Goal: Task Accomplishment & Management: Complete application form

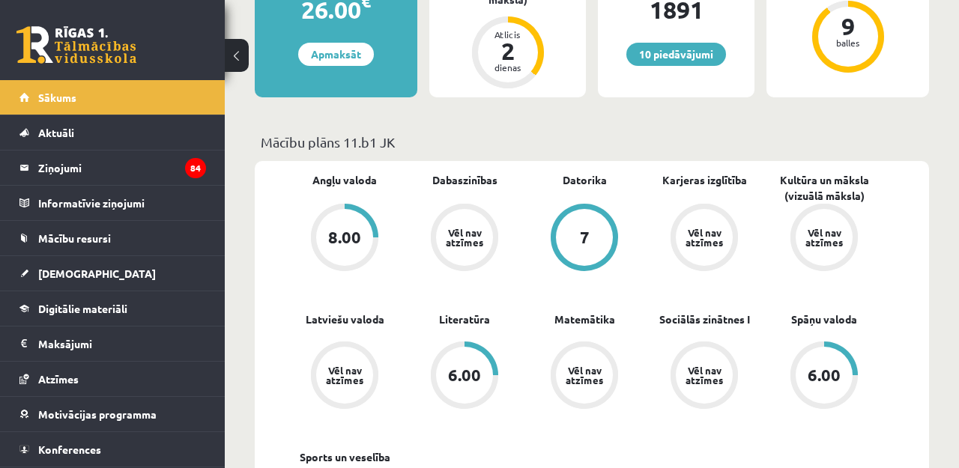
scroll to position [393, 0]
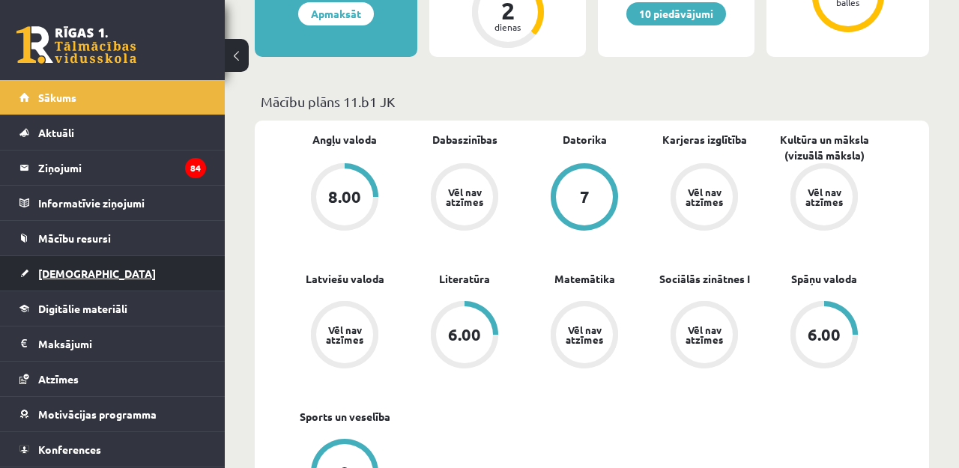
click at [114, 276] on link "[DEMOGRAPHIC_DATA]" at bounding box center [112, 273] width 187 height 34
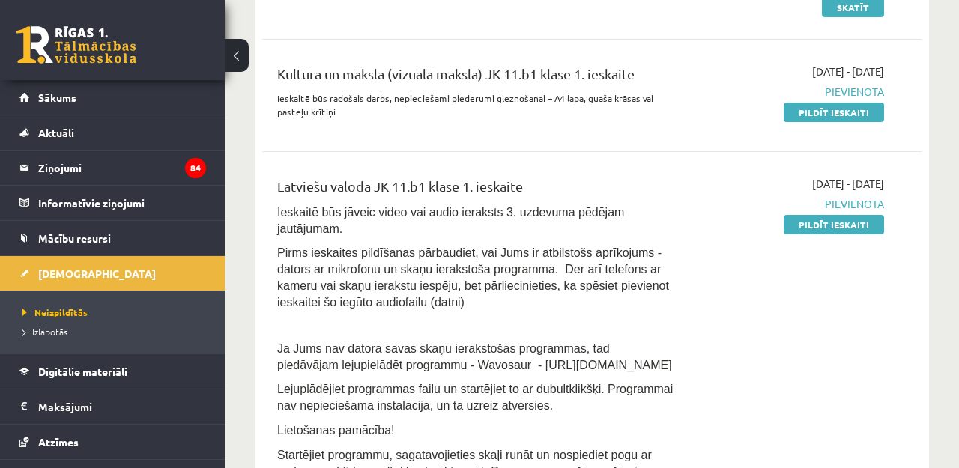
scroll to position [465, 0]
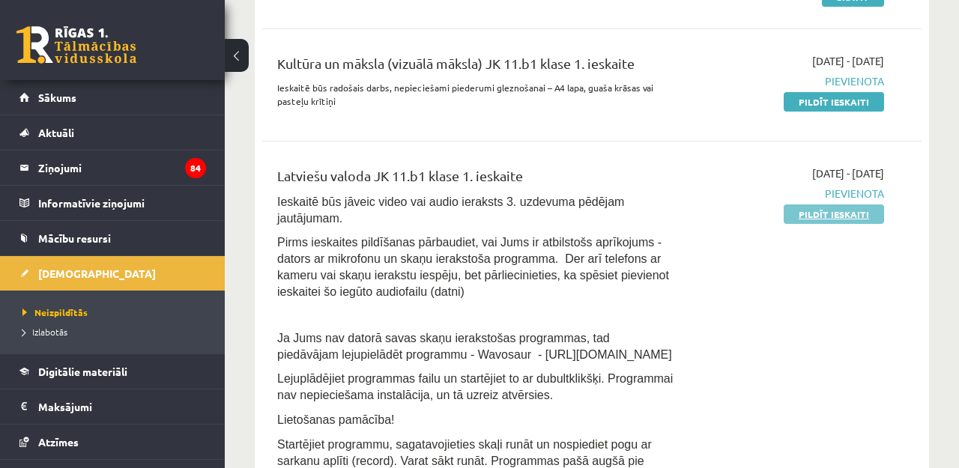
click at [804, 217] on link "Pildīt ieskaiti" at bounding box center [834, 214] width 100 height 19
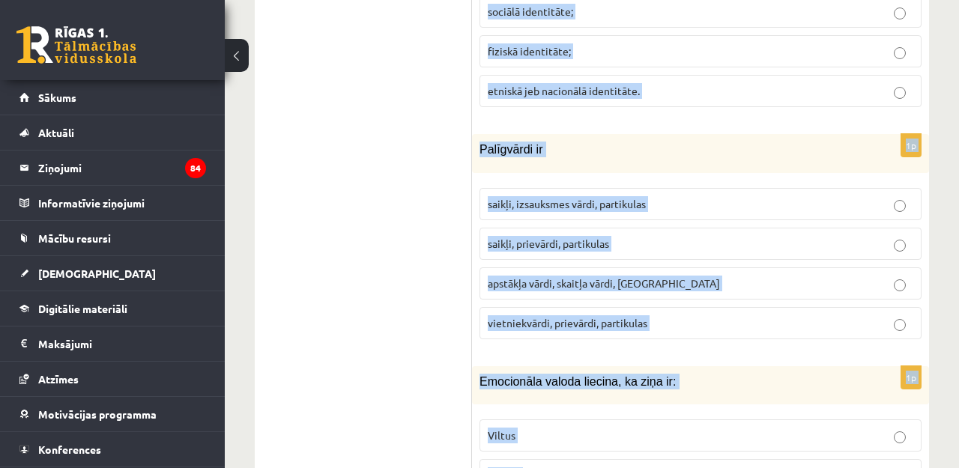
scroll to position [7362, 0]
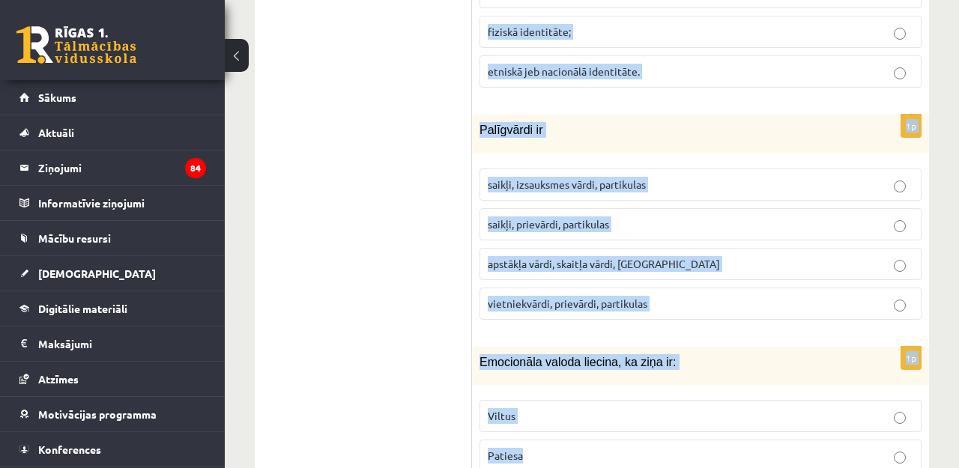
drag, startPoint x: 480, startPoint y: 181, endPoint x: 775, endPoint y: 520, distance: 448.8
copy form "Loremipsu do: sitame con adip el seddoeiu, temporinc utlaboree dolorema aliquae…"
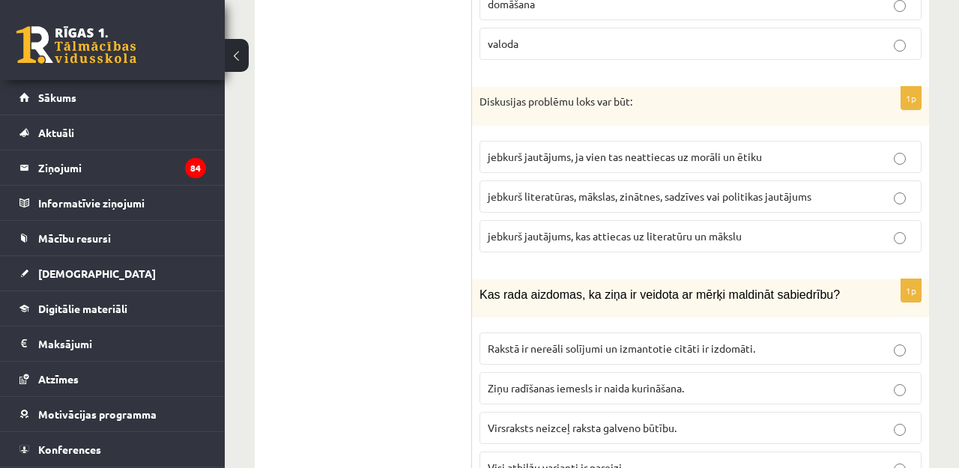
scroll to position [2883, 1]
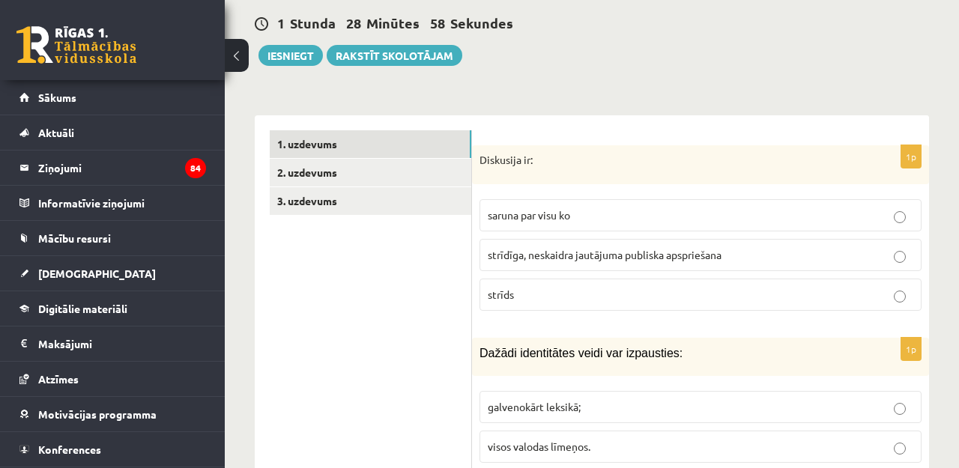
click at [561, 239] on label "strīdīga, neskaidra jautājuma publiska apspriešana" at bounding box center [701, 255] width 442 height 32
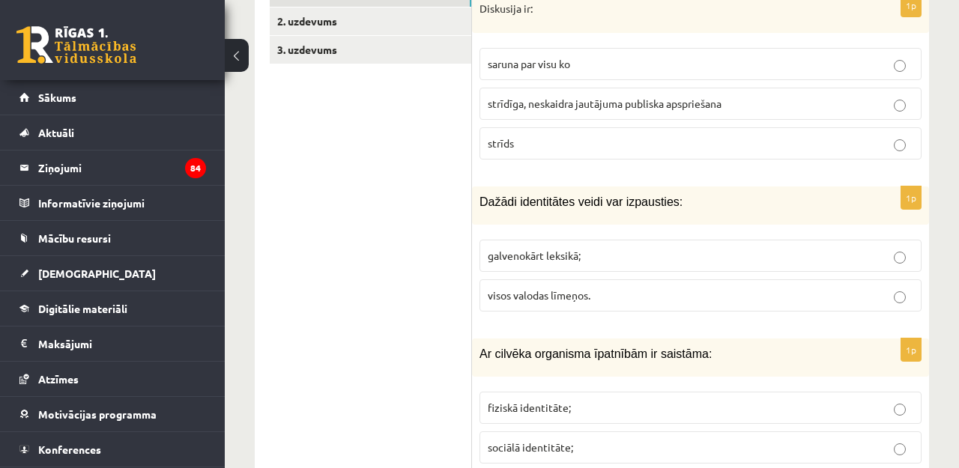
scroll to position [590, 0]
click at [542, 289] on span "visos valodas līmeņos." at bounding box center [539, 294] width 103 height 13
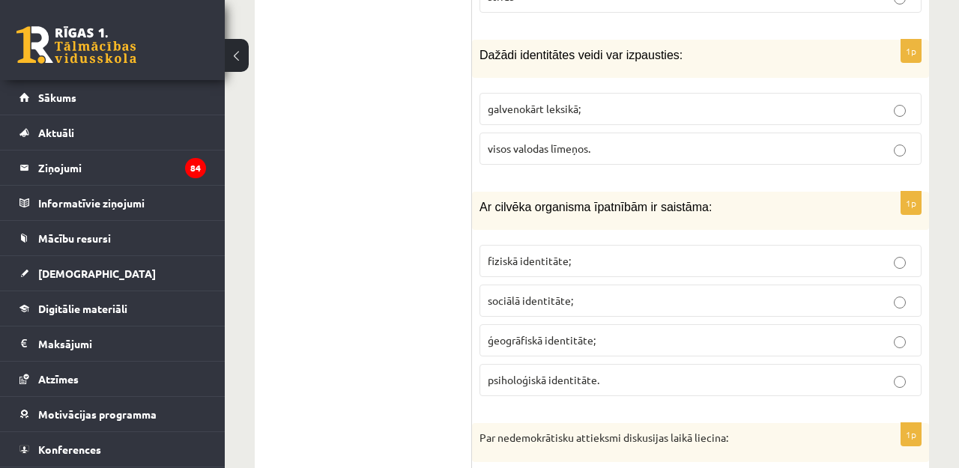
scroll to position [741, 0]
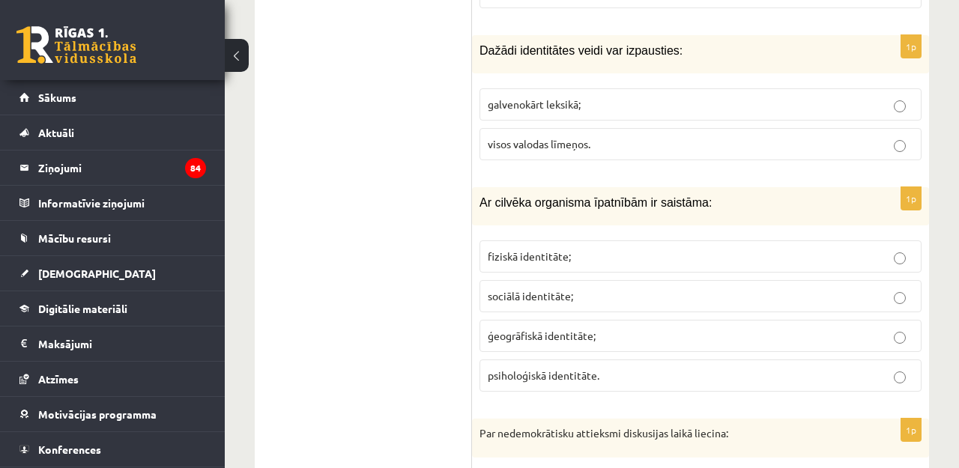
click at [519, 250] on span "fiziskā identitāte;" at bounding box center [529, 256] width 83 height 13
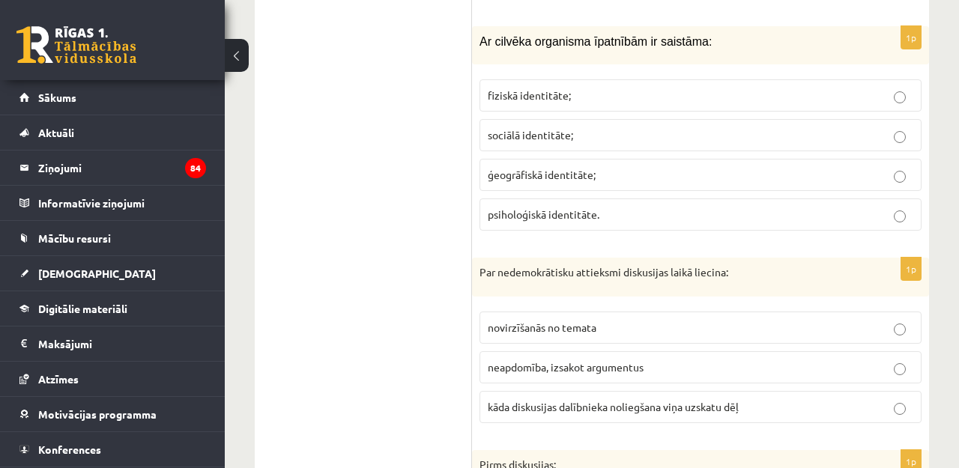
scroll to position [904, 0]
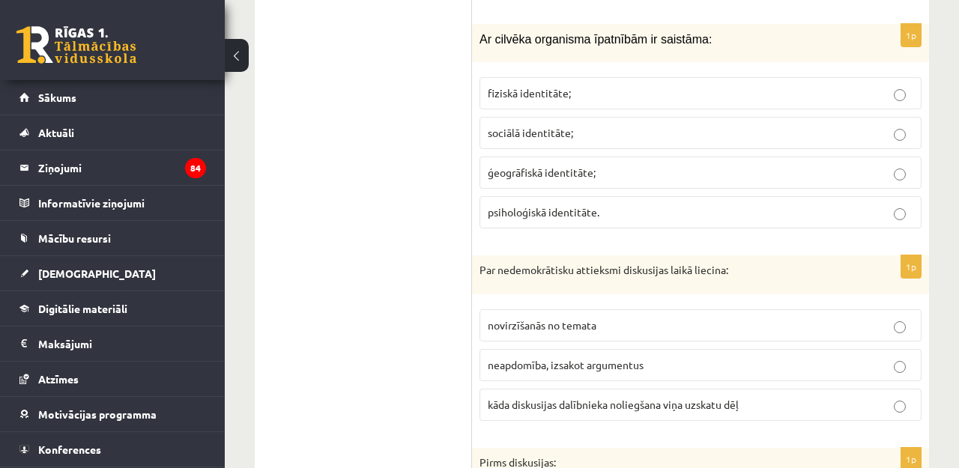
click at [555, 398] on span "kāda diskusijas dalībnieka noliegšana viņa uzskatu dēļ" at bounding box center [613, 404] width 251 height 13
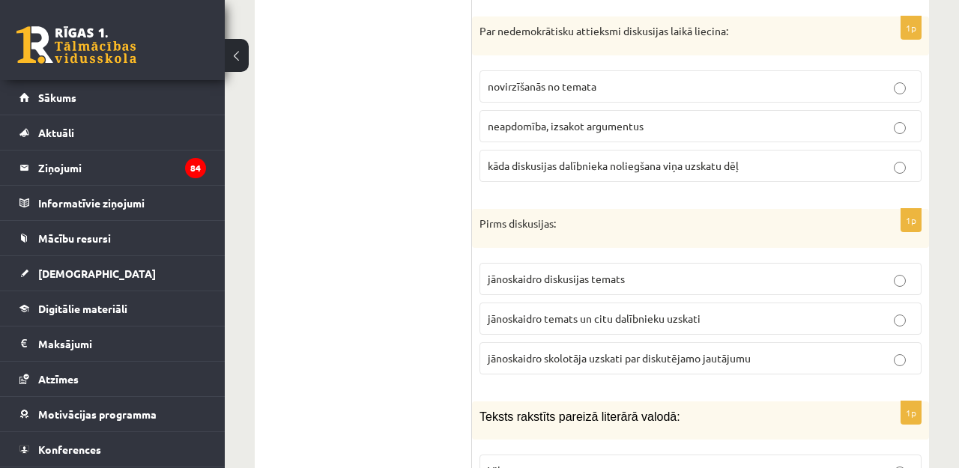
scroll to position [1148, 0]
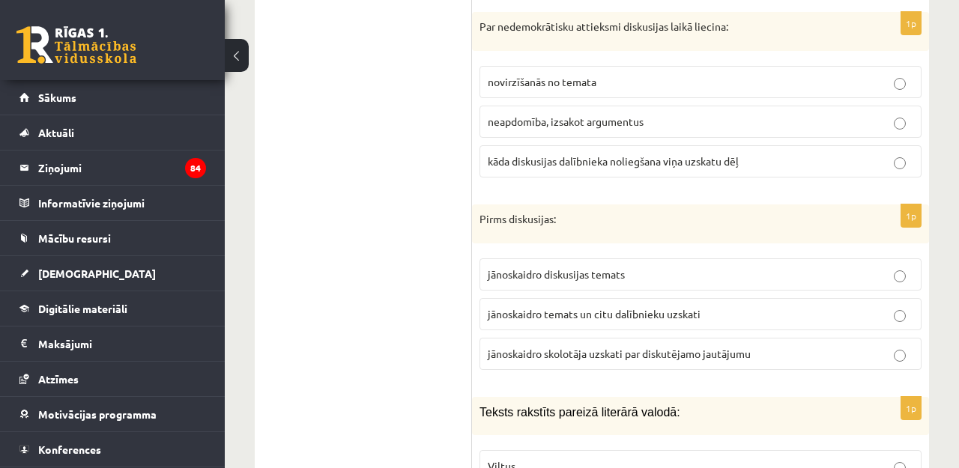
click at [561, 307] on span "jānoskaidro temats un citu dalībnieku uzskati" at bounding box center [594, 313] width 213 height 13
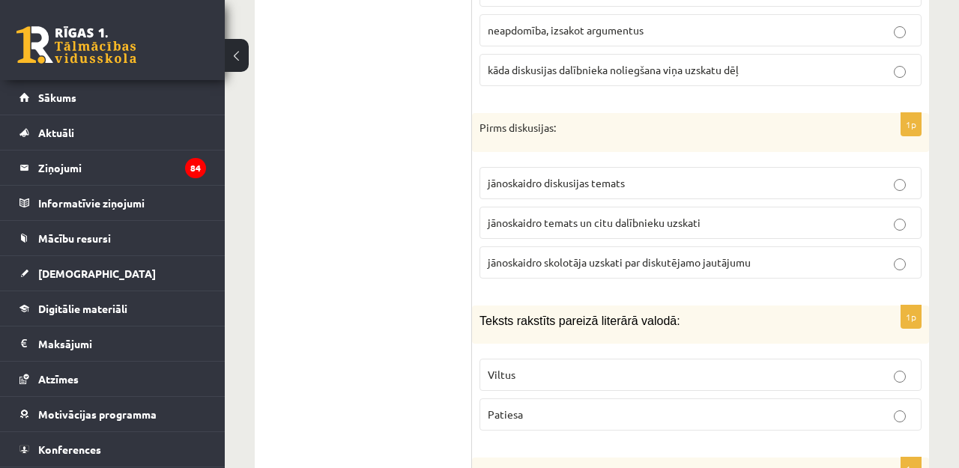
scroll to position [1248, 0]
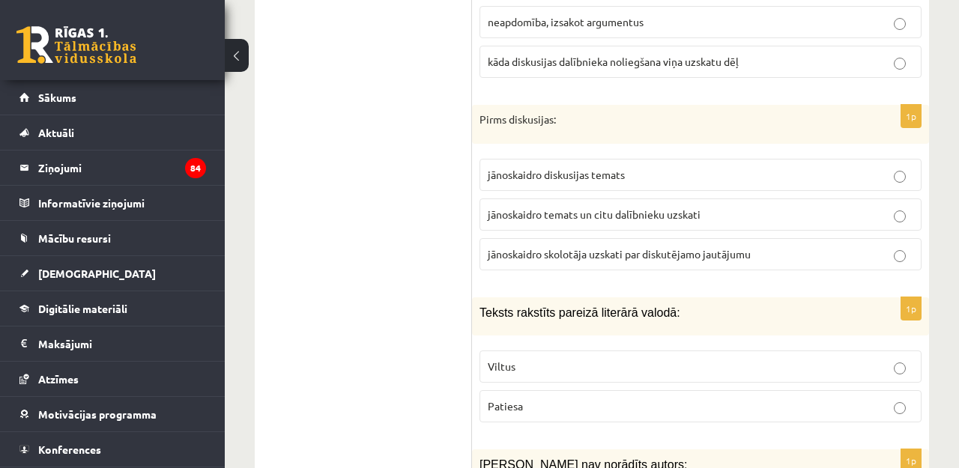
click at [539, 390] on label "Patiesa" at bounding box center [701, 406] width 442 height 32
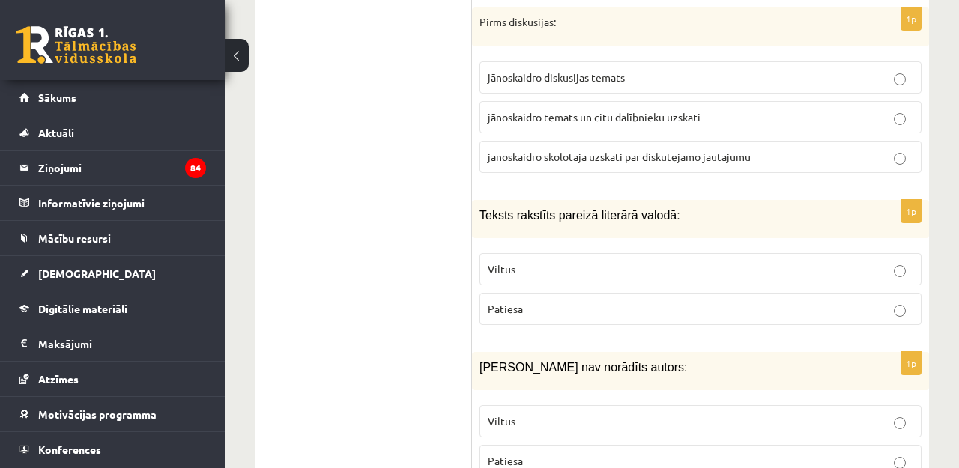
scroll to position [1346, 0]
click at [548, 413] on p "Viltus" at bounding box center [701, 421] width 426 height 16
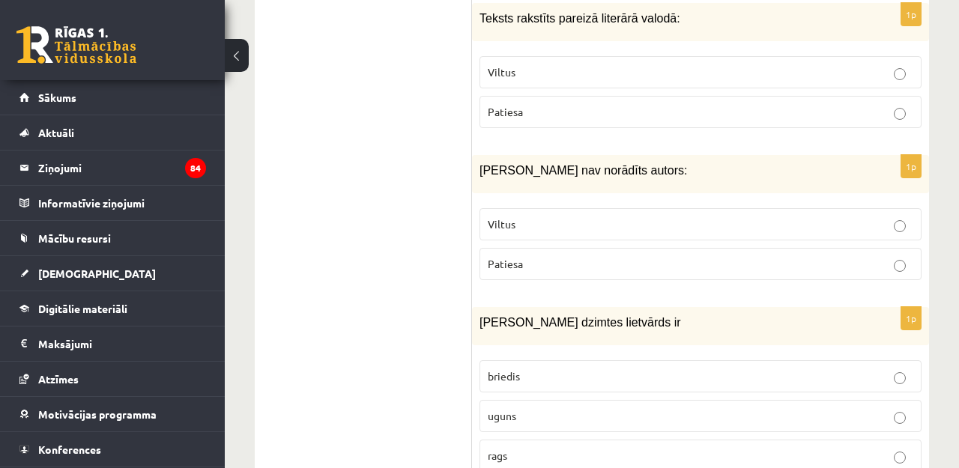
scroll to position [1559, 0]
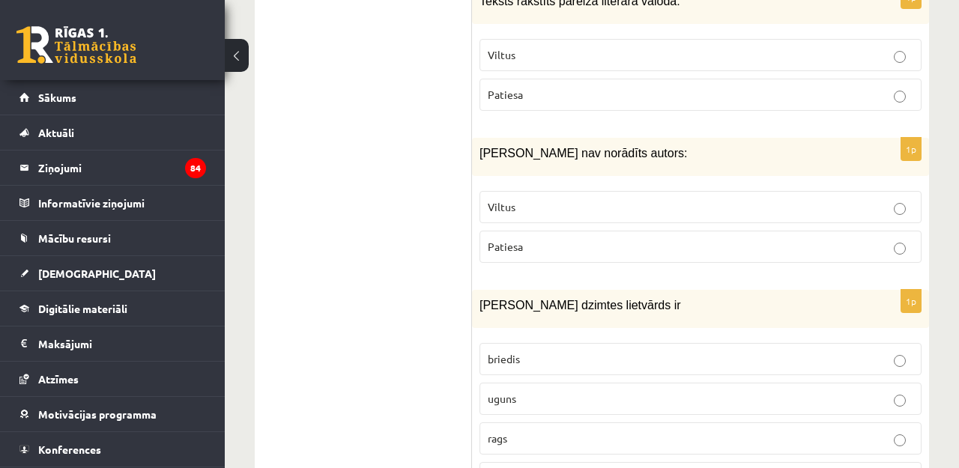
click at [507, 396] on label "uguns" at bounding box center [701, 399] width 442 height 32
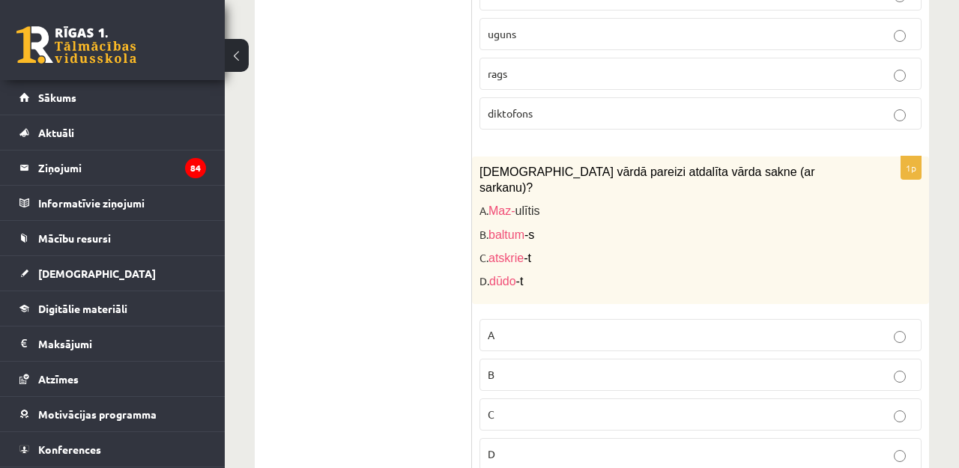
scroll to position [1926, 0]
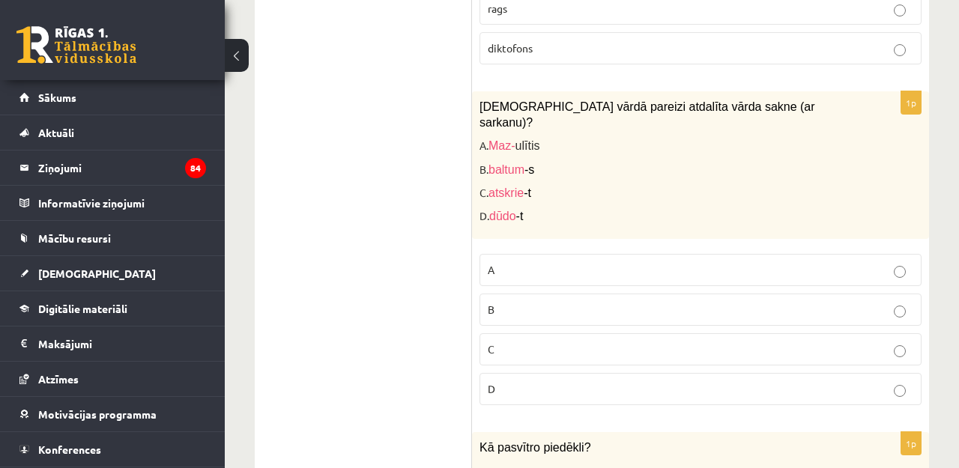
click at [519, 381] on p "D" at bounding box center [701, 389] width 426 height 16
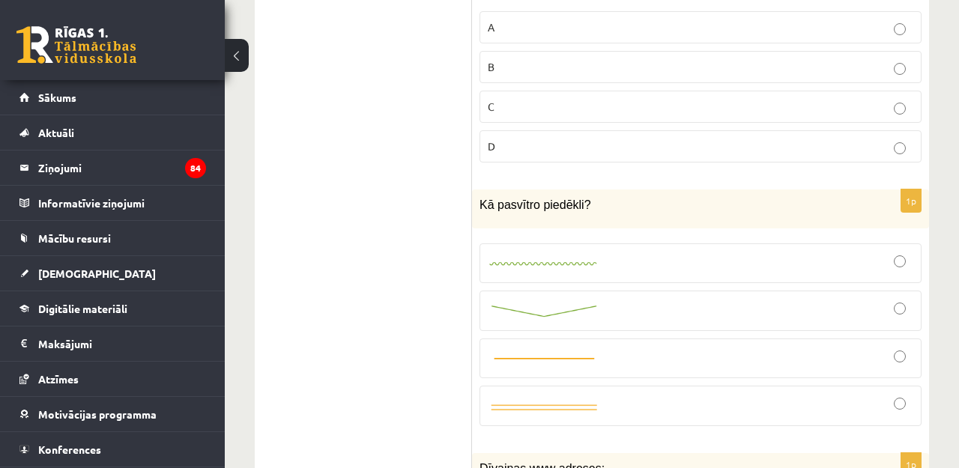
scroll to position [2233, 0]
click at [529, 290] on label at bounding box center [701, 310] width 442 height 41
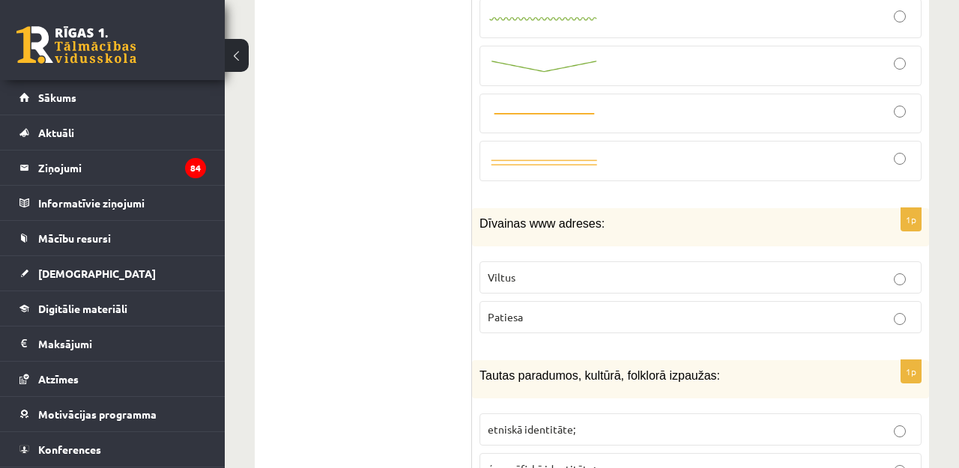
scroll to position [2509, 0]
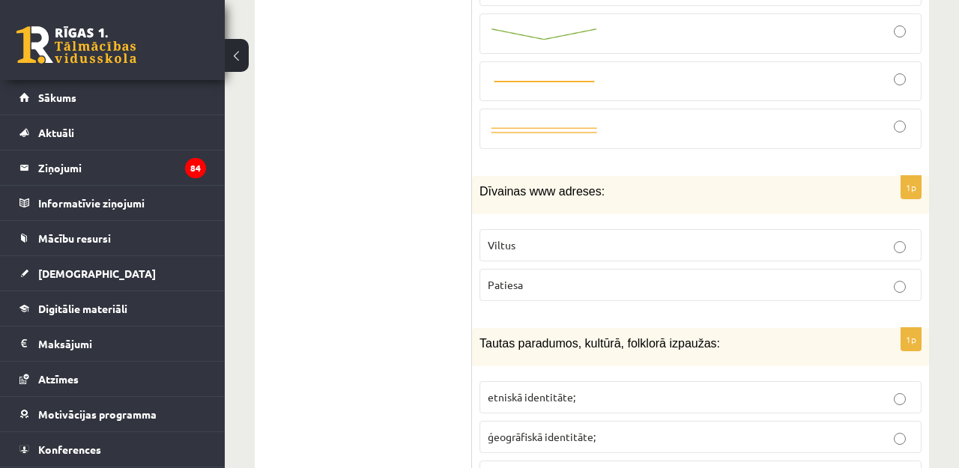
click at [575, 238] on p "Viltus" at bounding box center [701, 246] width 426 height 16
click at [525, 390] on span "etniskā identitāte;" at bounding box center [532, 396] width 88 height 13
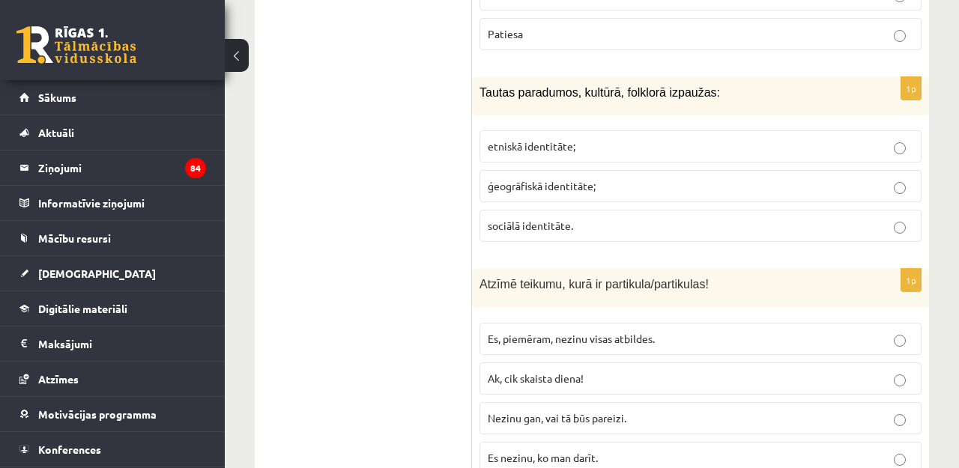
scroll to position [2762, 0]
click at [522, 410] on span "Nezinu gan, vai tā būs pareizi." at bounding box center [557, 416] width 139 height 13
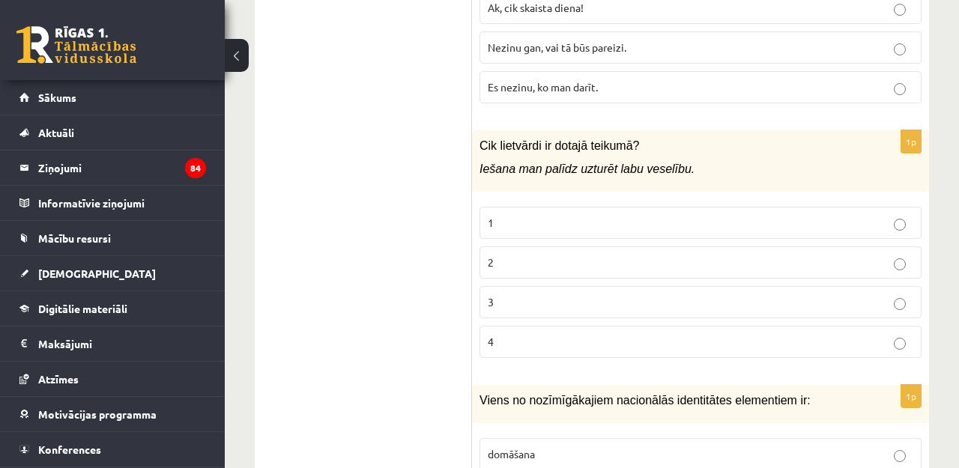
scroll to position [3133, 0]
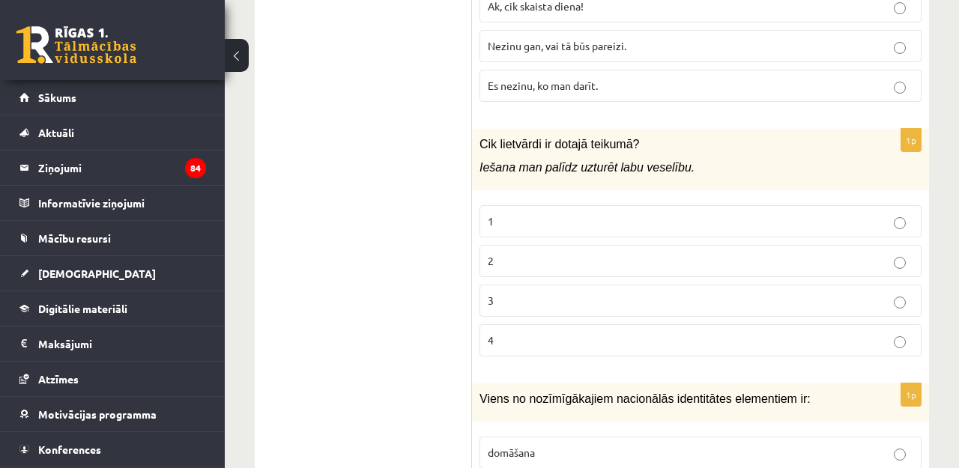
click at [516, 293] on p "3" at bounding box center [701, 301] width 426 height 16
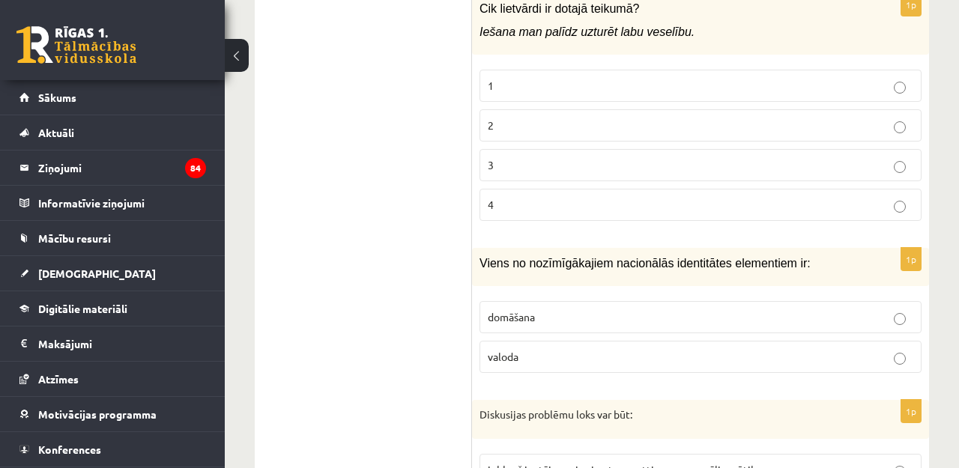
scroll to position [3279, 0]
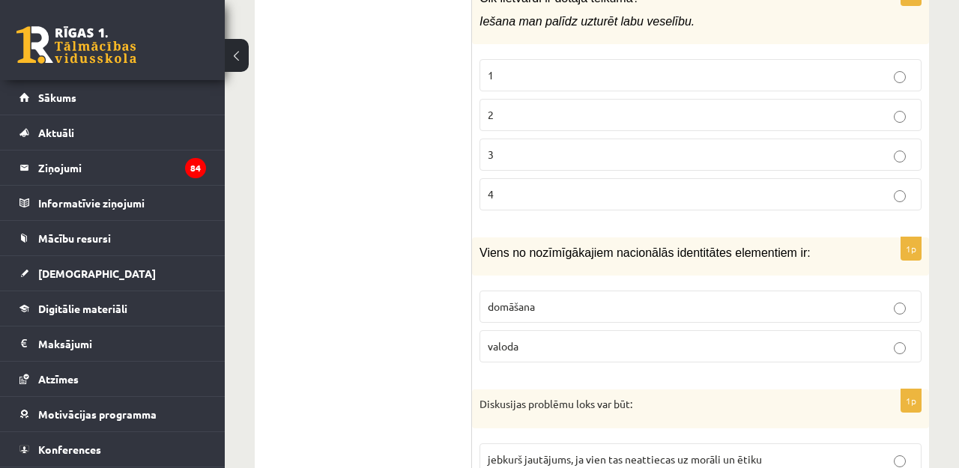
click at [509, 293] on fieldset "domāšana valoda" at bounding box center [701, 325] width 442 height 84
click at [503, 339] on span "valoda" at bounding box center [503, 345] width 31 height 13
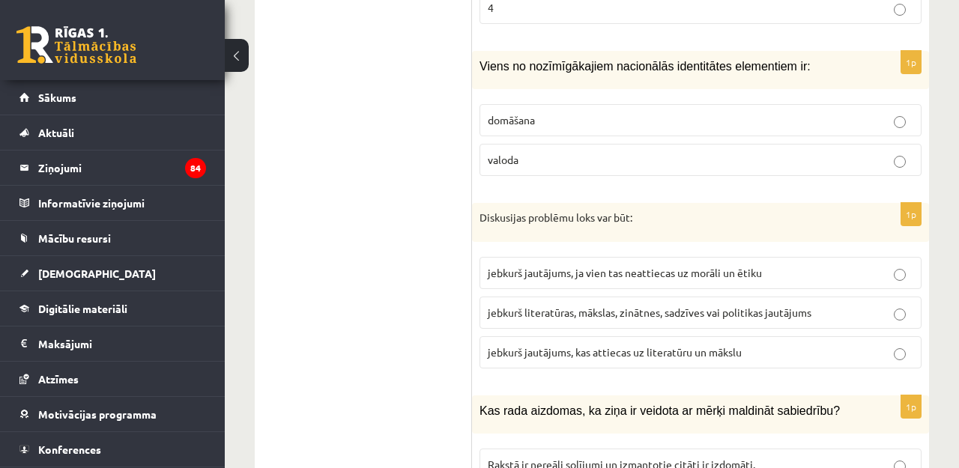
scroll to position [3466, 0]
click at [618, 305] on span "jebkurš literatūras, mākslas, zinātnes, sadzīves vai politikas jautājums" at bounding box center [650, 311] width 324 height 13
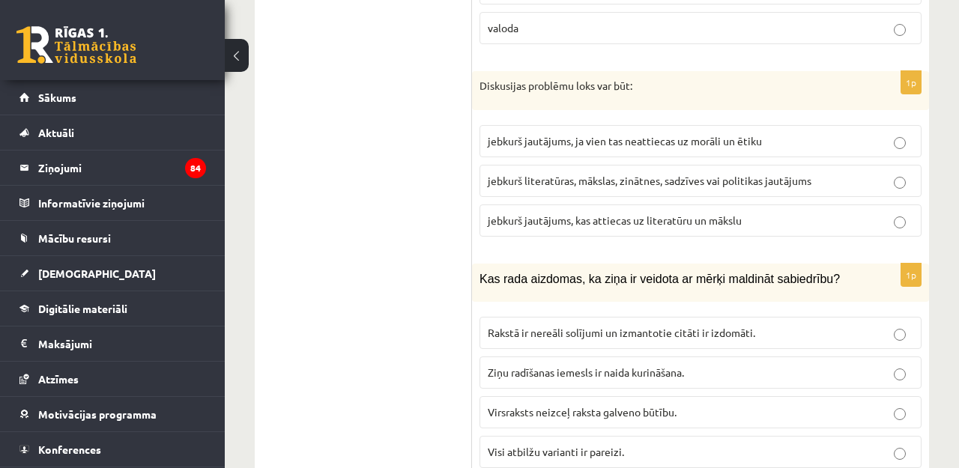
scroll to position [3601, 0]
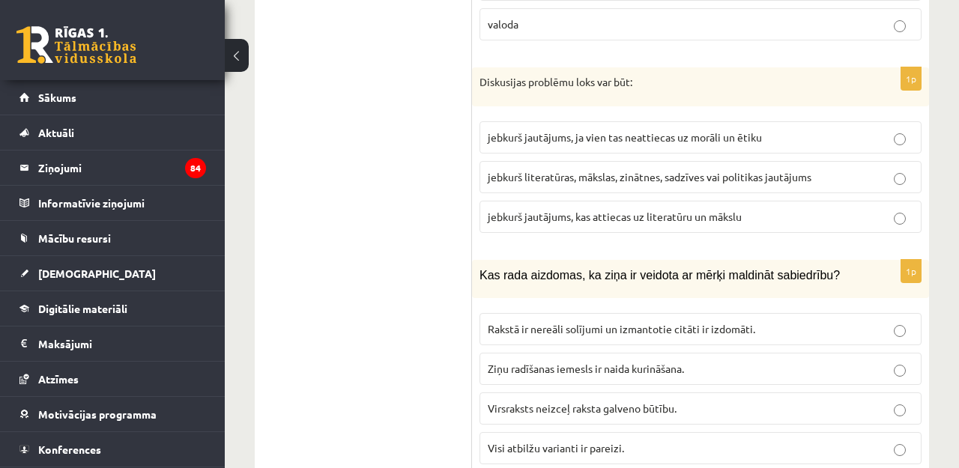
click at [566, 441] on span "Visi atbilžu varianti ir pareizi." at bounding box center [556, 447] width 136 height 13
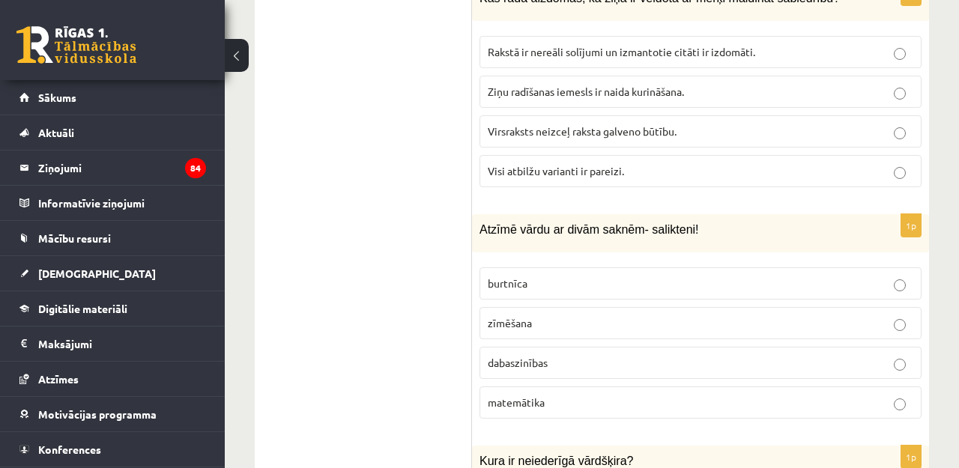
scroll to position [3902, 0]
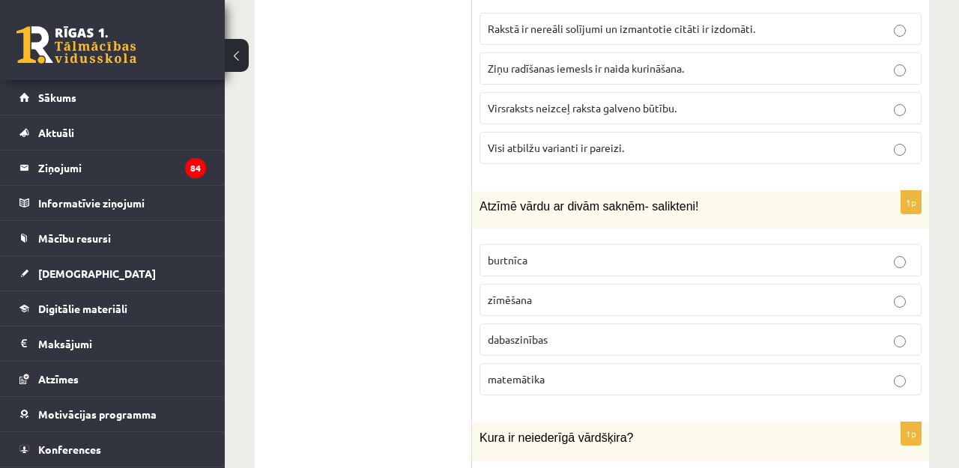
click at [509, 333] on span "dabaszinības" at bounding box center [518, 339] width 60 height 13
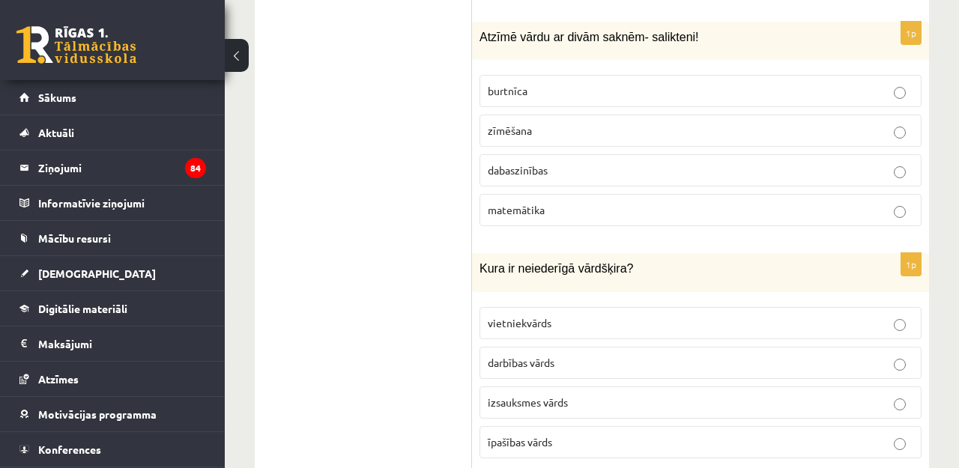
scroll to position [4100, 0]
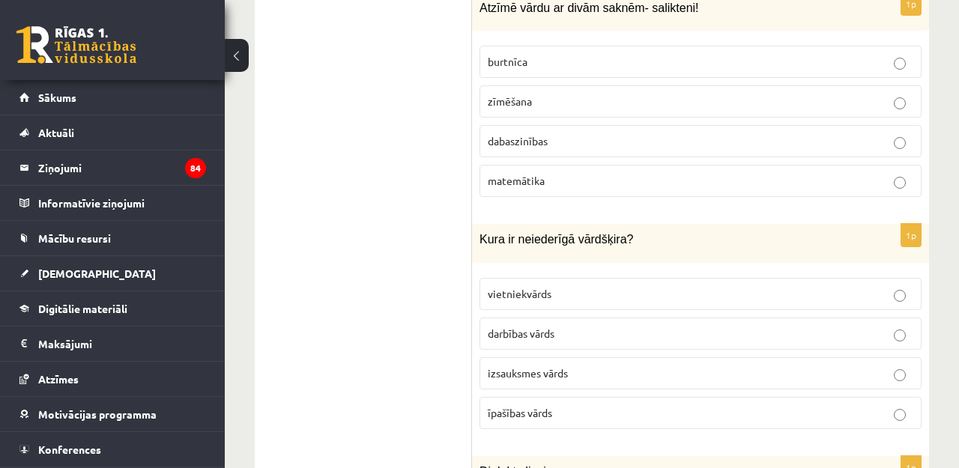
click at [512, 366] on span "izsauksmes vārds" at bounding box center [528, 372] width 80 height 13
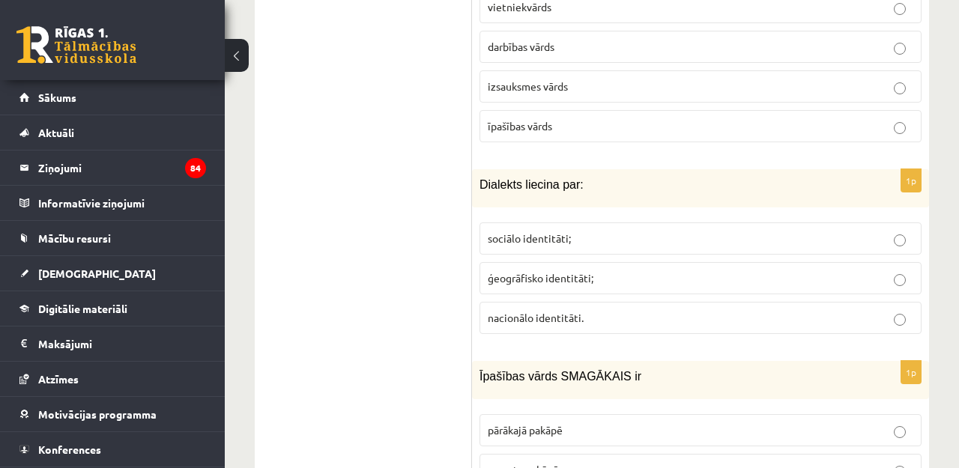
scroll to position [4390, 0]
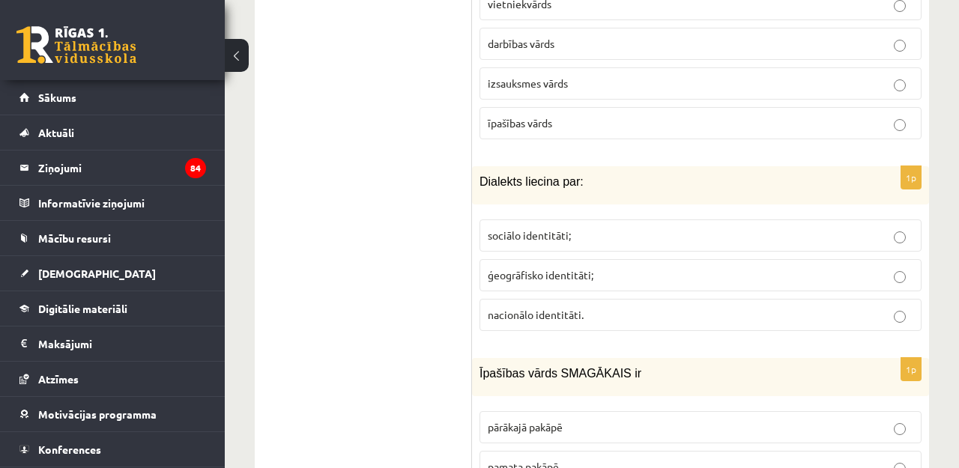
click at [544, 268] on span "ģeogrāfisko identitāti;" at bounding box center [541, 274] width 106 height 13
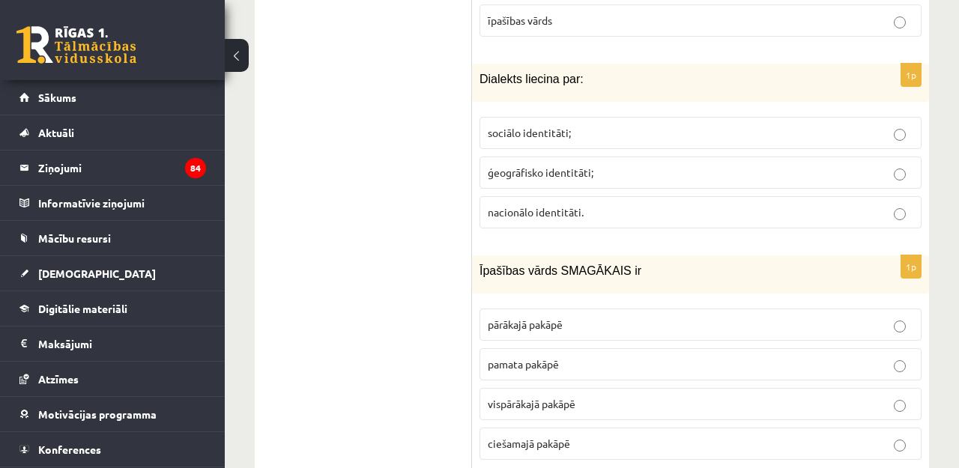
scroll to position [4494, 0]
click at [571, 396] on span "vispārākajā pakāpē" at bounding box center [532, 402] width 88 height 13
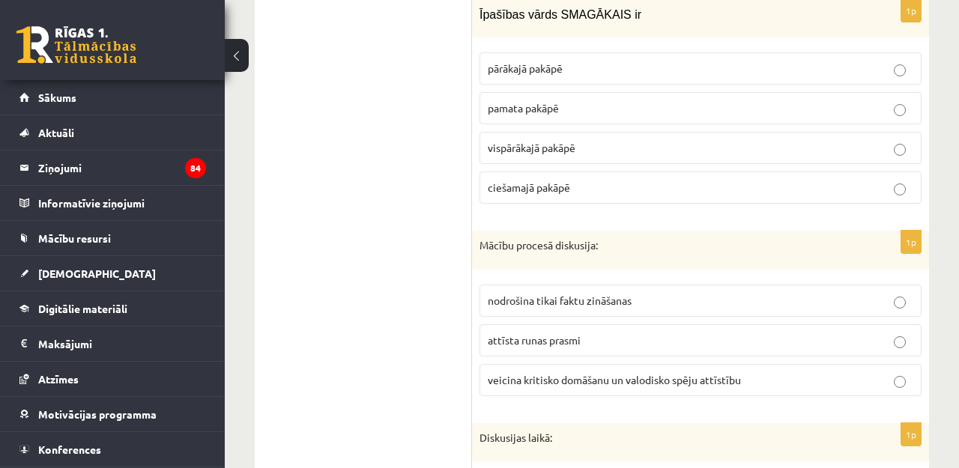
scroll to position [4751, 0]
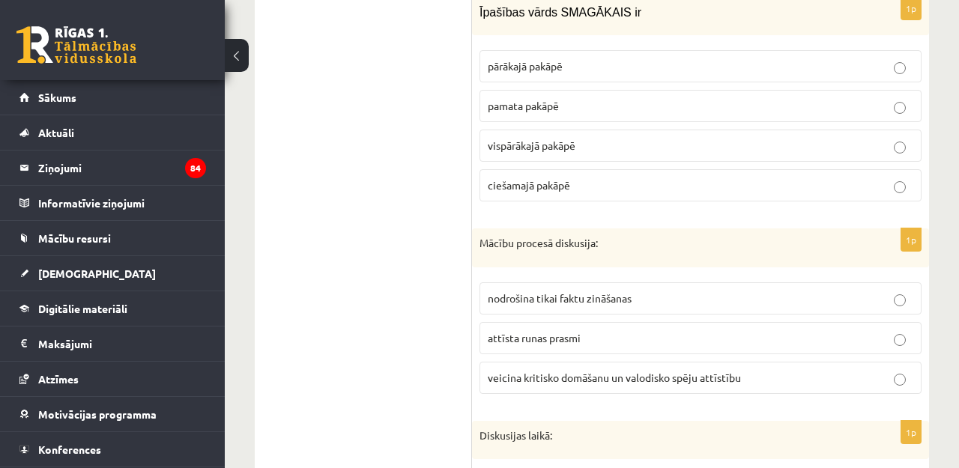
click at [583, 371] on span "veicina kritisko domāšanu un valodisko spēju attīstību" at bounding box center [614, 377] width 253 height 13
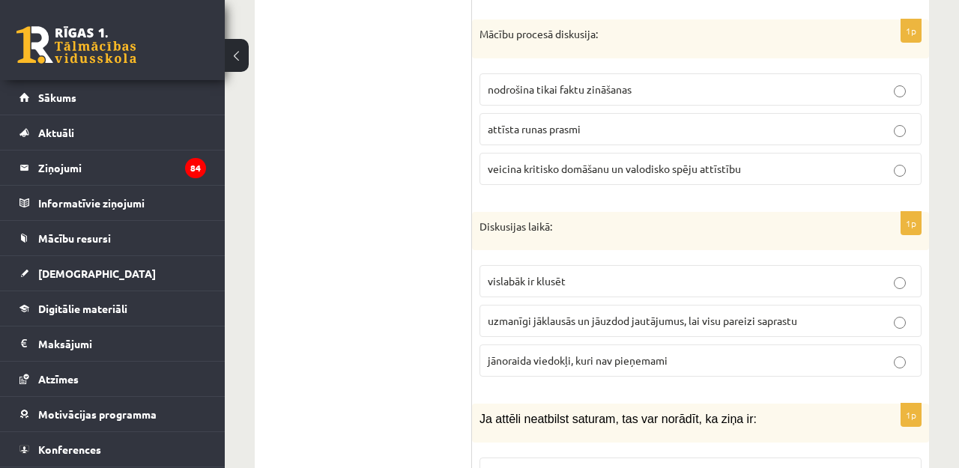
scroll to position [5017, 0]
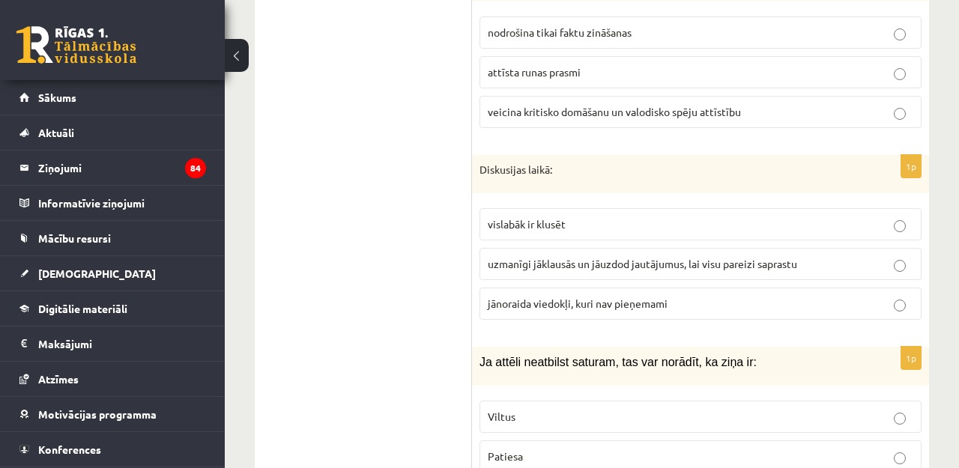
click at [543, 257] on span "uzmanīgi jāklausās un jāuzdod jautājumus, lai visu pareizi saprastu" at bounding box center [642, 263] width 309 height 13
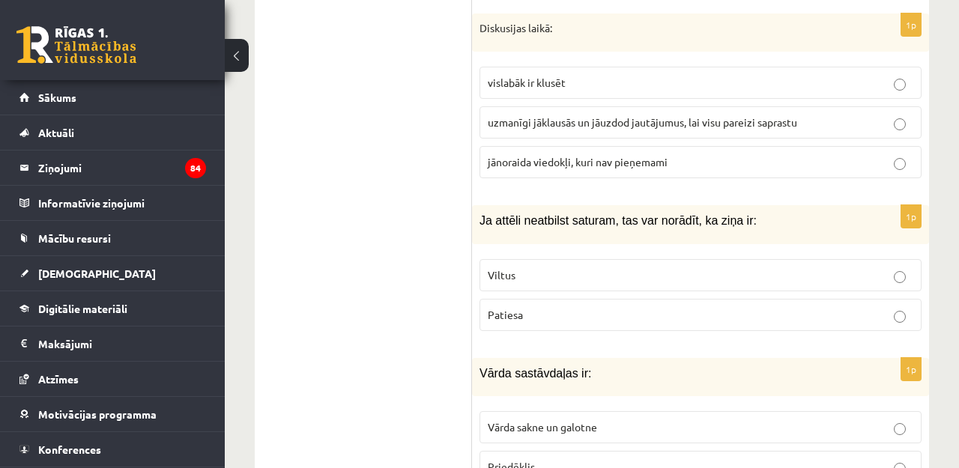
scroll to position [5194, 0]
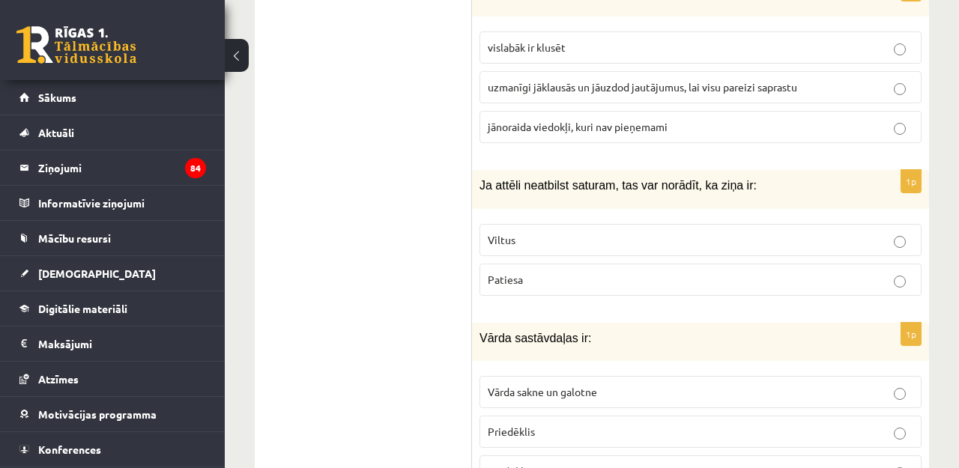
click at [534, 224] on label "Viltus" at bounding box center [701, 240] width 442 height 32
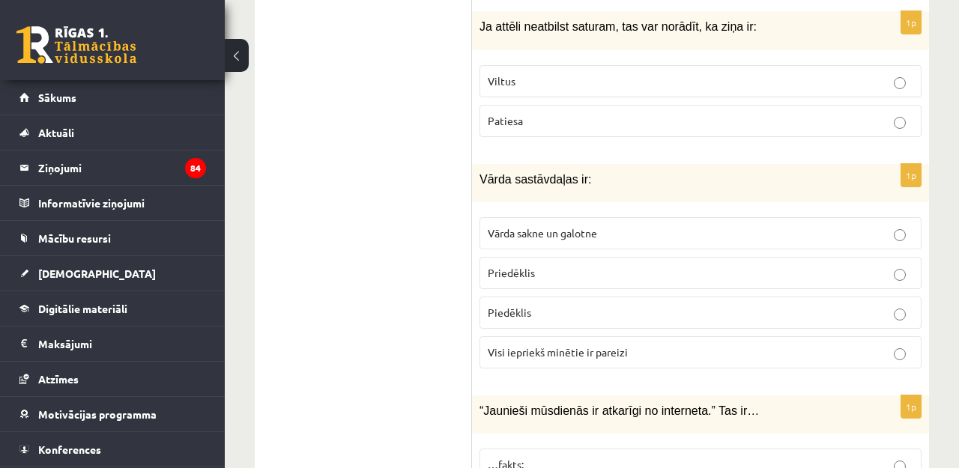
scroll to position [5360, 0]
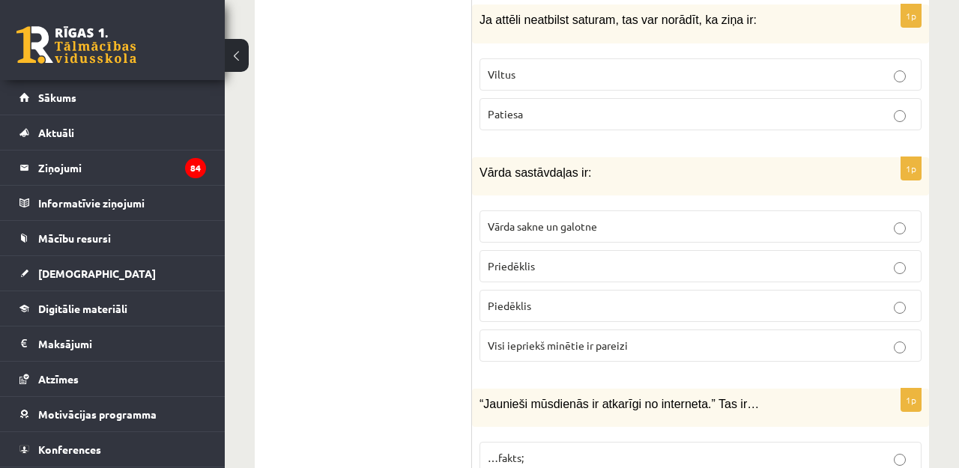
click at [567, 339] on span "Visi iepriekš minētie ir pareizi" at bounding box center [558, 345] width 140 height 13
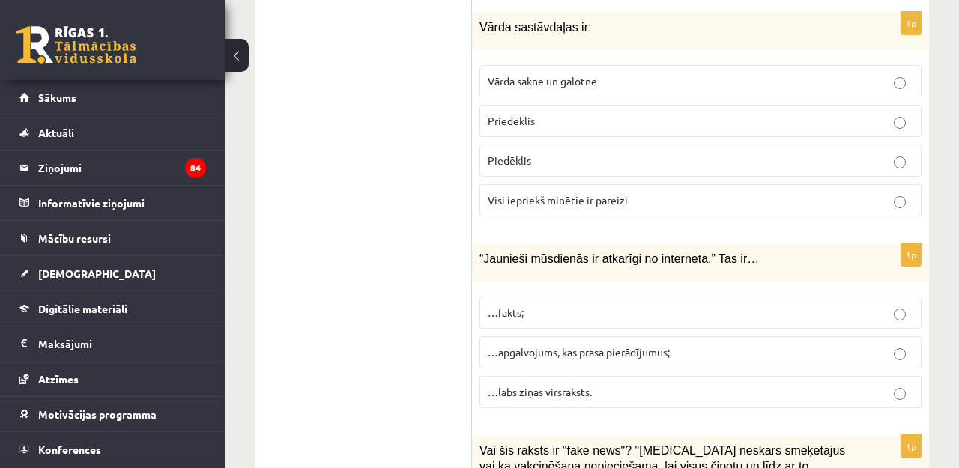
scroll to position [5507, 0]
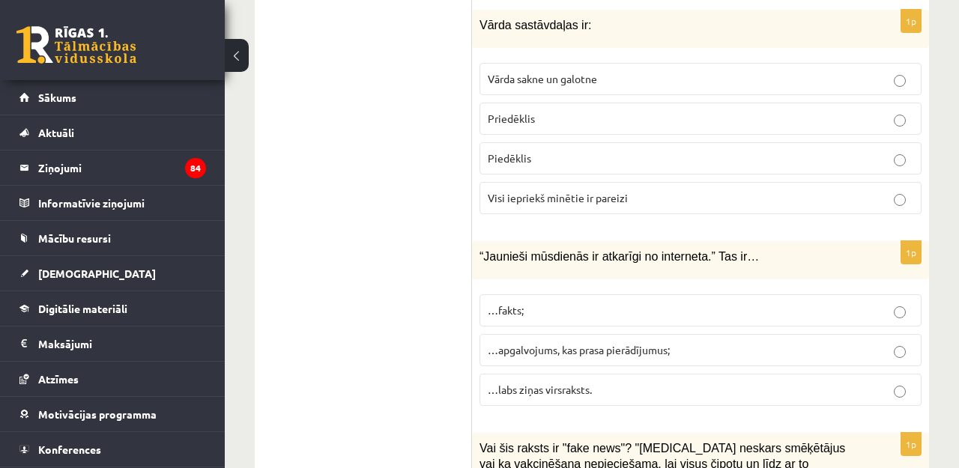
click at [566, 342] on p "…apgalvojums, kas prasa pierādījumus;" at bounding box center [701, 350] width 426 height 16
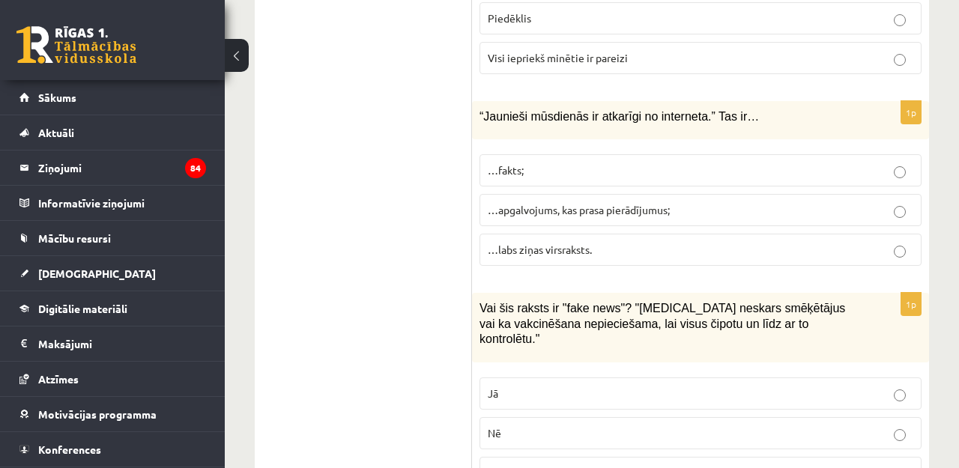
scroll to position [5648, 0]
click at [571, 417] on label "Nē" at bounding box center [701, 433] width 442 height 32
click at [502, 377] on label "Jā" at bounding box center [701, 393] width 442 height 32
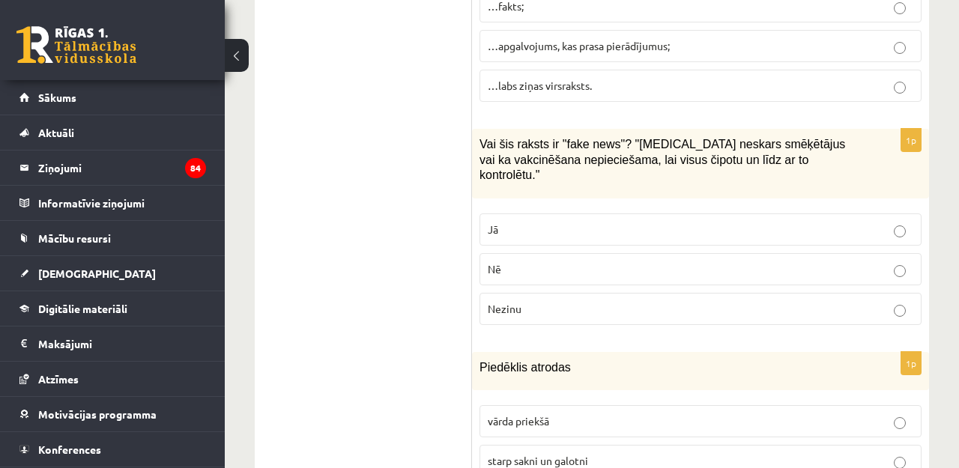
scroll to position [5820, 0]
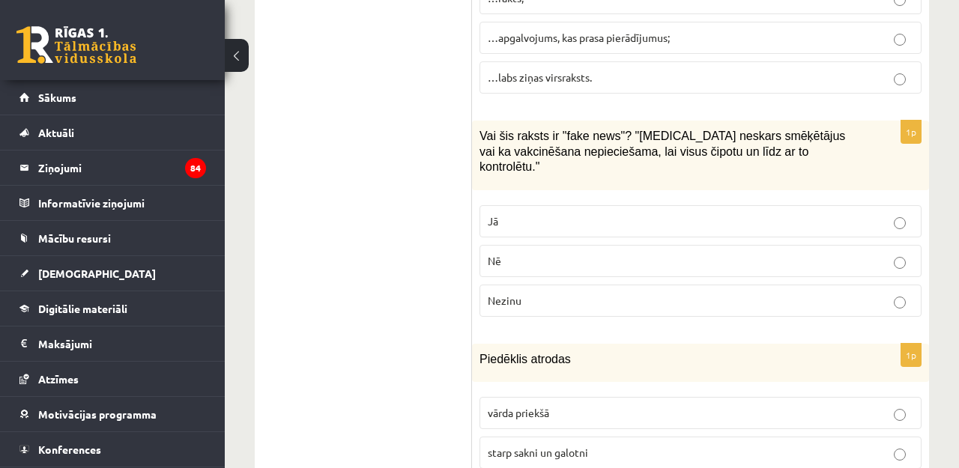
click at [563, 445] on p "starp sakni un galotni" at bounding box center [701, 453] width 426 height 16
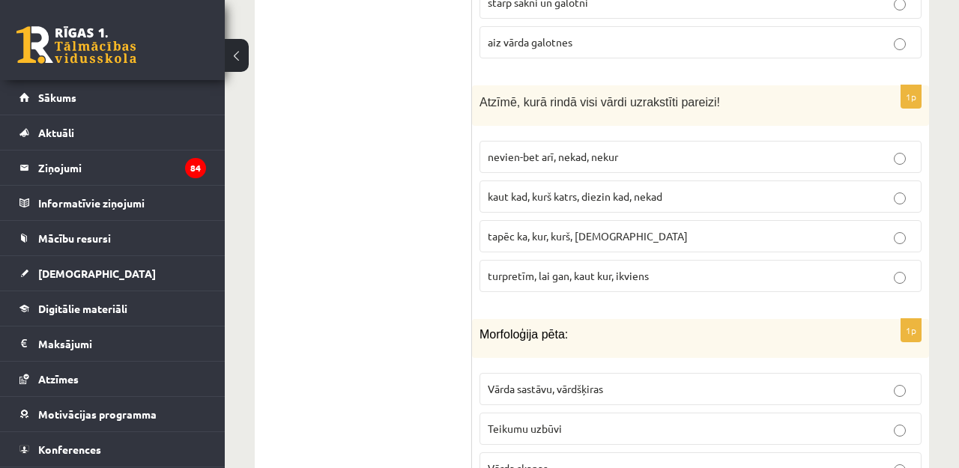
scroll to position [6269, 0]
click at [157, 1] on div "0 Dāvanas 1891 mP 555 xp" at bounding box center [112, 40] width 225 height 80
click at [563, 271] on span "turpretīm, lai gan, kaut kur, ikviens" at bounding box center [568, 277] width 161 height 13
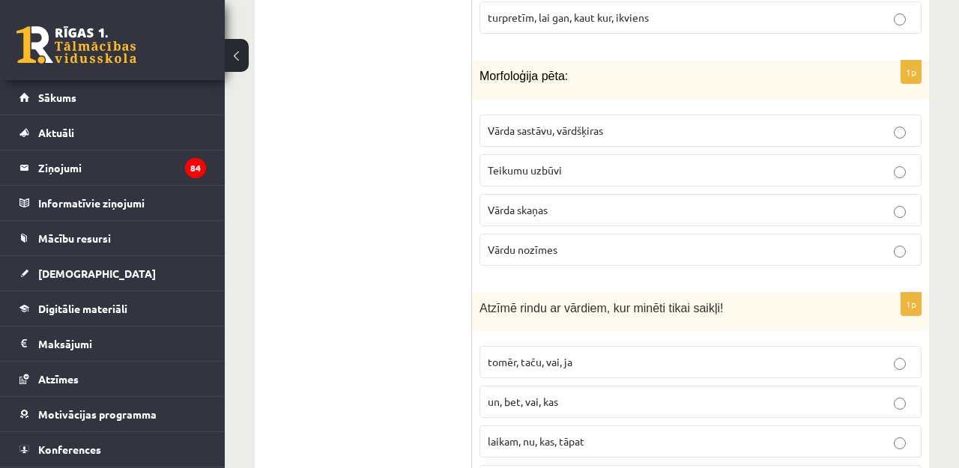
scroll to position [6528, 0]
click at [581, 124] on span "Vārda sastāvu, vārdšķiras" at bounding box center [545, 130] width 115 height 13
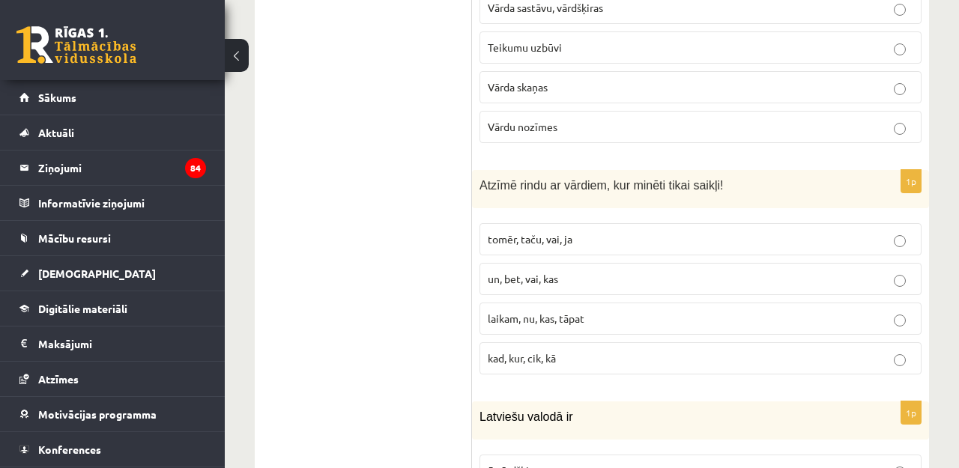
scroll to position [6664, 0]
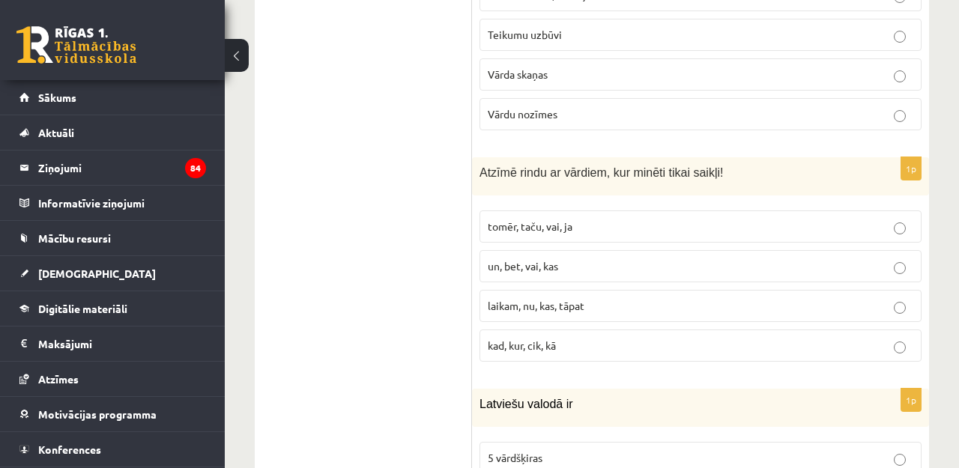
click at [538, 220] on span "tomēr, taču, vai, ja" at bounding box center [530, 226] width 85 height 13
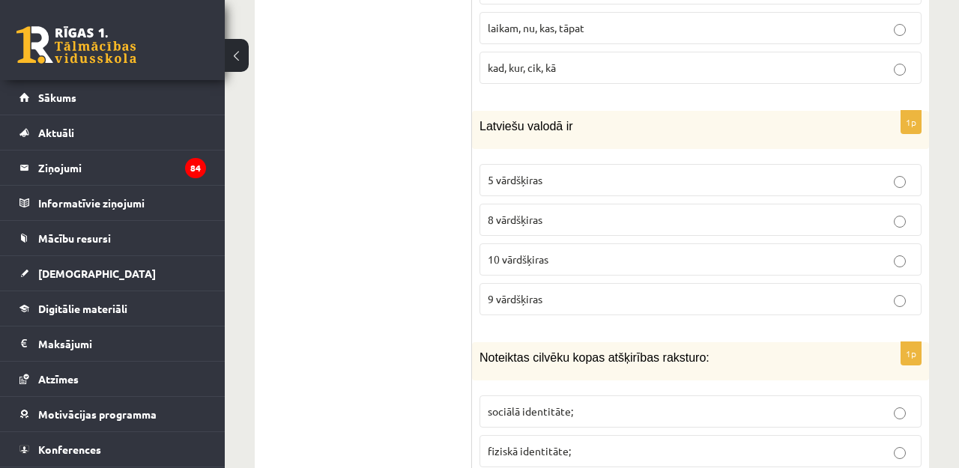
scroll to position [6954, 0]
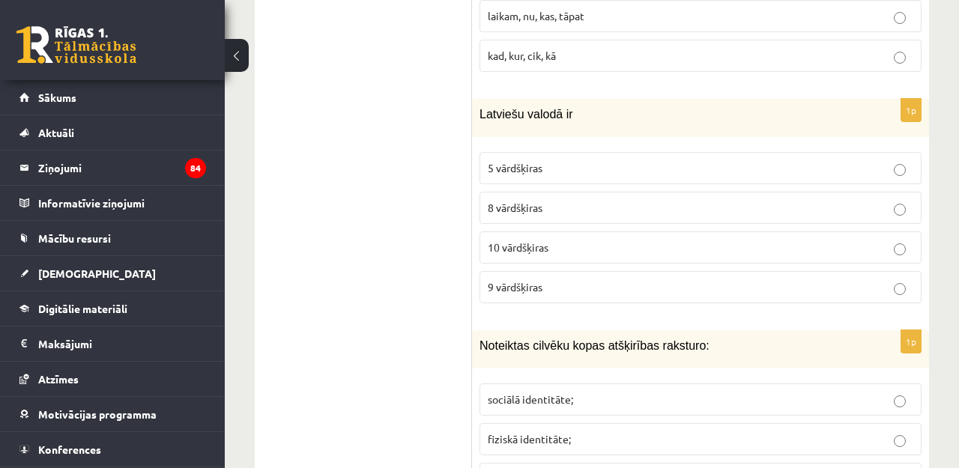
click at [552, 240] on p "10 vārdšķiras" at bounding box center [701, 248] width 426 height 16
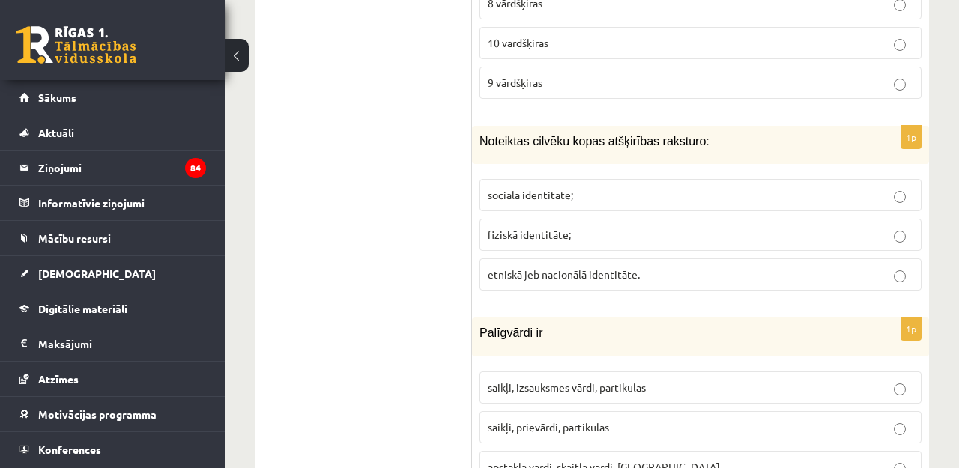
scroll to position [7174, 0]
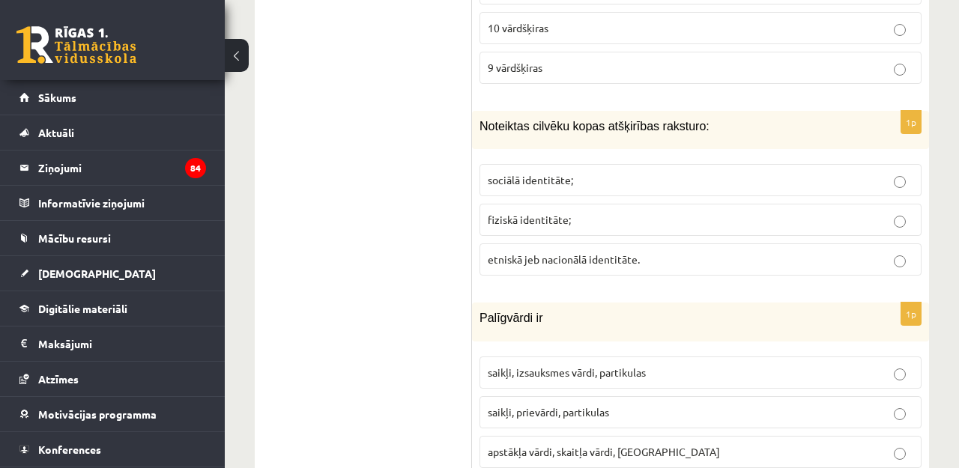
click at [531, 204] on label "fiziskā identitāte;" at bounding box center [701, 220] width 442 height 32
click at [568, 172] on p "sociālā identitāte;" at bounding box center [701, 180] width 426 height 16
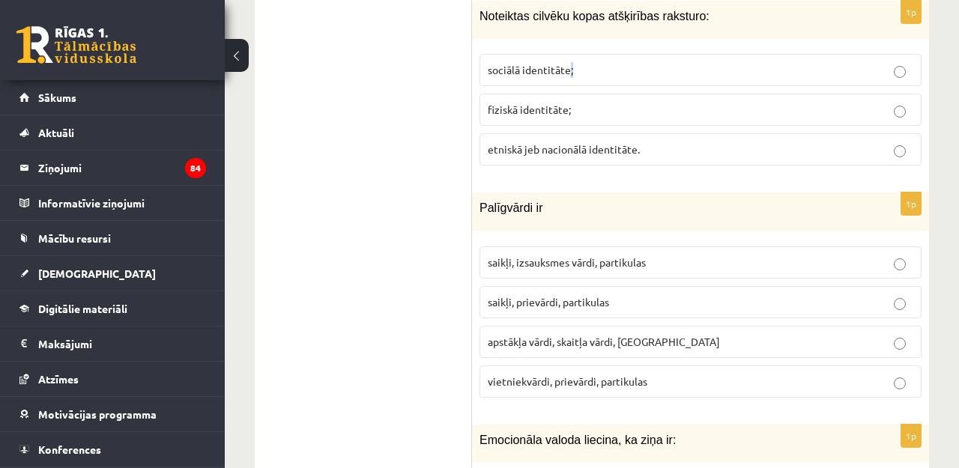
scroll to position [7285, 0]
click at [597, 294] on span "saikļi, prievārdi, partikulas" at bounding box center [548, 300] width 121 height 13
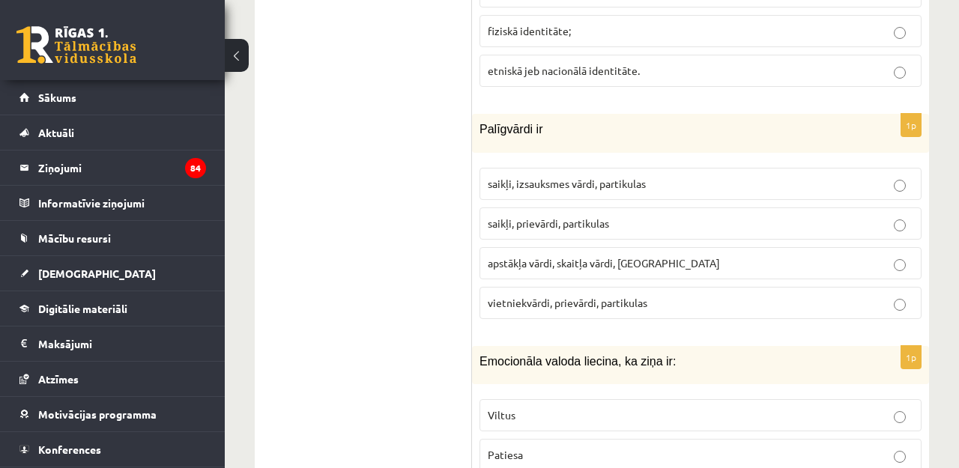
scroll to position [7362, 0]
click at [550, 408] on p "Viltus" at bounding box center [701, 416] width 426 height 16
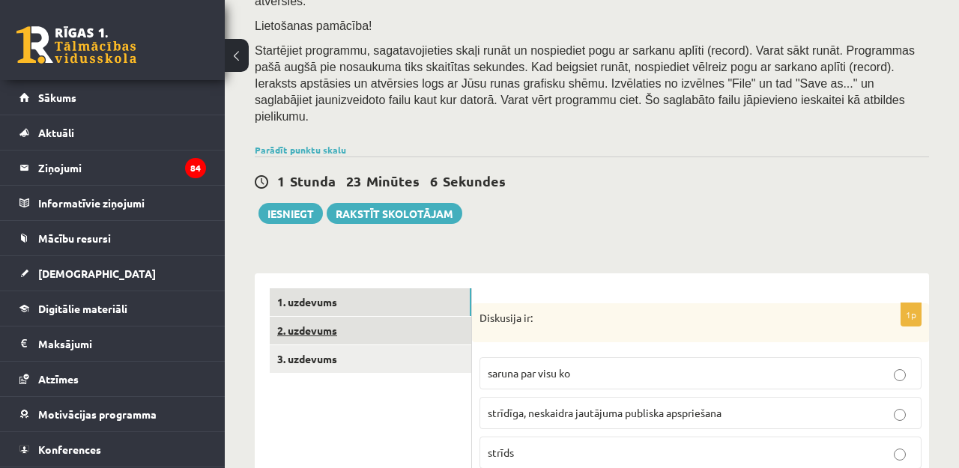
scroll to position [283, 0]
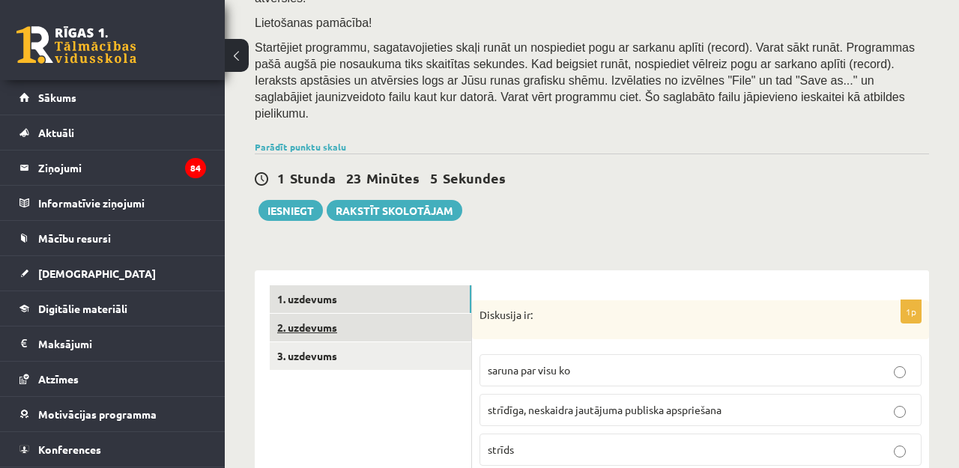
click at [322, 326] on link "2. uzdevums" at bounding box center [371, 328] width 202 height 28
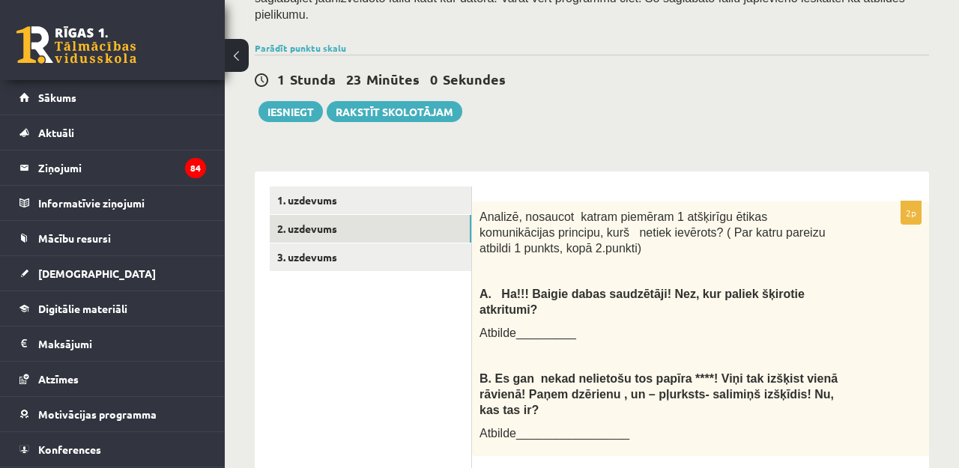
scroll to position [0, 0]
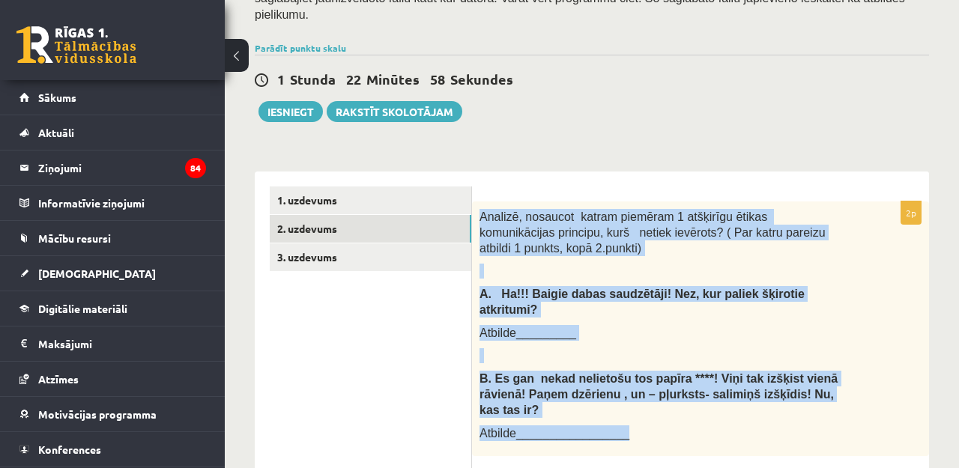
drag, startPoint x: 480, startPoint y: 202, endPoint x: 706, endPoint y: 432, distance: 321.6
click at [706, 432] on div "Analizē, nosaucot katram piemēram 1 atšķirīgu ētikas komunikācijas principu, ku…" at bounding box center [700, 329] width 457 height 255
copy div "Analizē, nosaucot katram piemēram 1 atšķirīgu ētikas komunikācijas principu, ku…"
click at [611, 251] on div "Analizē, nosaucot katram piemēram 1 atšķirīgu ētikas komunikācijas principu, ku…" at bounding box center [700, 329] width 457 height 255
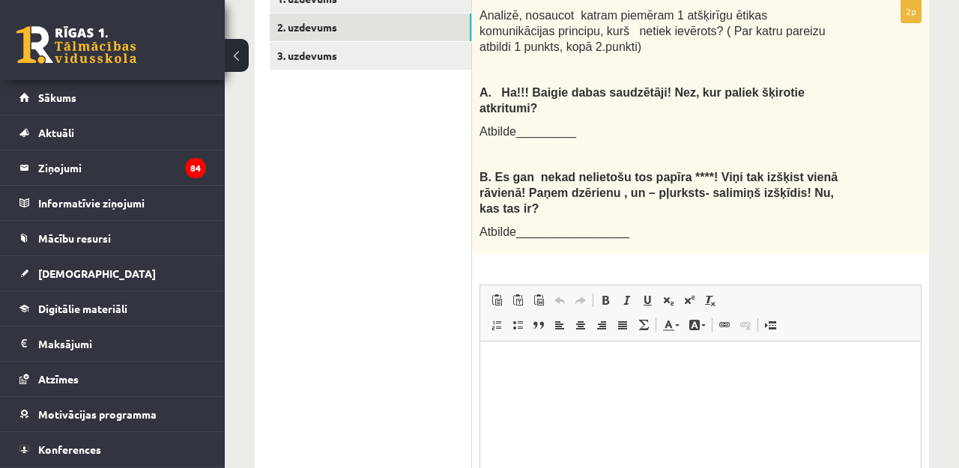
scroll to position [584, 0]
click at [561, 365] on p "Rich Text Editor, wiswyg-editor-user-answer-47433840406640" at bounding box center [700, 364] width 411 height 16
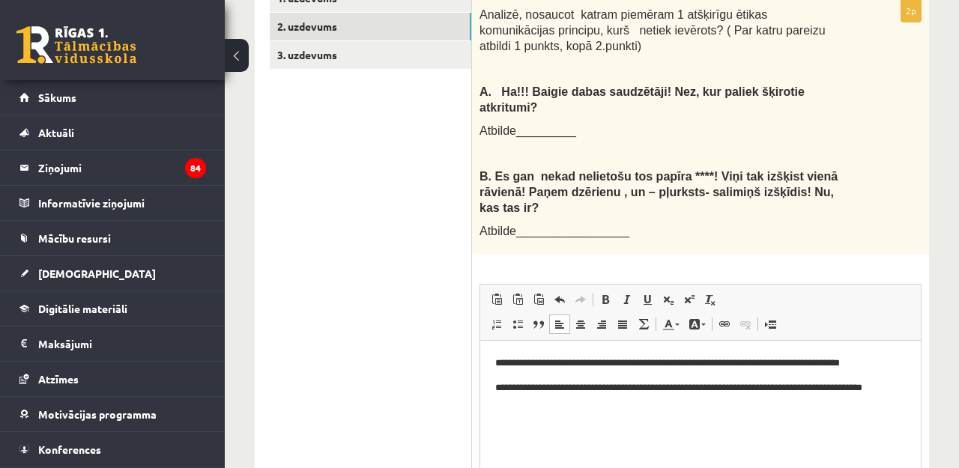
click at [712, 364] on p "**********" at bounding box center [700, 363] width 411 height 15
click at [751, 389] on p "**********" at bounding box center [700, 396] width 411 height 30
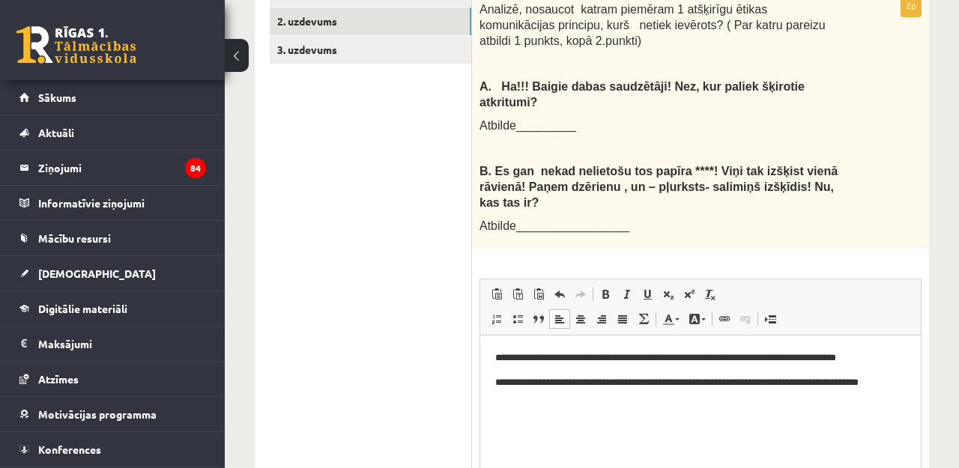
scroll to position [588, 0]
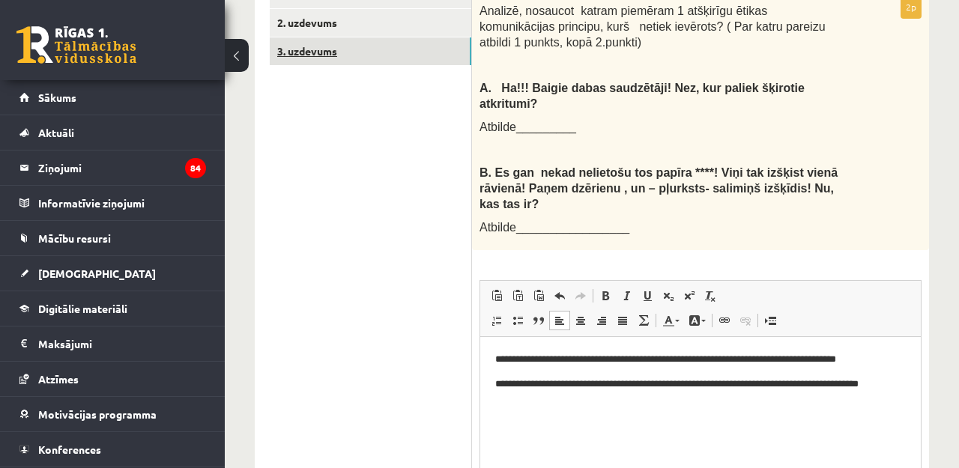
click at [405, 37] on link "3. uzdevums" at bounding box center [371, 51] width 202 height 28
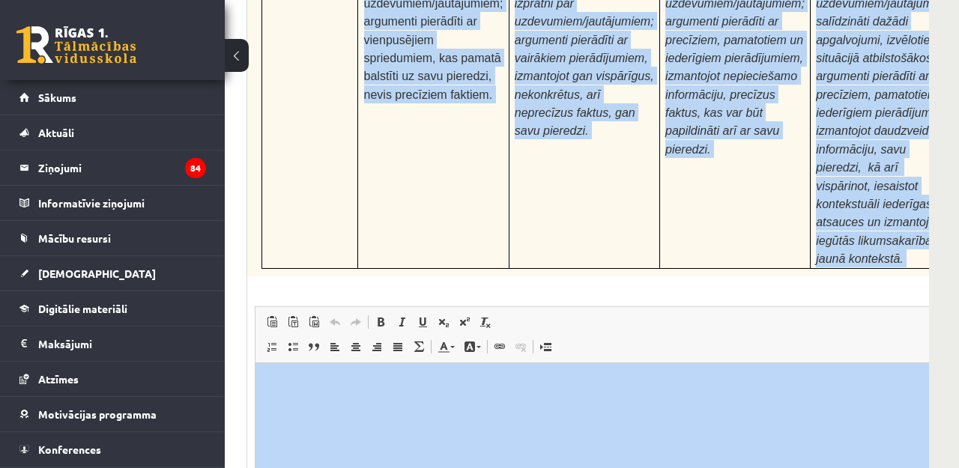
scroll to position [4936, 225]
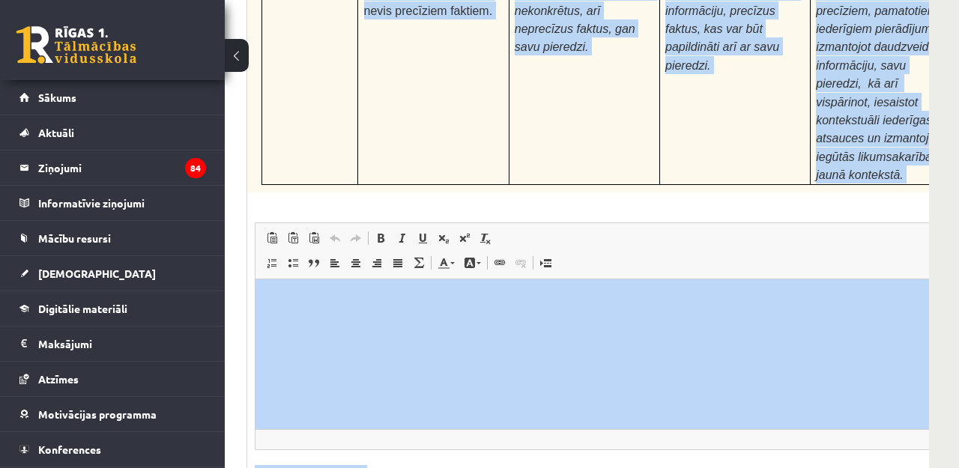
drag, startPoint x: 262, startPoint y: 249, endPoint x: 625, endPoint y: 520, distance: 453.5
copy form "Loremi dolors! Ametcon ad elitsedd eiusmodtemp! Inci 04 utlabo 6e Doloremag al …"
click at [596, 223] on span "Editor toolbars Paste Keyboard shortcut Command+V Paste as plain text Keyboard …" at bounding box center [649, 251] width 787 height 56
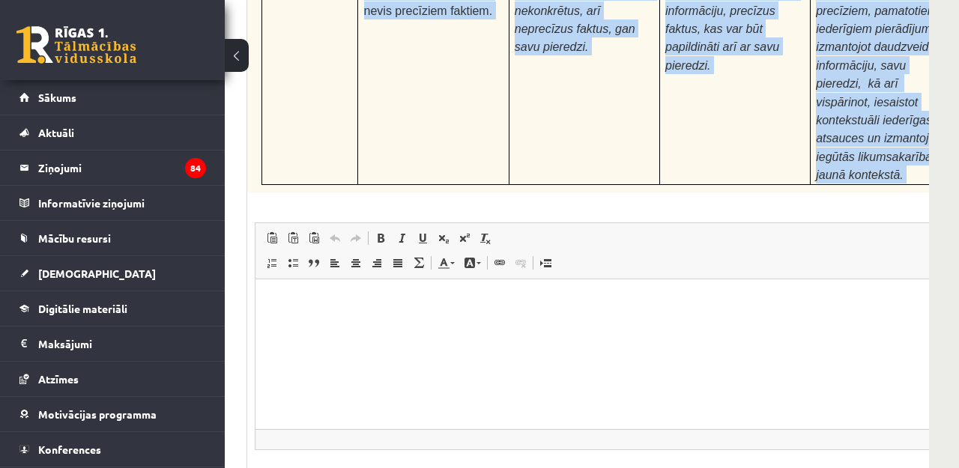
scroll to position [0, 121]
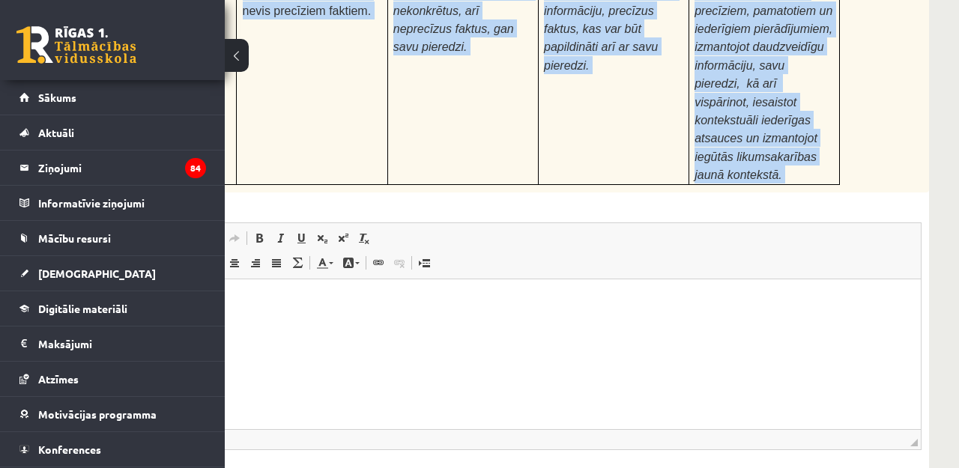
drag, startPoint x: 265, startPoint y: 23, endPoint x: 906, endPoint y: 65, distance: 642.0
copy form "lorem ipsumd! Sitamet co adipisci elitseddoei! Temp 64 incidi 5u Laboreetd ma A…"
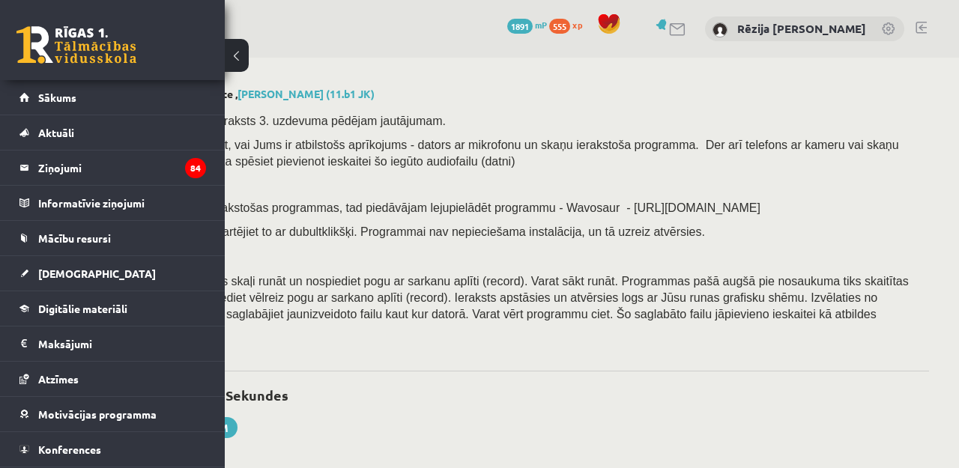
scroll to position [0, 225]
click at [435, 288] on span "Startējiet programmu, sagatavojieties skaļi runāt un nospiediet pogu ar sarkanu…" at bounding box center [469, 306] width 879 height 62
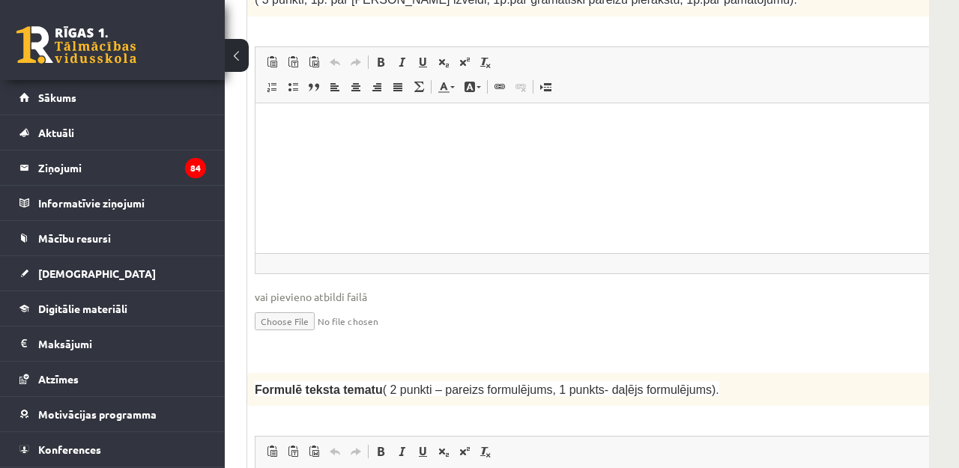
scroll to position [1279, 225]
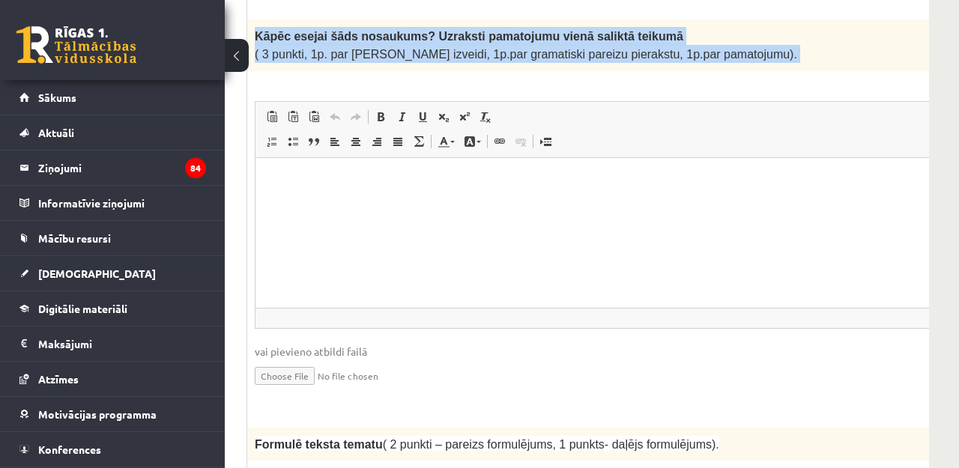
drag, startPoint x: 263, startPoint y: 154, endPoint x: 761, endPoint y: 46, distance: 509.7
copy form "Loremi dolors! Ametcon ad elitsedd eiusmodtemp! Inci 04 utlabo 6e Doloremag al …"
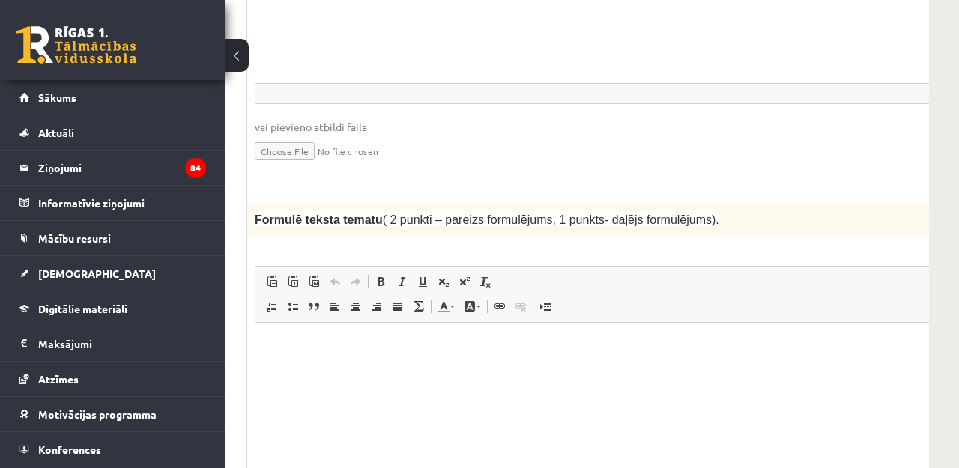
scroll to position [1547, 225]
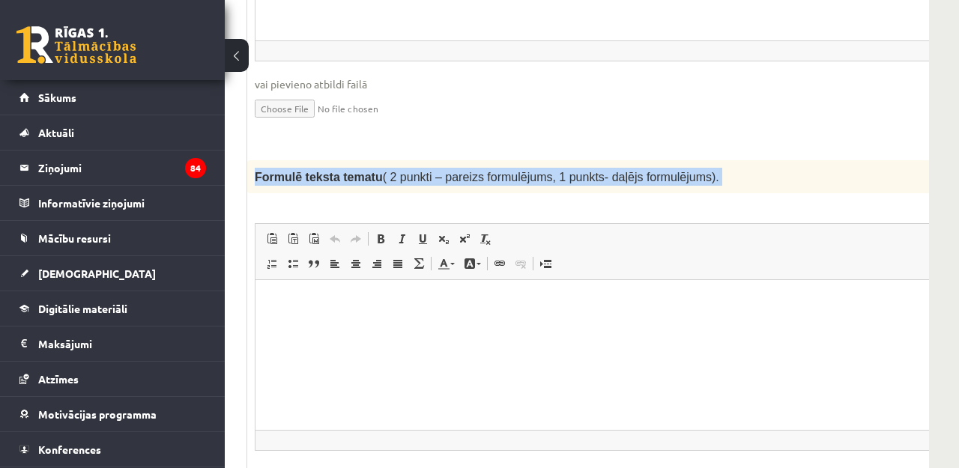
drag, startPoint x: 253, startPoint y: 144, endPoint x: 836, endPoint y: 169, distance: 584.2
click at [836, 171] on div "2p Formulē teksta tematu ( 2 punkti – pareizs formulējums, 1 punkts- daļējs for…" at bounding box center [648, 347] width 803 height 375
copy div "Formulē teksta tematu ( 2 punkti – pareizs formulējums, 1 punkts- daļējs formul…"
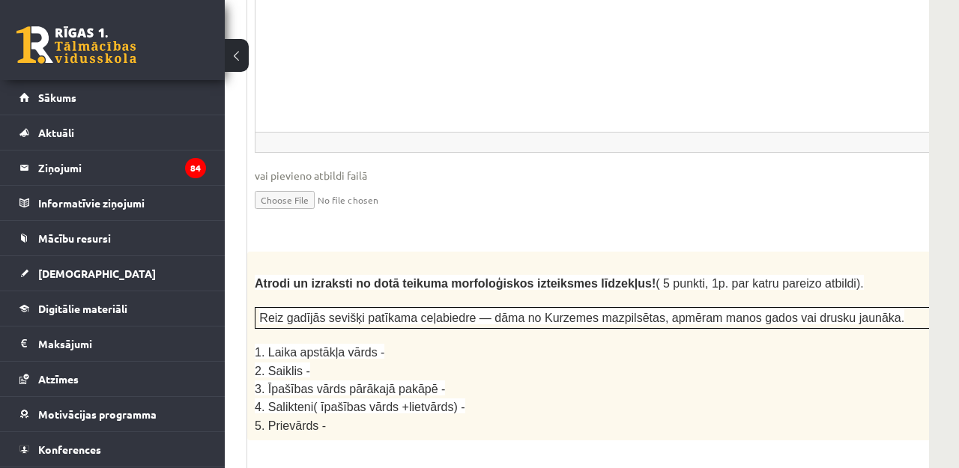
scroll to position [1938, 225]
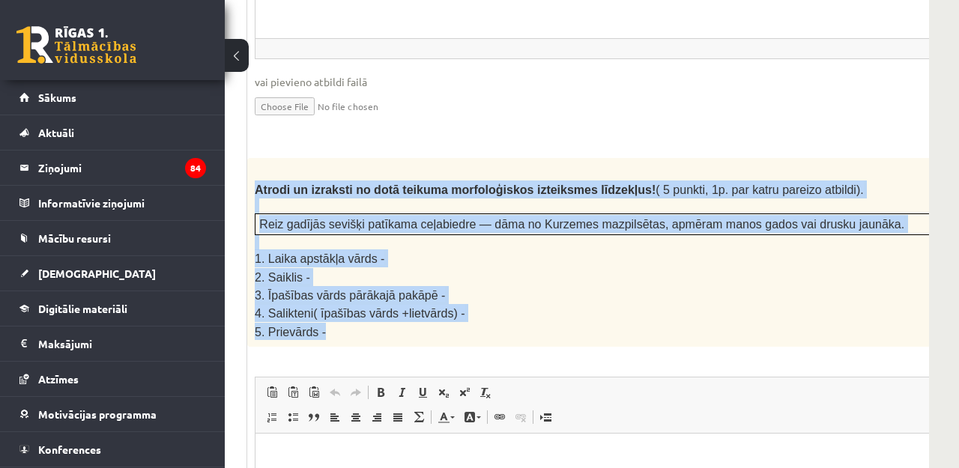
drag, startPoint x: 256, startPoint y: 156, endPoint x: 611, endPoint y: 301, distance: 383.8
click at [611, 303] on div "Atrodi un izraksti no dotā teikuma morfoloģiskos izteiksmes līdzekļus! ( 5 punk…" at bounding box center [648, 252] width 803 height 189
copy div "Atrodi un izraksti no dotā teikuma morfoloģiskos izteiksmes līdzekļus! ( 5 punk…"
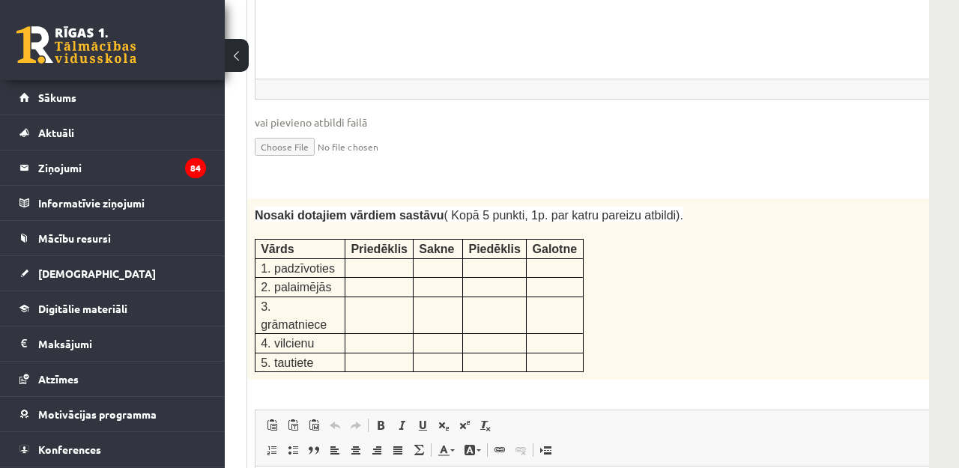
scroll to position [2457, 225]
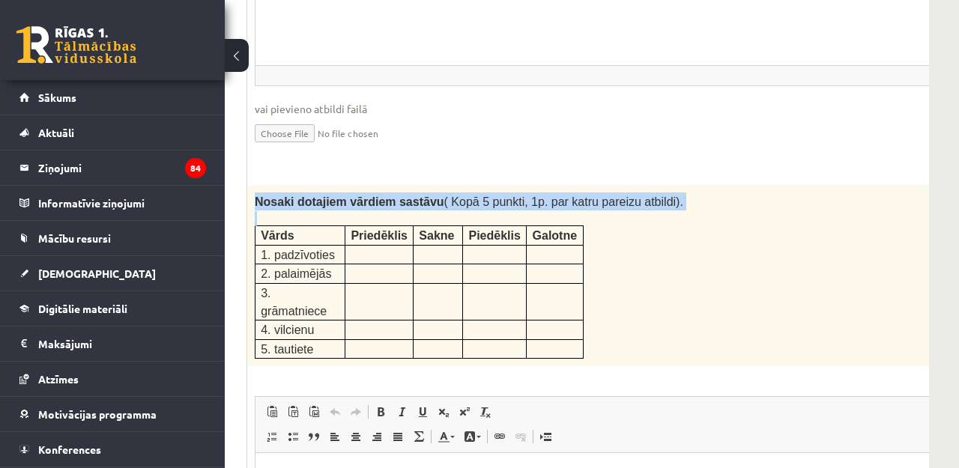
drag, startPoint x: 258, startPoint y: 160, endPoint x: 683, endPoint y: 302, distance: 448.8
click at [683, 302] on div "Nosaki dotajiem vārdiem sastāvu ( Kopā 5 punkti, 1p. par katru pareizu atbildi)…" at bounding box center [648, 275] width 803 height 181
copy div "Nosaki dotajiem vārdiem sastāvu ( Kopā 5 punkti, 1p. par katru pareizu atbildi)."
click at [397, 284] on p at bounding box center [379, 291] width 57 height 15
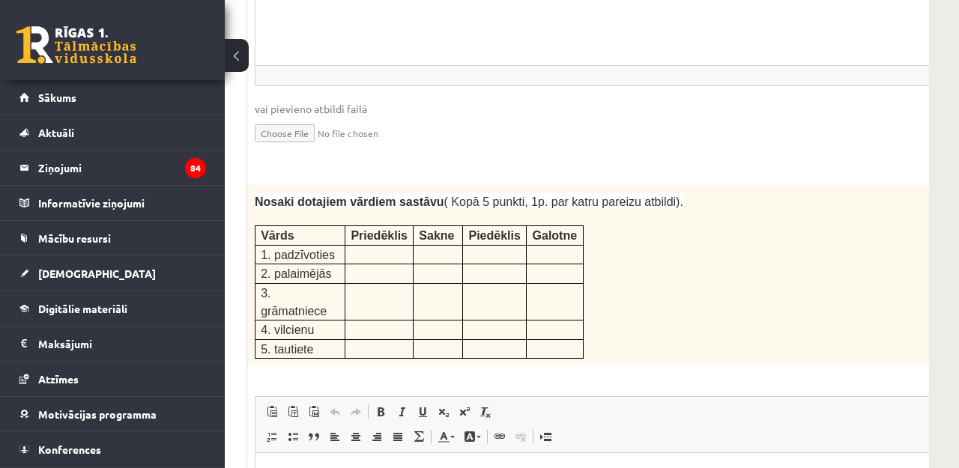
click at [371, 284] on p at bounding box center [379, 291] width 57 height 15
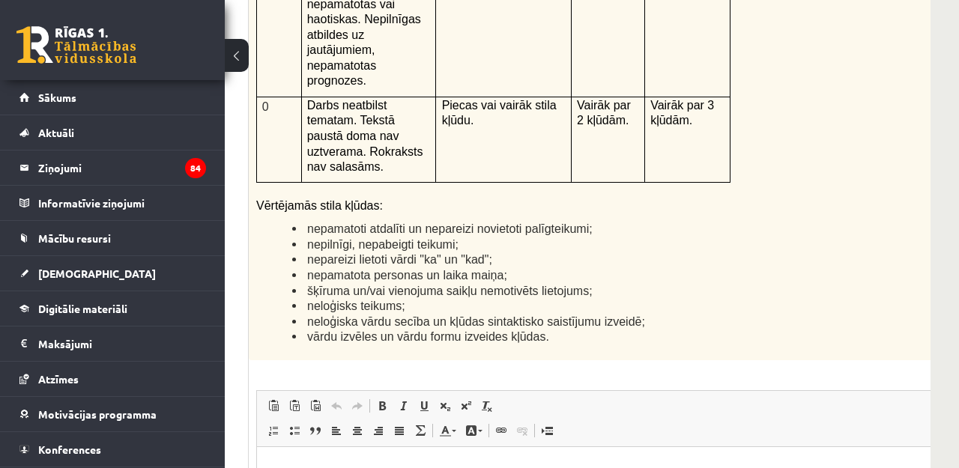
scroll to position [3461, 223]
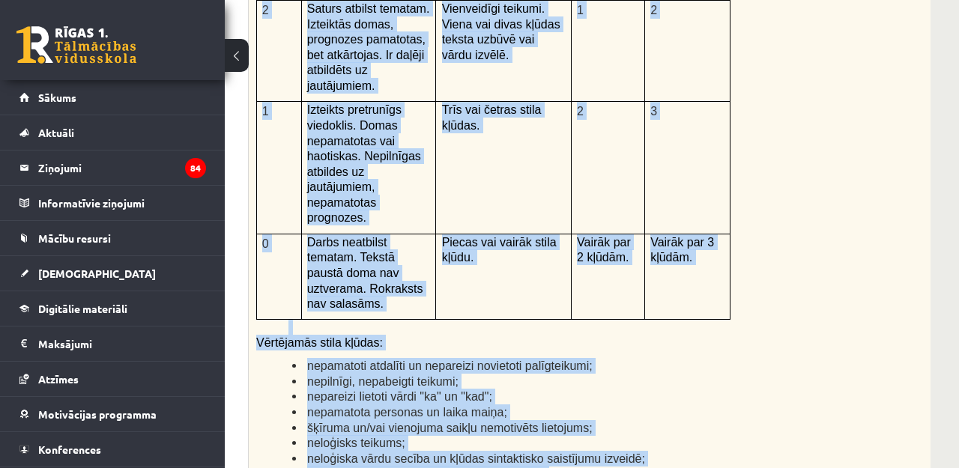
drag, startPoint x: 258, startPoint y: 217, endPoint x: 578, endPoint y: 414, distance: 376.0
click at [578, 414] on div "Kā doto citātu var attiecināt uz Tavu dzīvi? Uzraksti savu atbildi, nosaucot un…" at bounding box center [650, 108] width 803 height 779
copy div "Lo ipsu dolors ame consectetu ad Elit seddo? Eiusmodt inci utlabor, etdolore ma…"
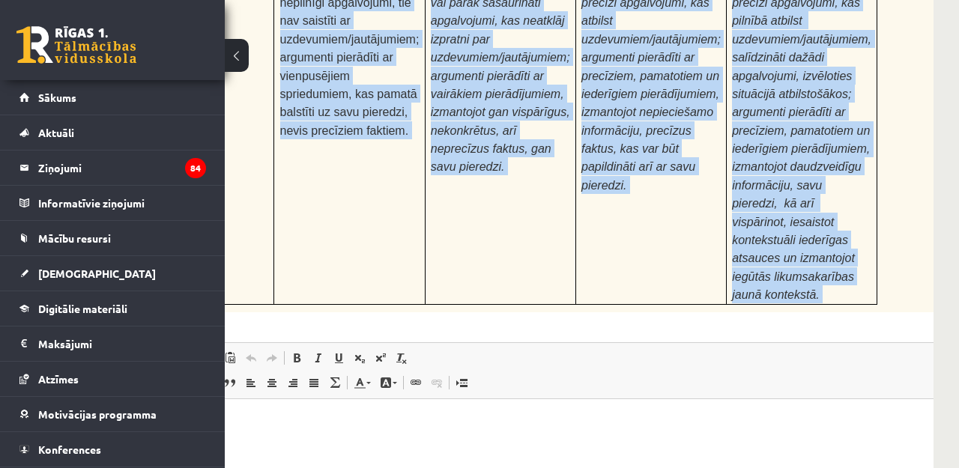
scroll to position [4816, 225]
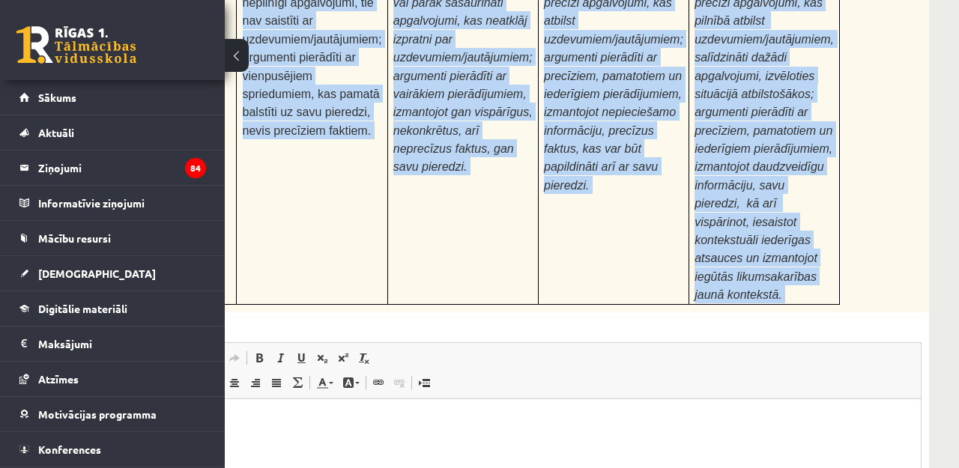
drag, startPoint x: 261, startPoint y: 166, endPoint x: 886, endPoint y: 169, distance: 624.9
copy div "Loremipsumdo si ametcons adipis, elitse doeiusmo tem incididu, utlabore et dolo…"
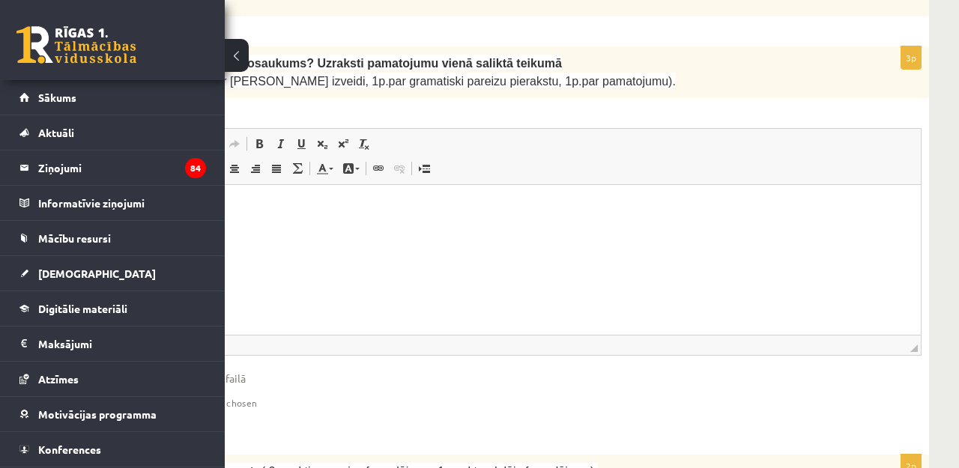
scroll to position [1285, 225]
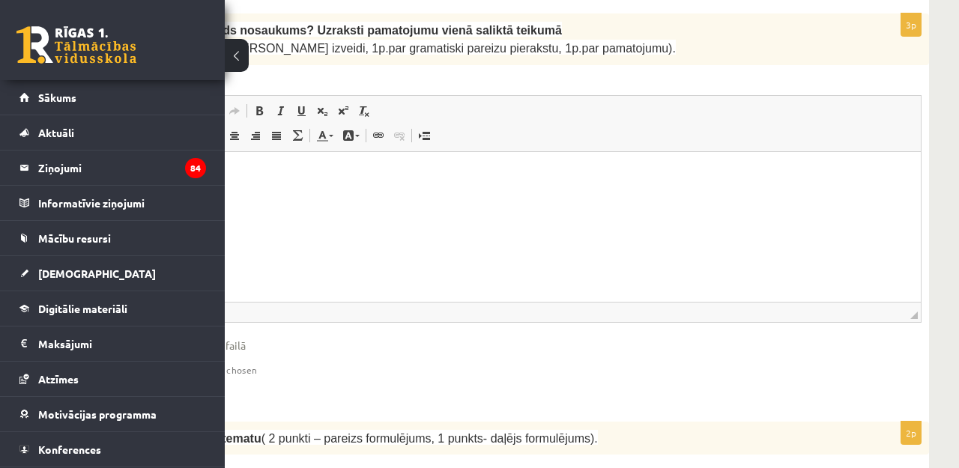
click at [369, 197] on html at bounding box center [527, 174] width 787 height 46
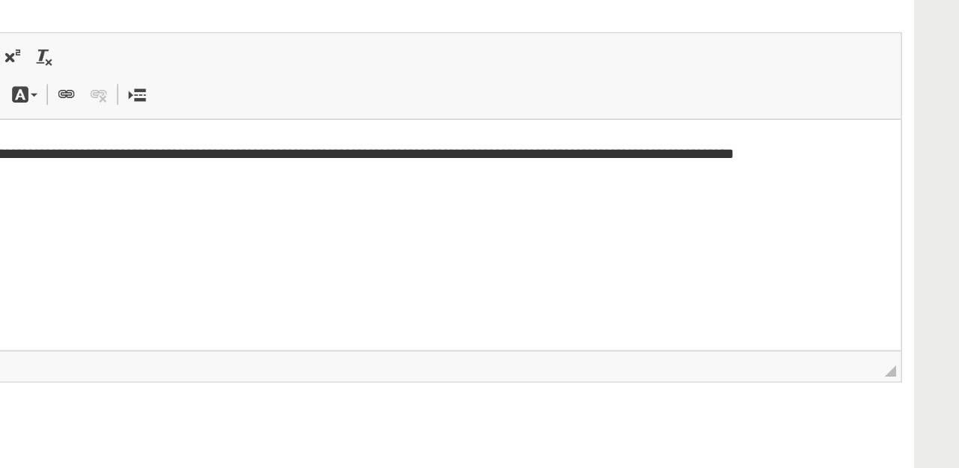
scroll to position [0, 121]
click at [387, 143] on p "**********" at bounding box center [84, 141] width 757 height 15
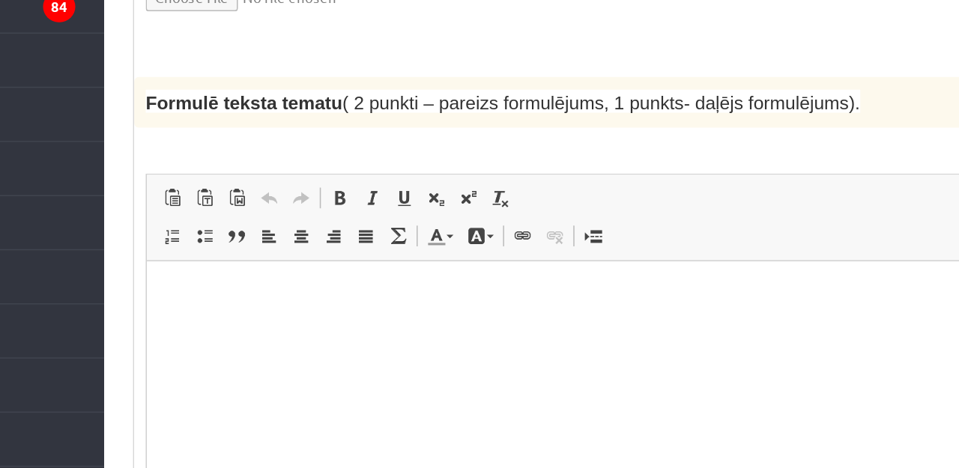
scroll to position [1494, 225]
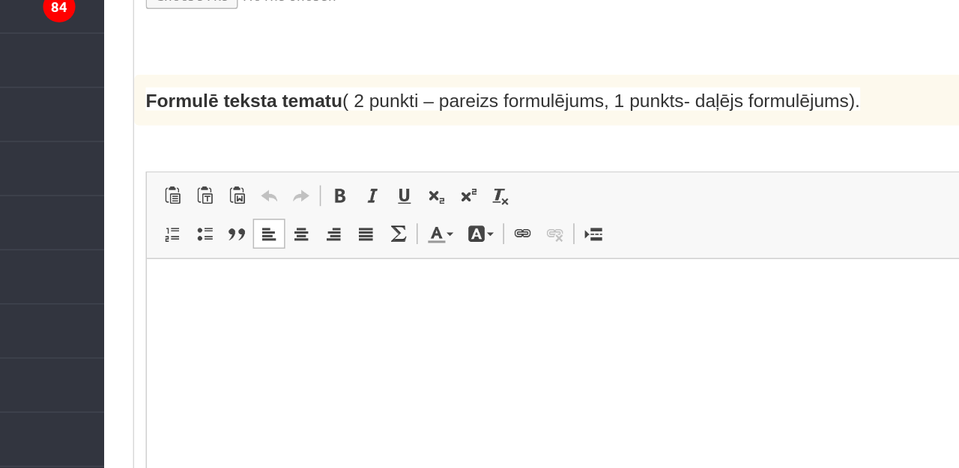
click at [191, 305] on html at bounding box center [539, 282] width 787 height 46
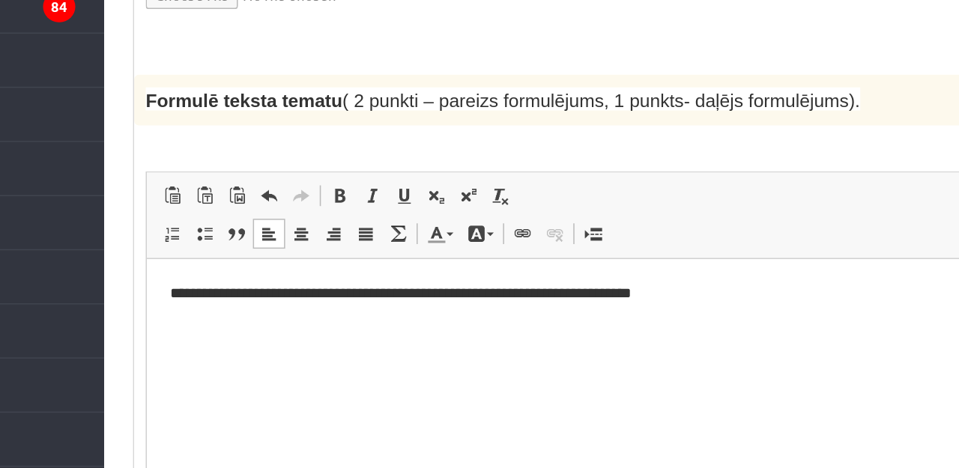
click at [160, 282] on html "**********" at bounding box center [539, 281] width 787 height 45
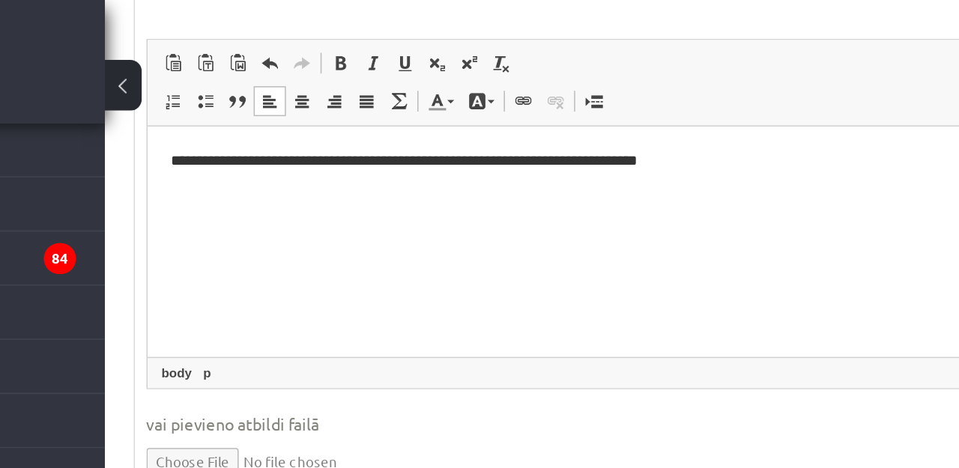
scroll to position [1744, 225]
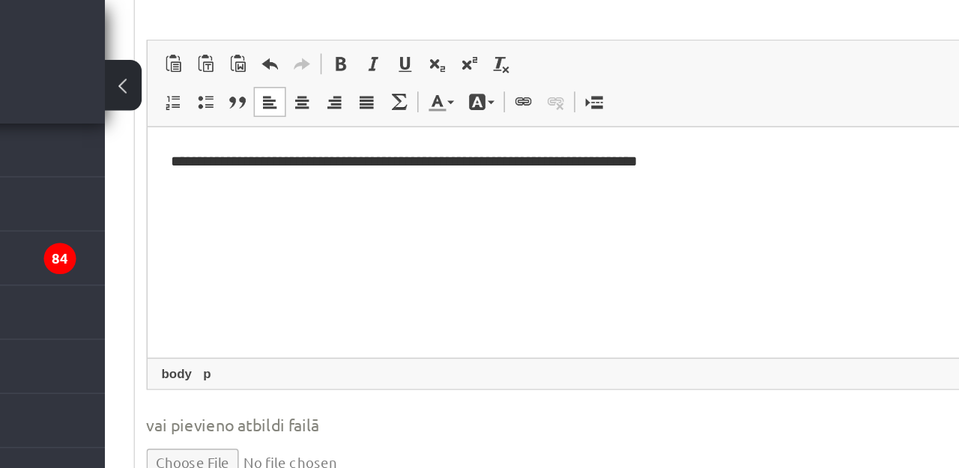
click at [250, 151] on p "**********" at bounding box center [540, 149] width 757 height 15
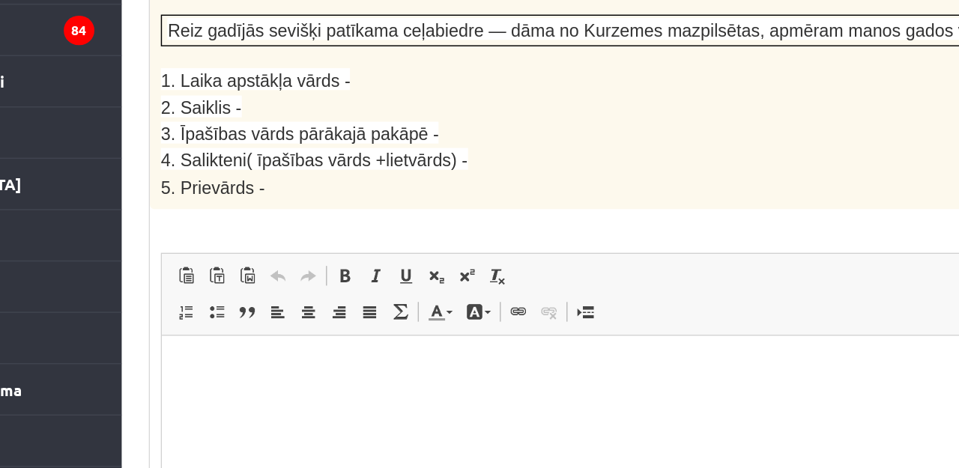
scroll to position [2017, 225]
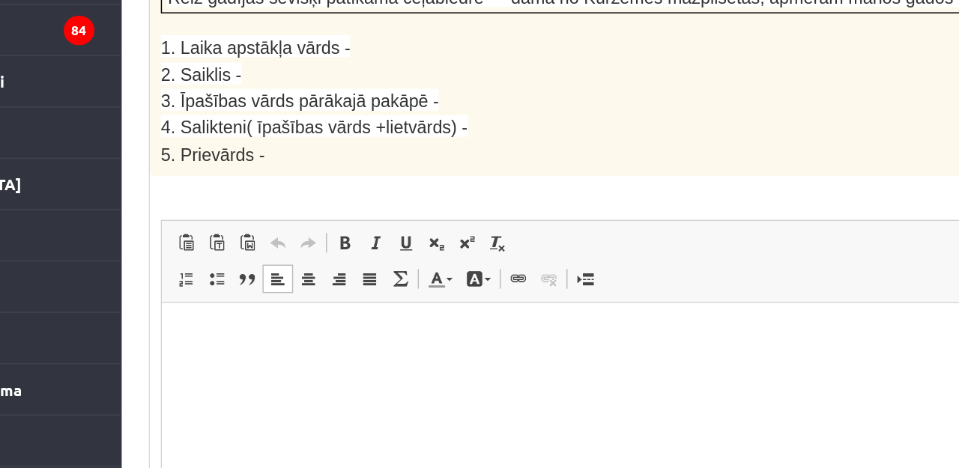
click at [279, 337] on html at bounding box center [555, 326] width 787 height 46
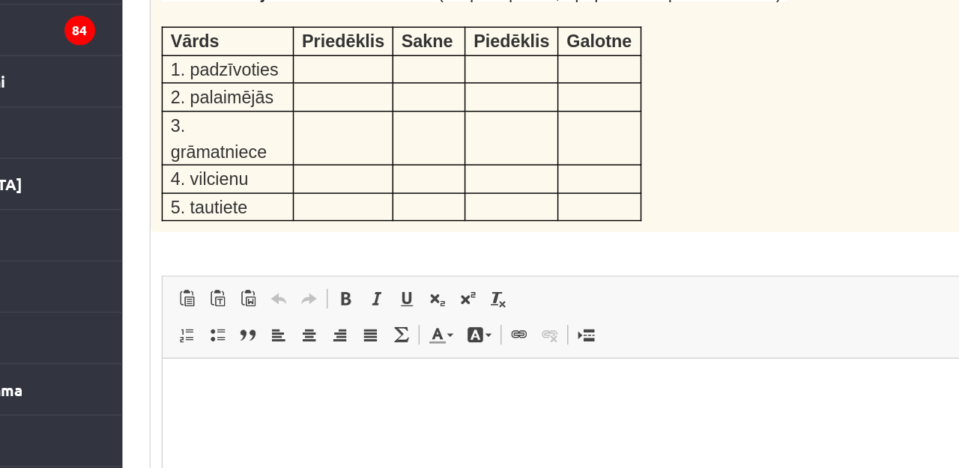
scroll to position [2521, 225]
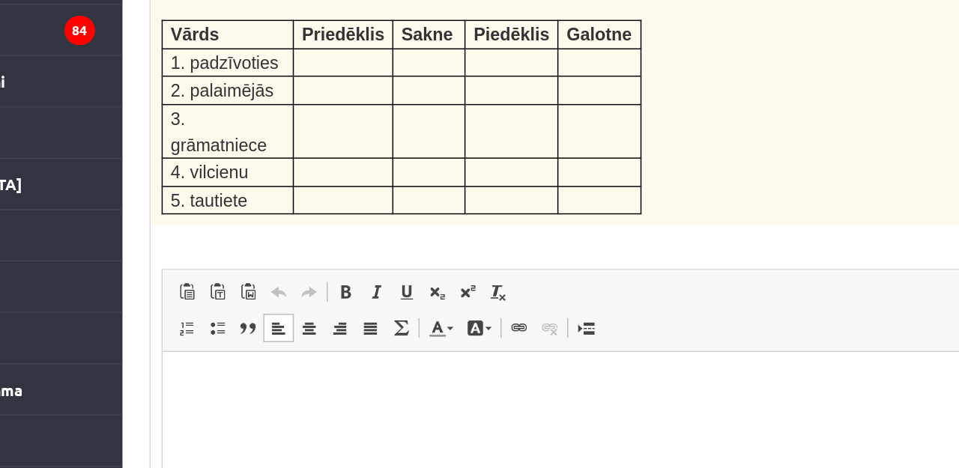
click at [285, 396] on html at bounding box center [556, 375] width 787 height 46
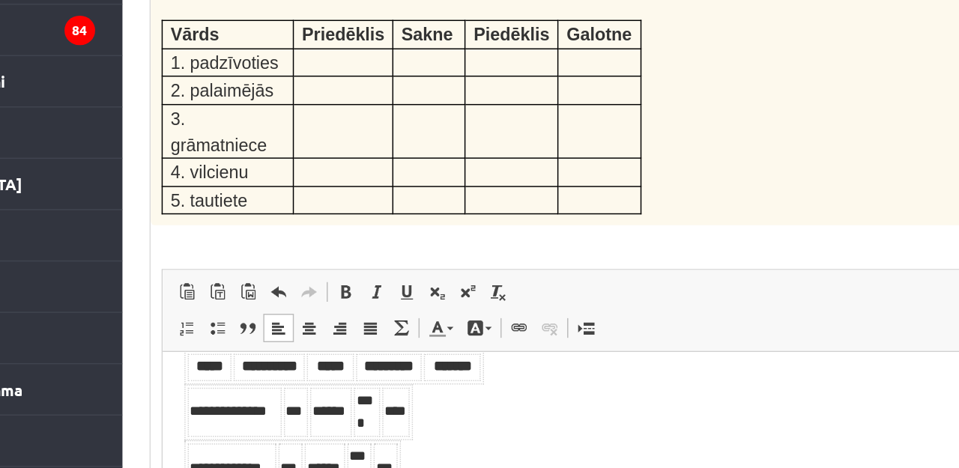
scroll to position [15, 0]
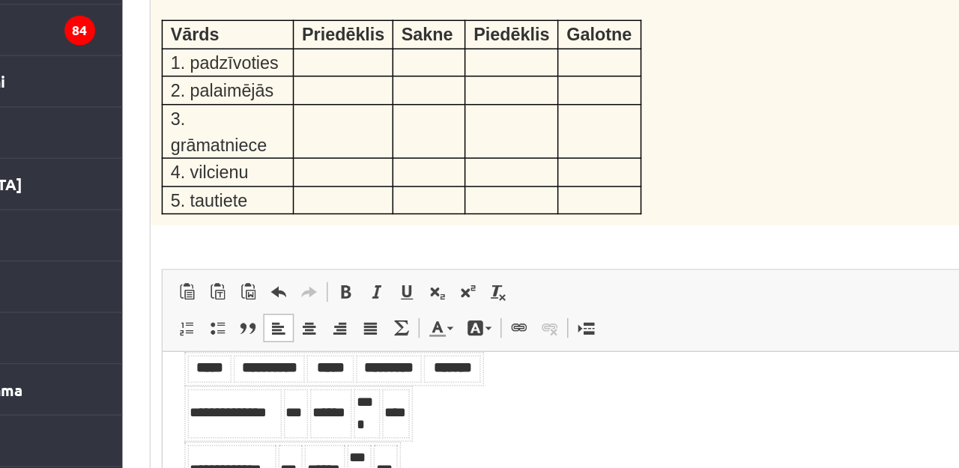
click at [375, 411] on body "**********" at bounding box center [556, 444] width 757 height 185
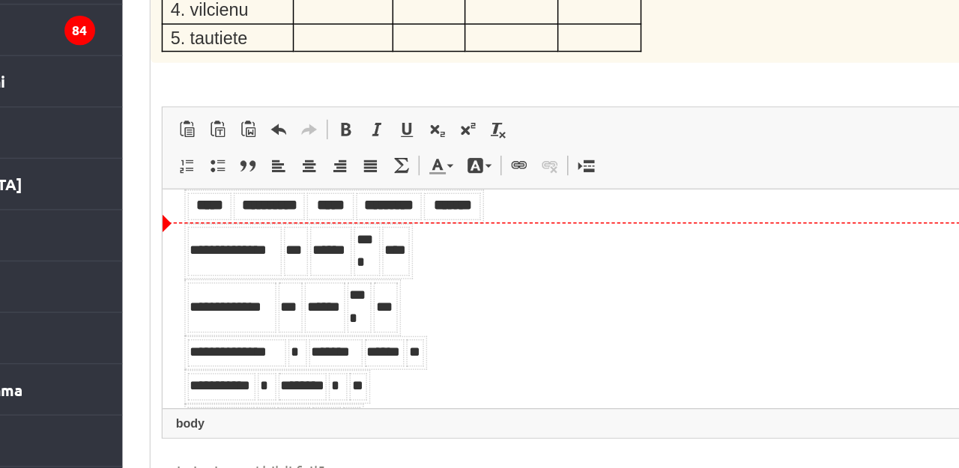
scroll to position [2650, 225]
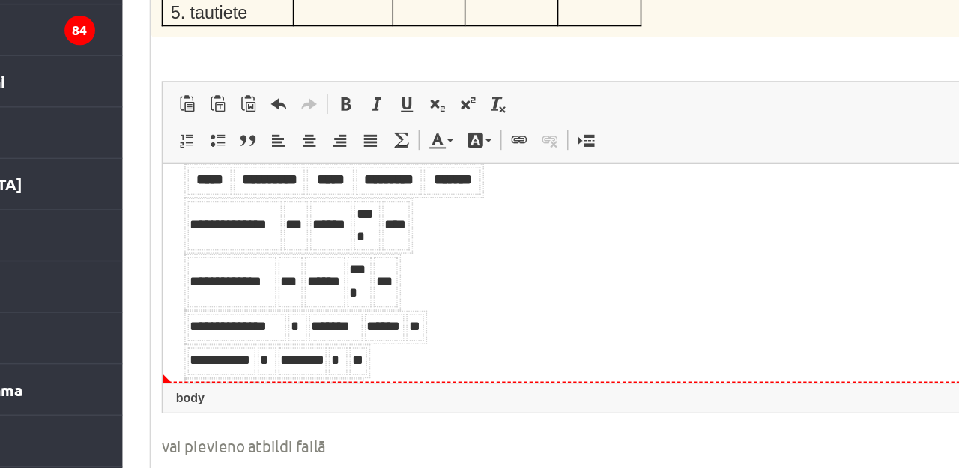
click at [376, 292] on body "**********" at bounding box center [556, 256] width 757 height 185
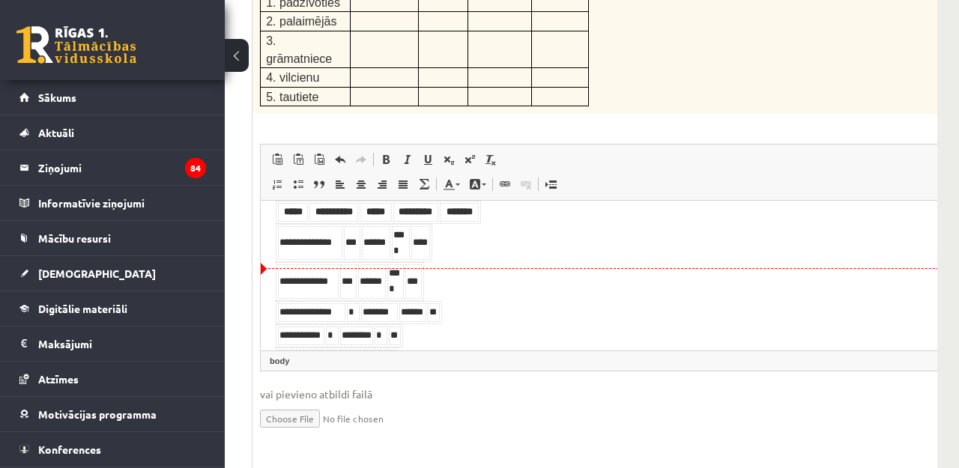
click at [515, 264] on body "**********" at bounding box center [654, 293] width 757 height 185
click at [486, 235] on body "**********" at bounding box center [654, 293] width 757 height 185
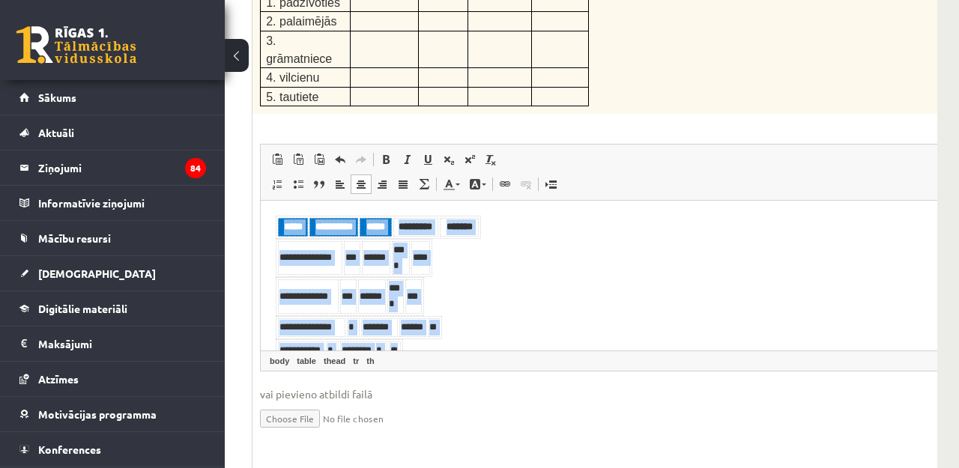
scroll to position [15, 0]
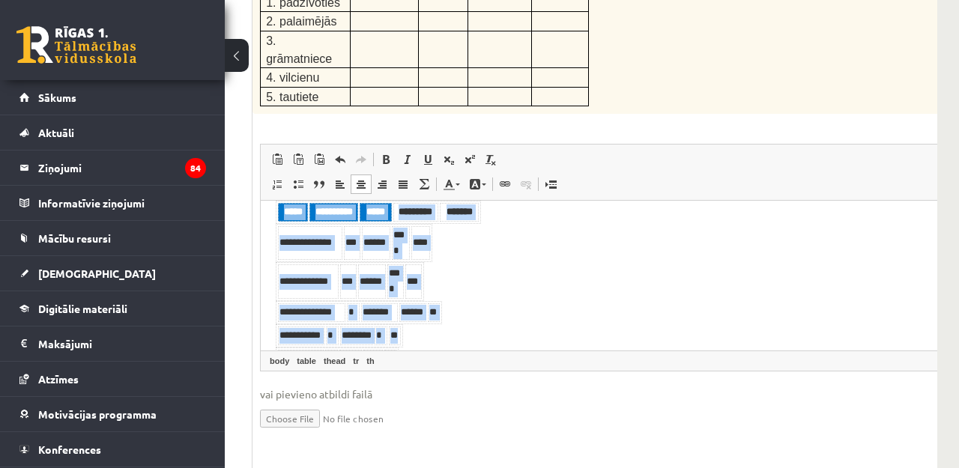
drag, startPoint x: 279, startPoint y: 225, endPoint x: 423, endPoint y: 366, distance: 202.4
click at [423, 366] on html "**********" at bounding box center [654, 293] width 787 height 215
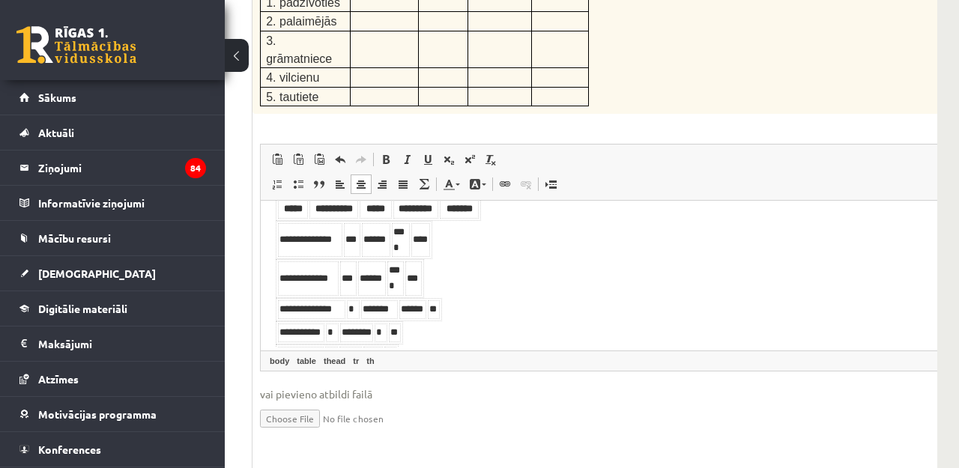
click at [348, 300] on td "*" at bounding box center [353, 309] width 13 height 19
click at [546, 320] on body "**********" at bounding box center [654, 290] width 757 height 185
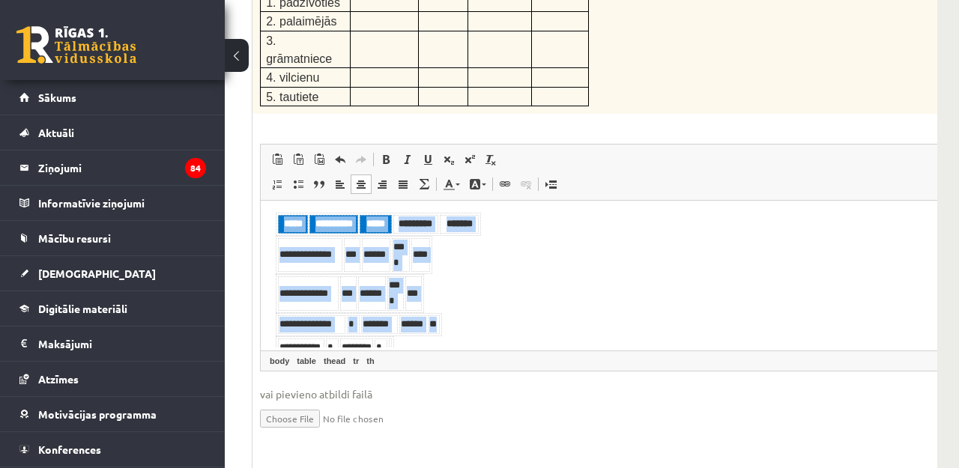
drag, startPoint x: 279, startPoint y: 221, endPoint x: 379, endPoint y: 359, distance: 170.6
click at [379, 359] on html "**********" at bounding box center [654, 286] width 787 height 177
drag, startPoint x: 279, startPoint y: 220, endPoint x: 381, endPoint y: 356, distance: 170.1
click at [381, 356] on html "**********" at bounding box center [654, 286] width 787 height 177
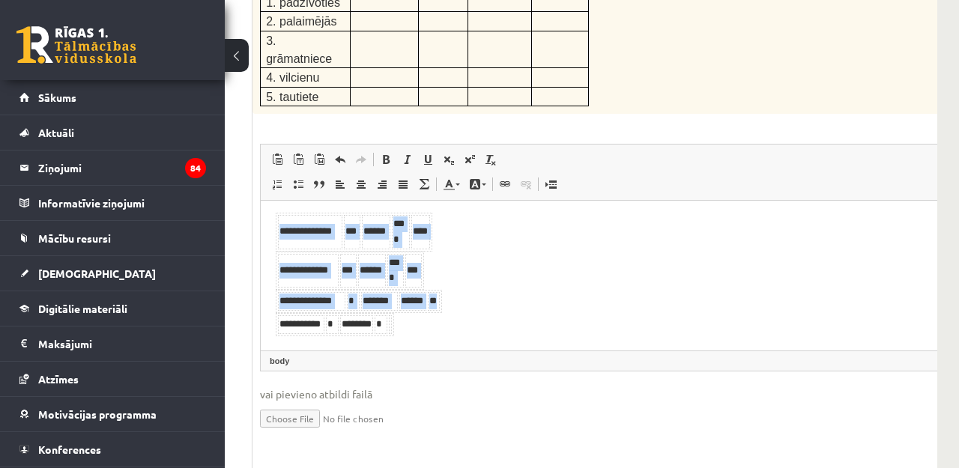
drag, startPoint x: 275, startPoint y: 221, endPoint x: 337, endPoint y: 310, distance: 108.7
click at [338, 312] on html "**********" at bounding box center [654, 258] width 787 height 120
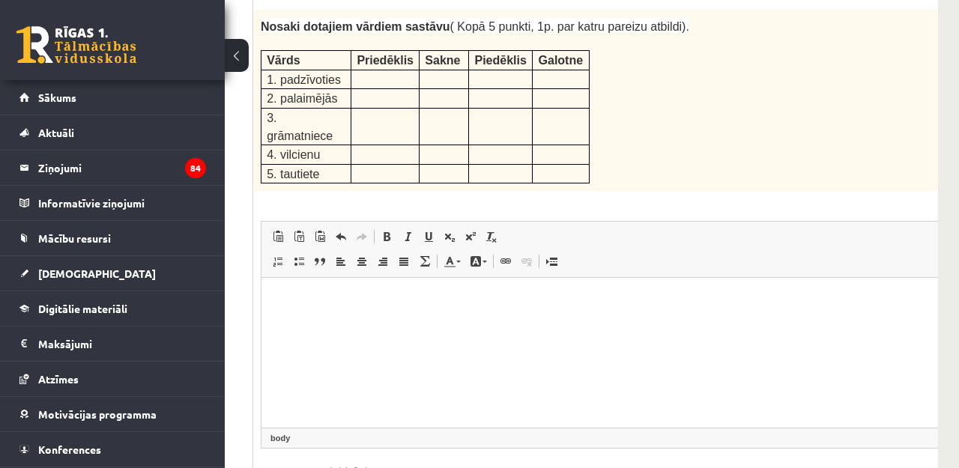
scroll to position [2633, 216]
click at [357, 313] on html at bounding box center [655, 296] width 787 height 45
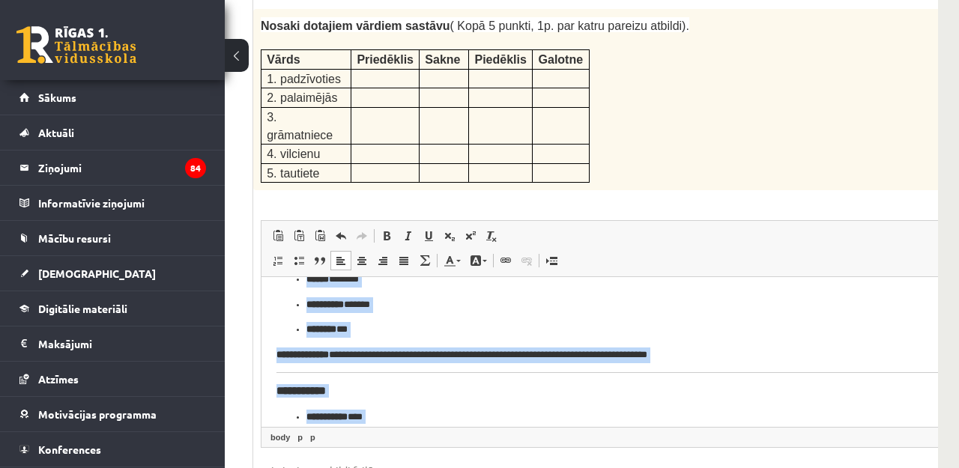
scroll to position [674, 0]
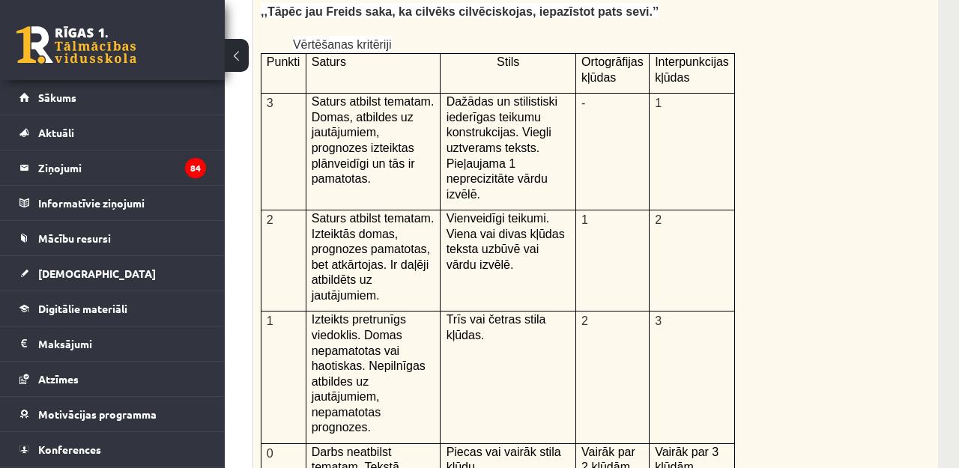
drag, startPoint x: 276, startPoint y: -327, endPoint x: 781, endPoint y: -196, distance: 521.1
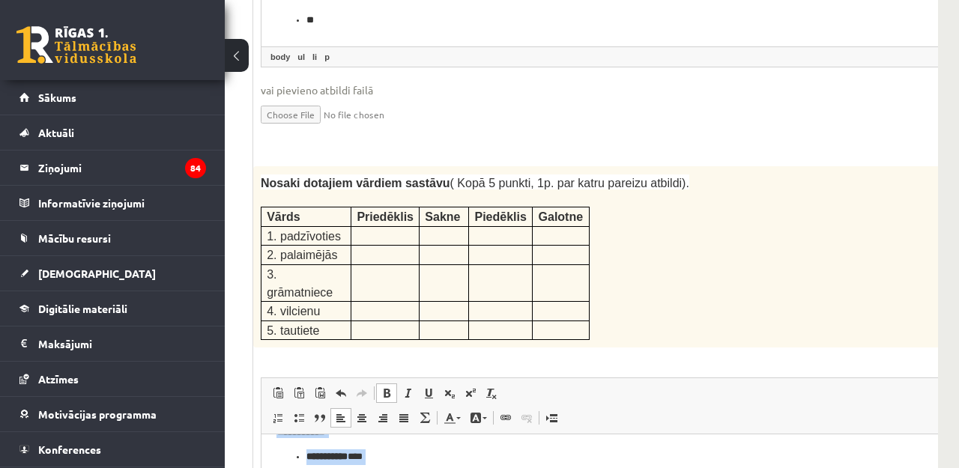
scroll to position [2530, 216]
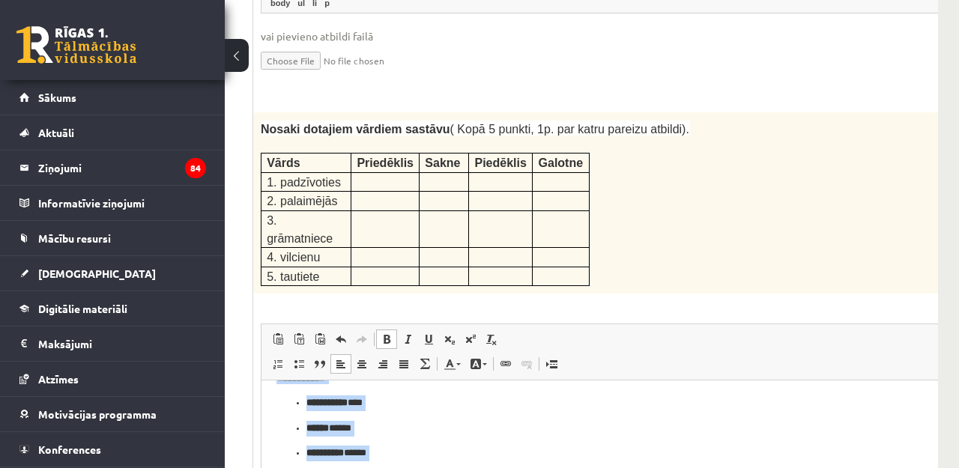
click at [384, 333] on span at bounding box center [387, 339] width 12 height 12
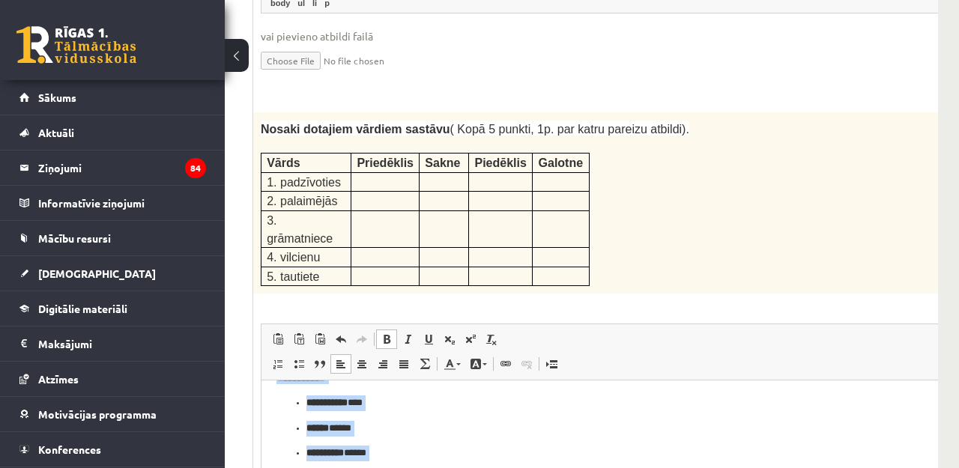
click at [395, 330] on link "Bold Keyboard shortcut Command+B" at bounding box center [386, 339] width 21 height 19
click at [406, 333] on span at bounding box center [408, 339] width 12 height 12
click at [384, 333] on span at bounding box center [387, 339] width 12 height 12
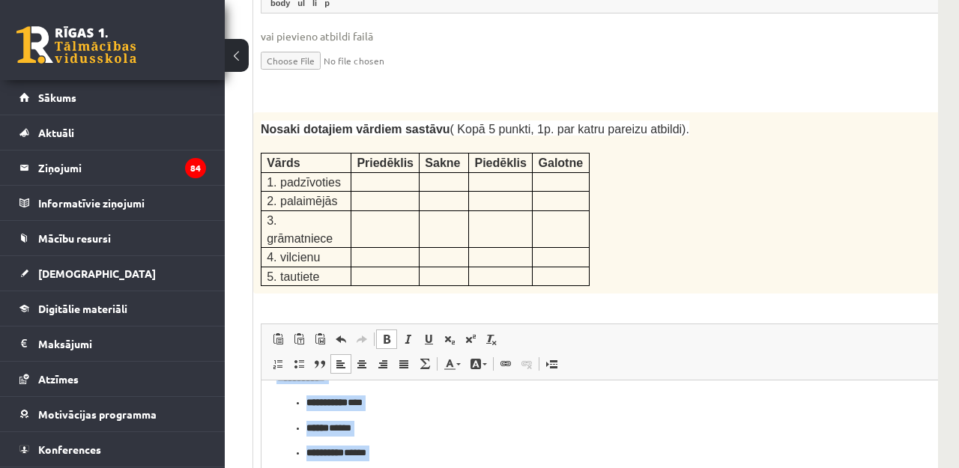
click at [392, 456] on p "**********" at bounding box center [654, 454] width 697 height 16
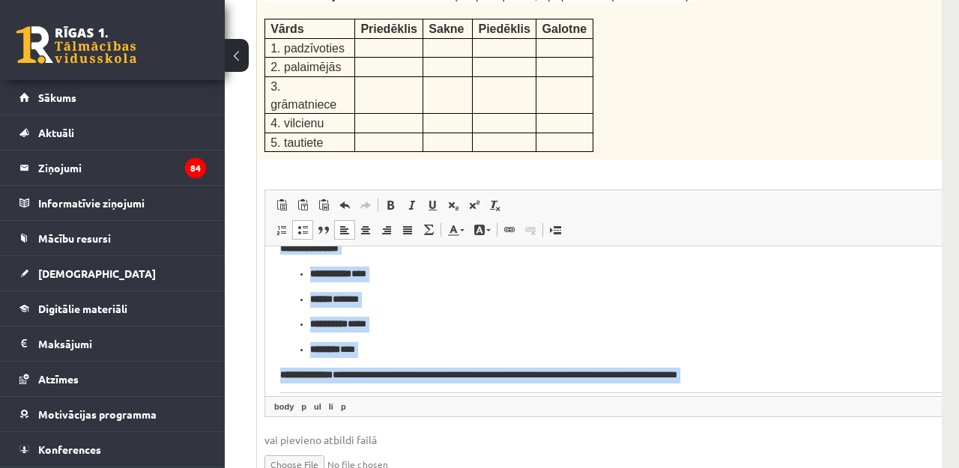
scroll to position [674, 0]
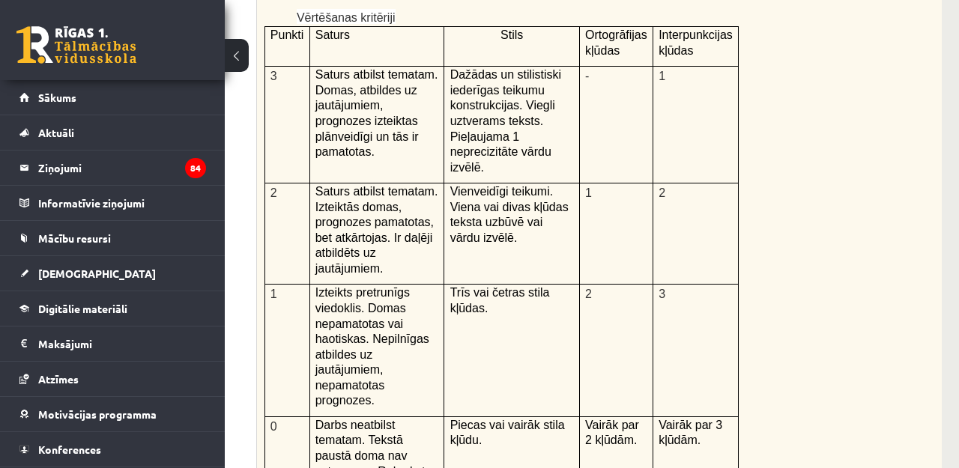
drag, startPoint x: 282, startPoint y: -351, endPoint x: 695, endPoint y: 25, distance: 559.1
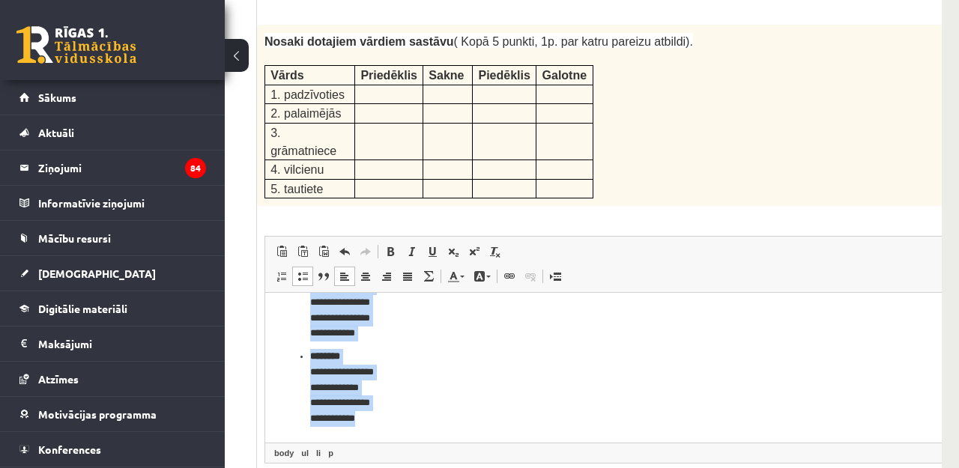
scroll to position [2687, 212]
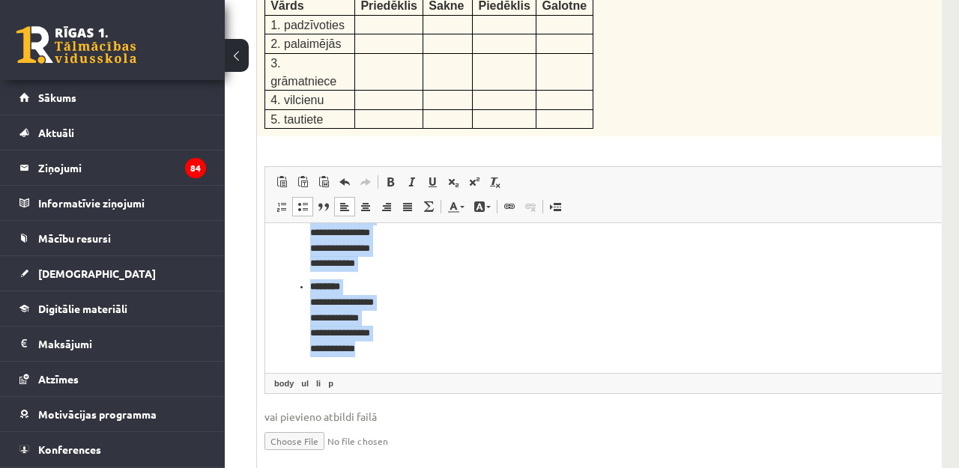
drag, startPoint x: 314, startPoint y: 260, endPoint x: 444, endPoint y: 541, distance: 309.5
click at [444, 370] on html "**********" at bounding box center [658, 134] width 787 height 471
click at [389, 172] on link "Bold Keyboard shortcut Command+B" at bounding box center [390, 181] width 21 height 19
click at [401, 345] on p "**********" at bounding box center [658, 317] width 697 height 76
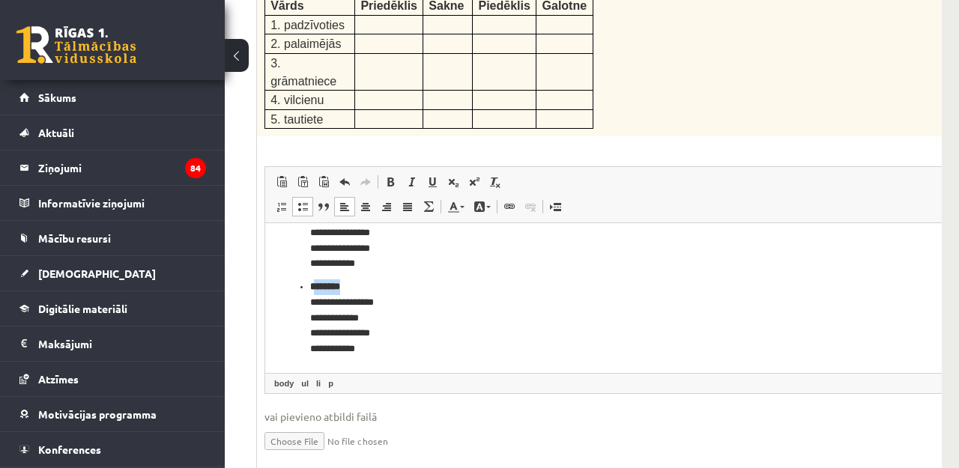
drag, startPoint x: 312, startPoint y: 286, endPoint x: 400, endPoint y: 284, distance: 87.7
click at [402, 285] on p "**********" at bounding box center [658, 317] width 697 height 76
click at [385, 176] on span at bounding box center [390, 182] width 12 height 12
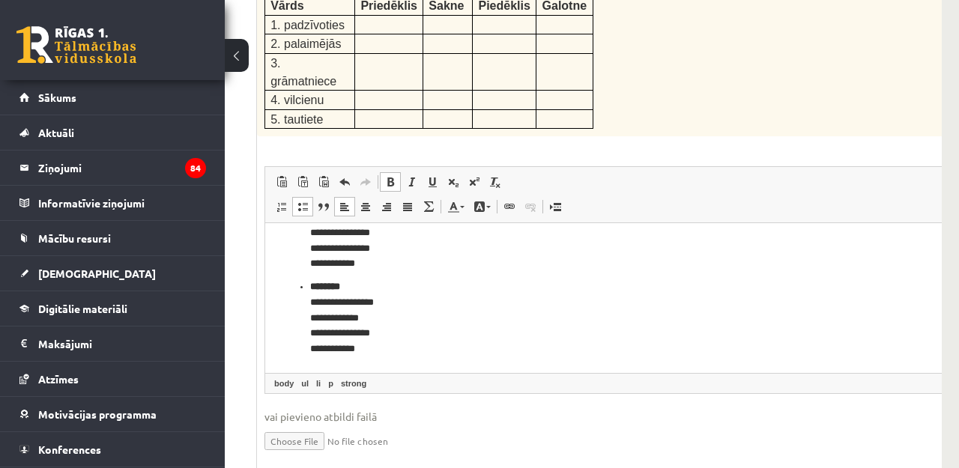
click at [381, 277] on ul "**********" at bounding box center [658, 147] width 757 height 416
click at [385, 285] on p "**********" at bounding box center [658, 317] width 697 height 76
click at [390, 176] on span at bounding box center [390, 182] width 12 height 12
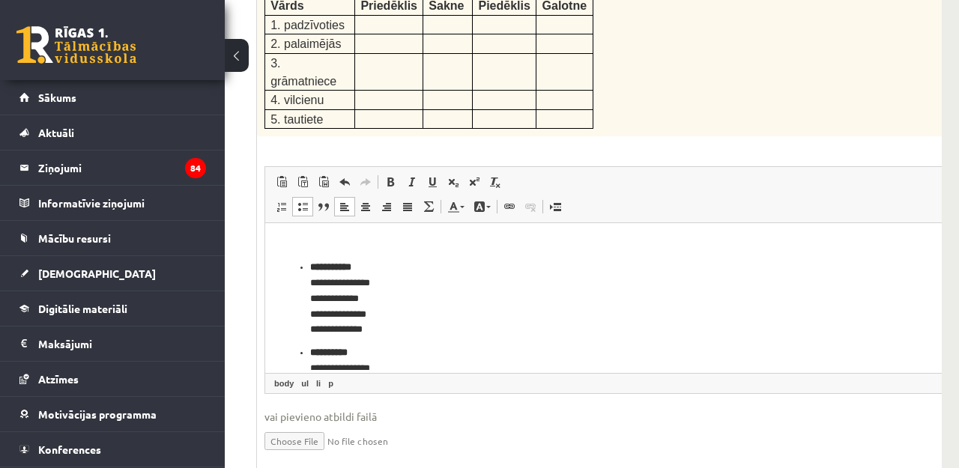
scroll to position [0, 0]
click at [411, 271] on p "**********" at bounding box center [658, 298] width 697 height 76
click at [391, 176] on span at bounding box center [390, 182] width 12 height 12
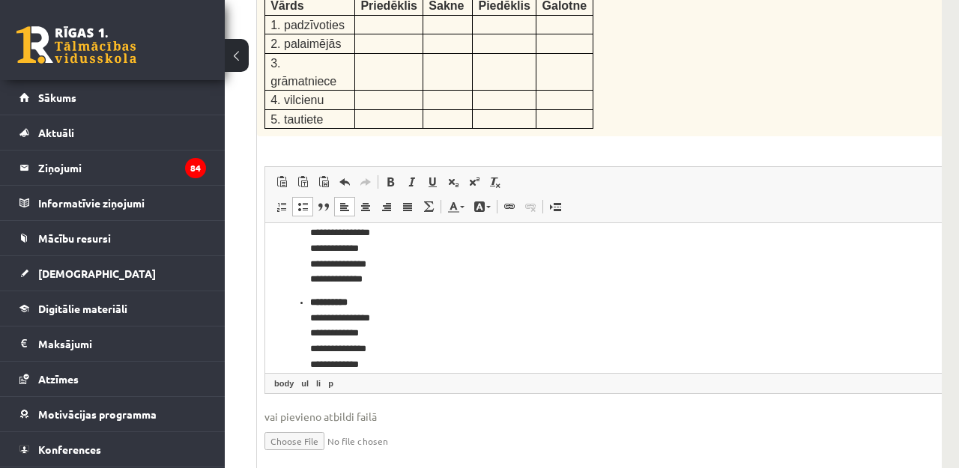
click at [376, 300] on p "**********" at bounding box center [658, 333] width 697 height 76
click at [389, 176] on span at bounding box center [390, 182] width 12 height 12
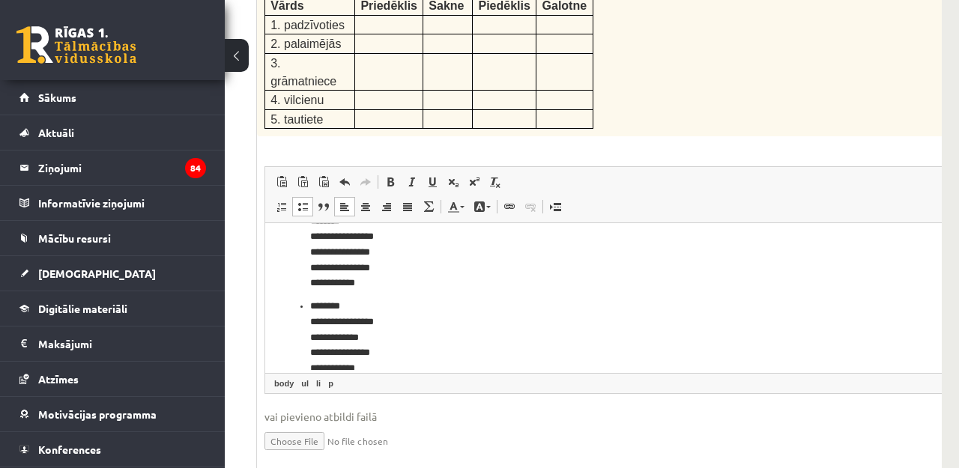
scroll to position [288, 0]
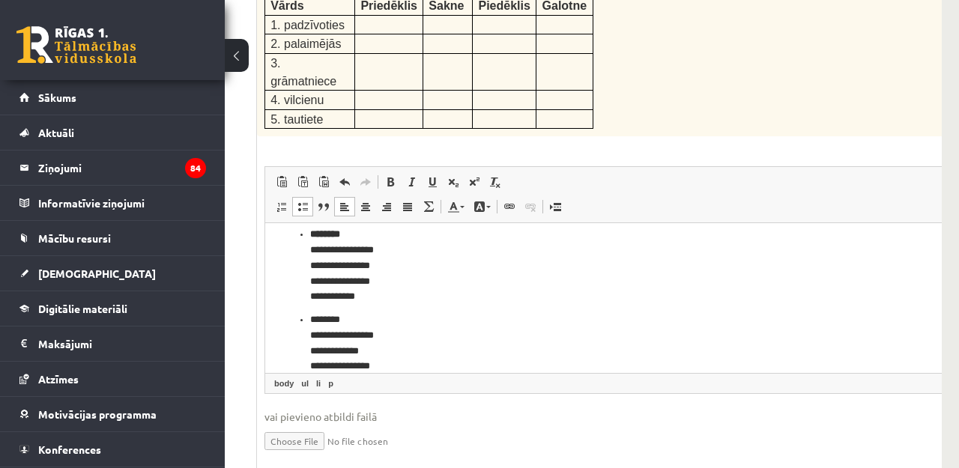
click at [391, 235] on p "**********" at bounding box center [658, 265] width 697 height 76
click at [386, 176] on span at bounding box center [390, 182] width 12 height 12
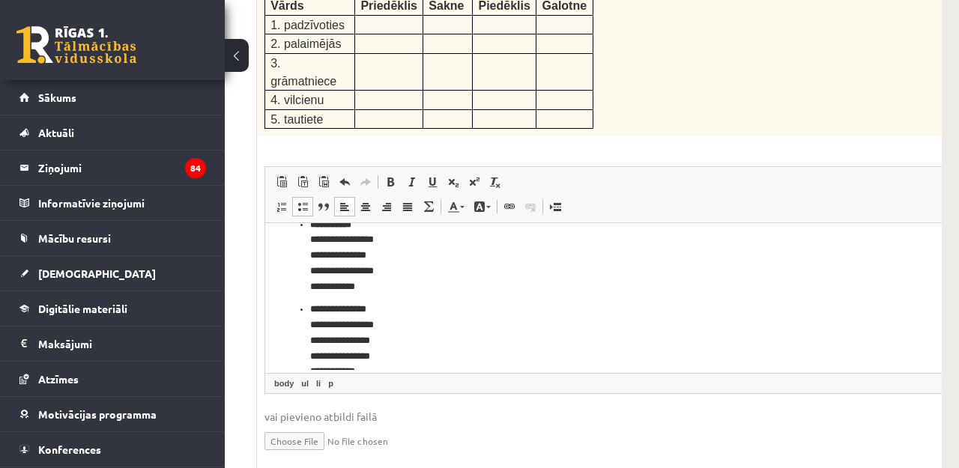
scroll to position [170, 0]
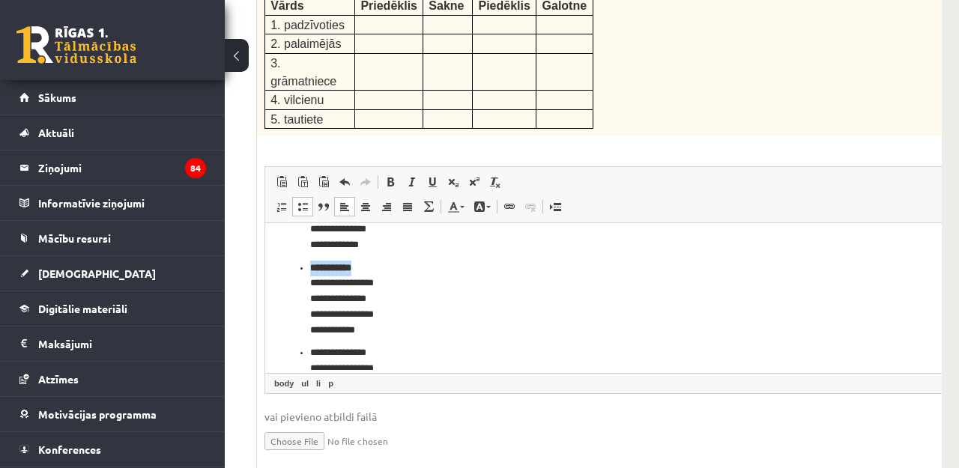
drag, startPoint x: 311, startPoint y: 268, endPoint x: 390, endPoint y: 261, distance: 79.0
click at [388, 263] on p "**********" at bounding box center [658, 299] width 697 height 76
click at [391, 176] on span at bounding box center [390, 182] width 12 height 12
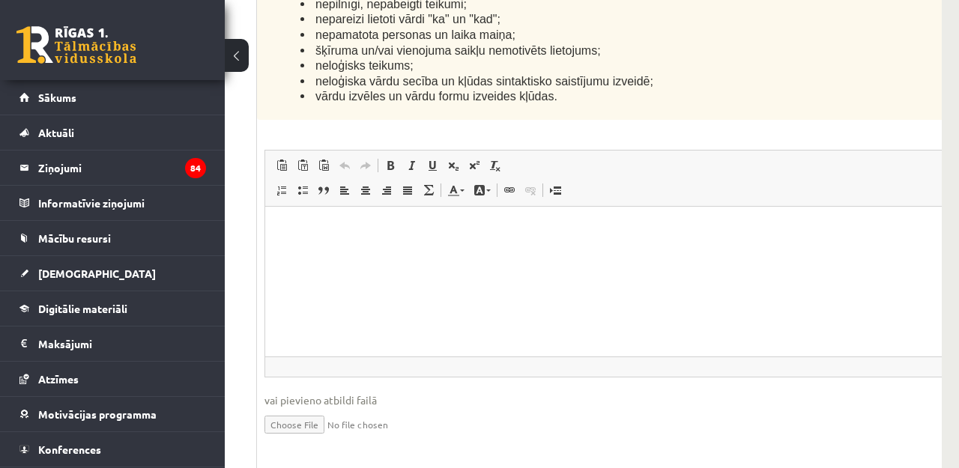
scroll to position [3934, 212]
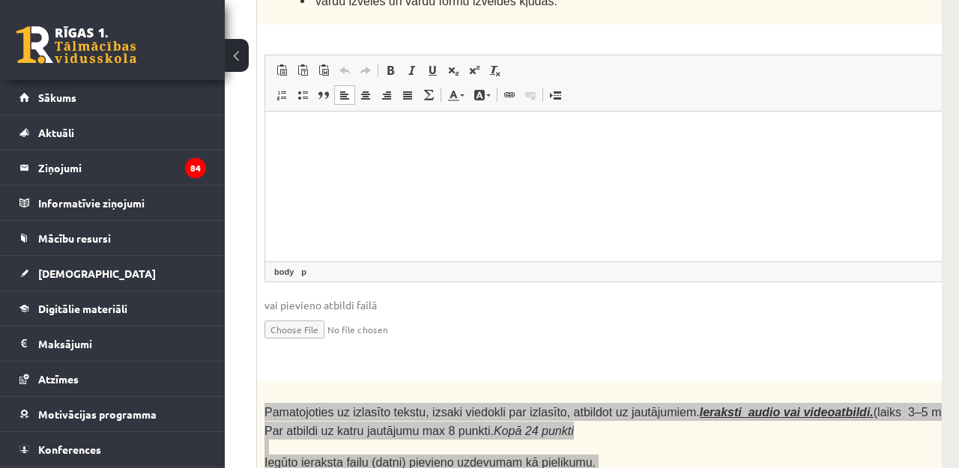
click at [416, 157] on html at bounding box center [658, 134] width 787 height 46
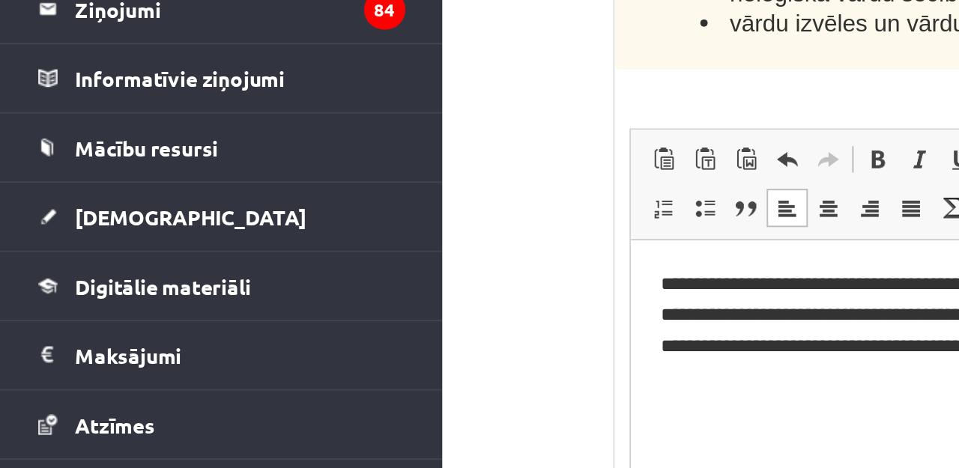
scroll to position [0, 121]
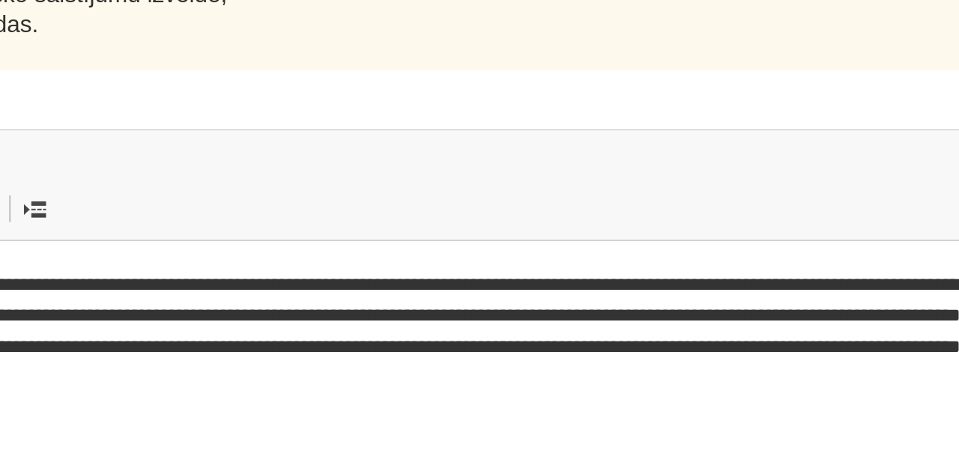
scroll to position [3760, 166]
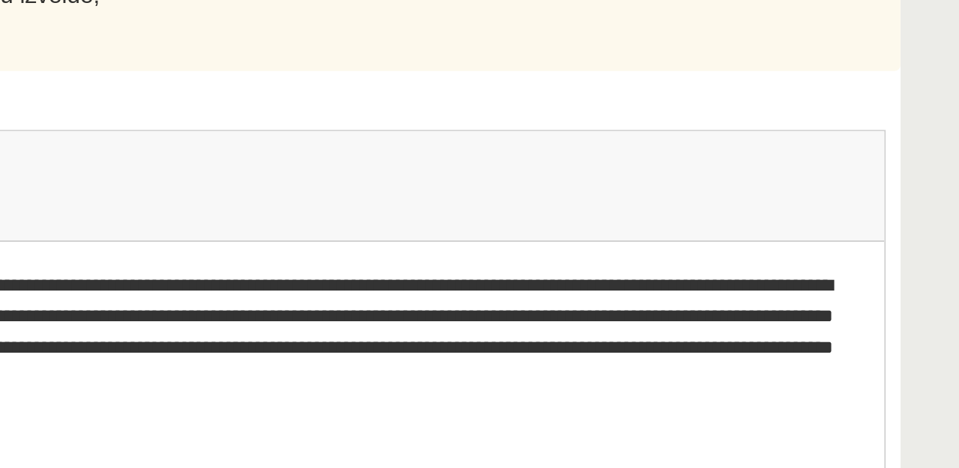
scroll to position [0, 121]
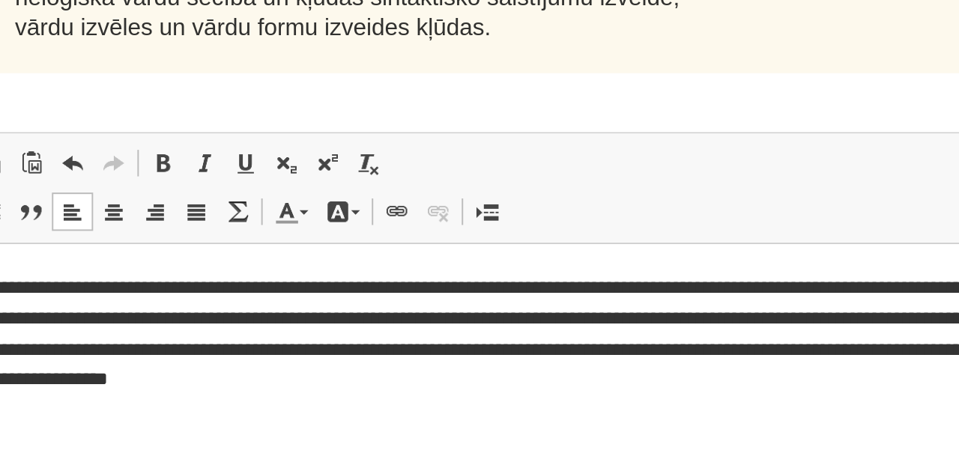
click at [280, 280] on p "**********" at bounding box center [309, 289] width 757 height 60
click at [282, 284] on p "**********" at bounding box center [309, 289] width 757 height 60
click at [229, 286] on p "**********" at bounding box center [309, 289] width 757 height 60
click at [229, 282] on p "**********" at bounding box center [309, 289] width 757 height 60
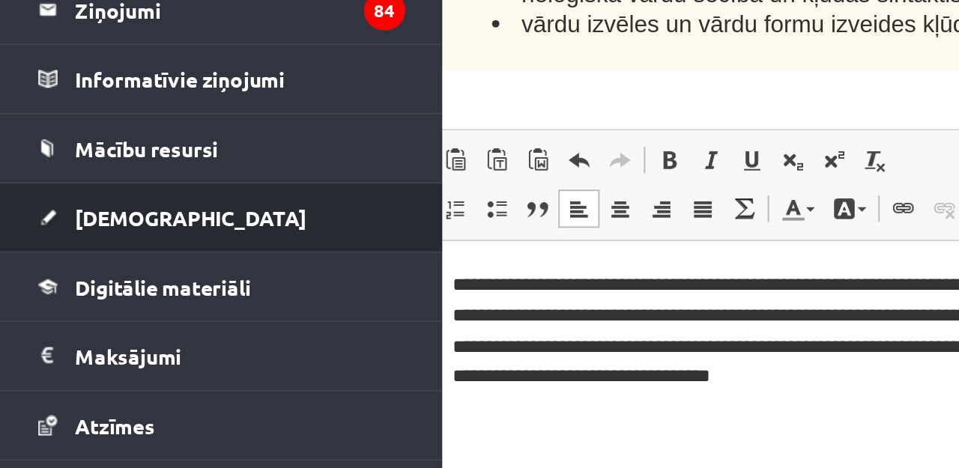
scroll to position [3760, 142]
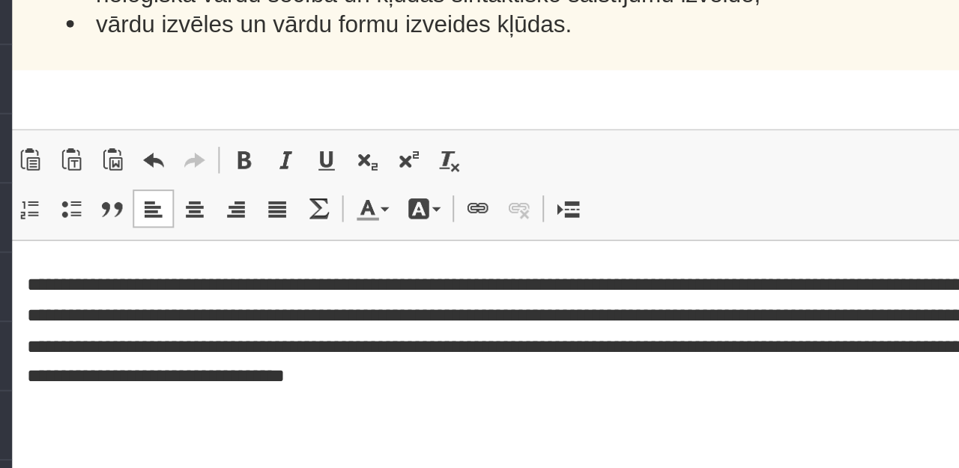
click at [357, 309] on p "**********" at bounding box center [391, 286] width 757 height 60
click at [277, 309] on p "**********" at bounding box center [391, 286] width 757 height 60
click at [349, 309] on p "**********" at bounding box center [391, 286] width 757 height 60
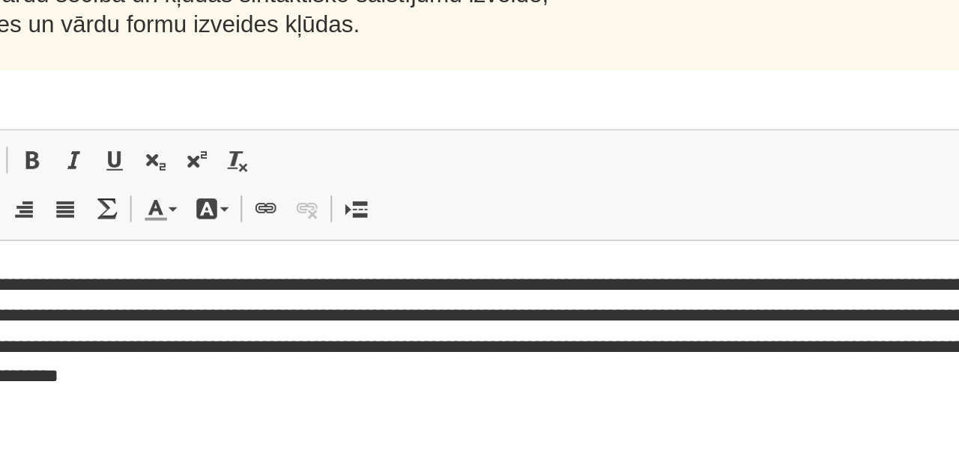
click at [324, 306] on p "**********" at bounding box center [179, 286] width 757 height 60
click at [137, 309] on p "**********" at bounding box center [179, 286] width 757 height 60
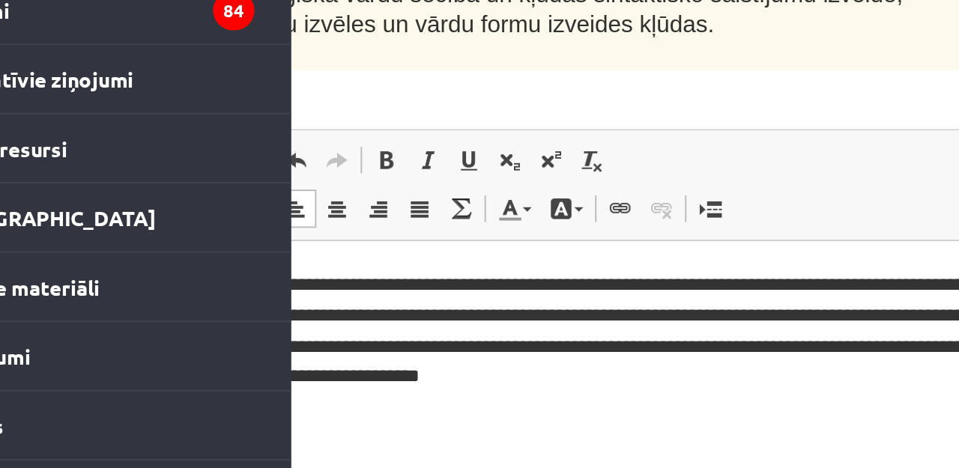
scroll to position [0, 121]
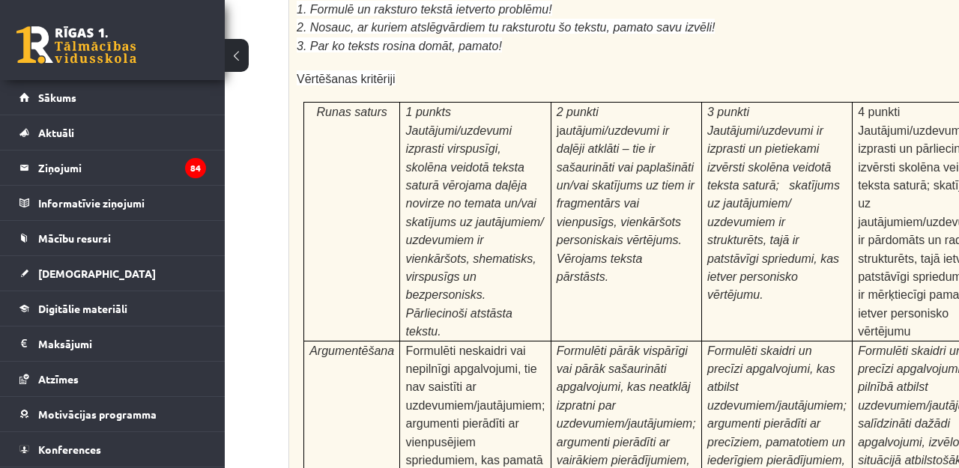
click at [381, 227] on td "Runas saturs" at bounding box center [352, 222] width 96 height 238
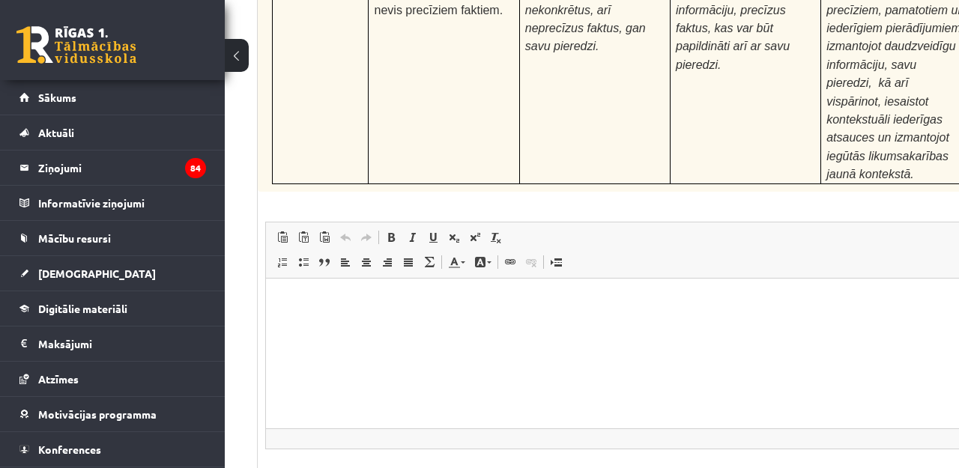
scroll to position [4936, 149]
type input "**********"
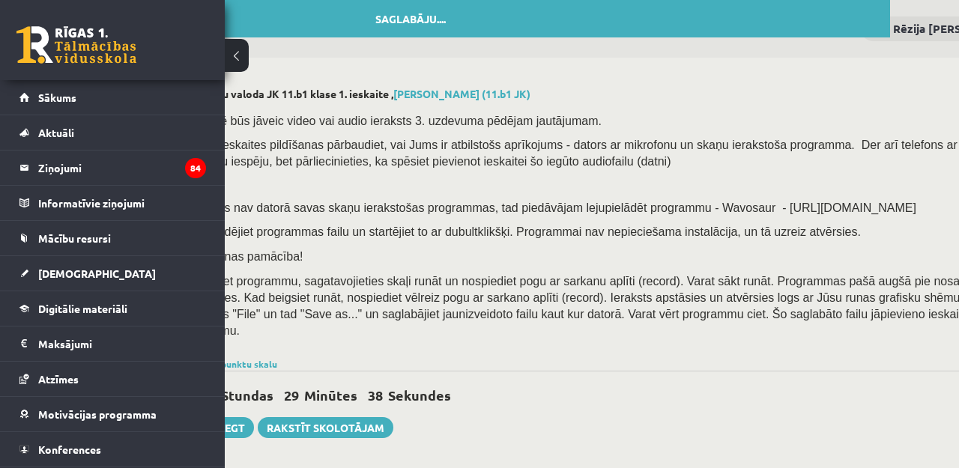
scroll to position [0, 67]
click at [152, 1] on div "0 Dāvanas 1891 mP 555 xp" at bounding box center [112, 40] width 225 height 80
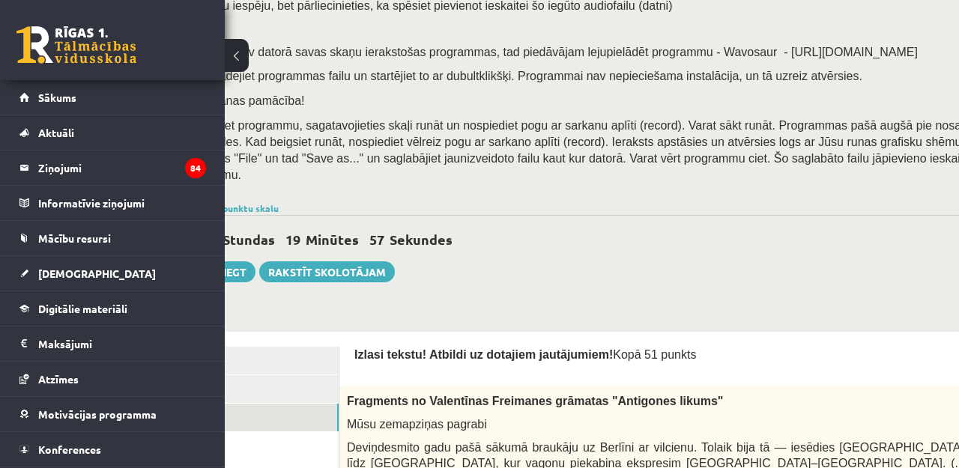
scroll to position [172, 67]
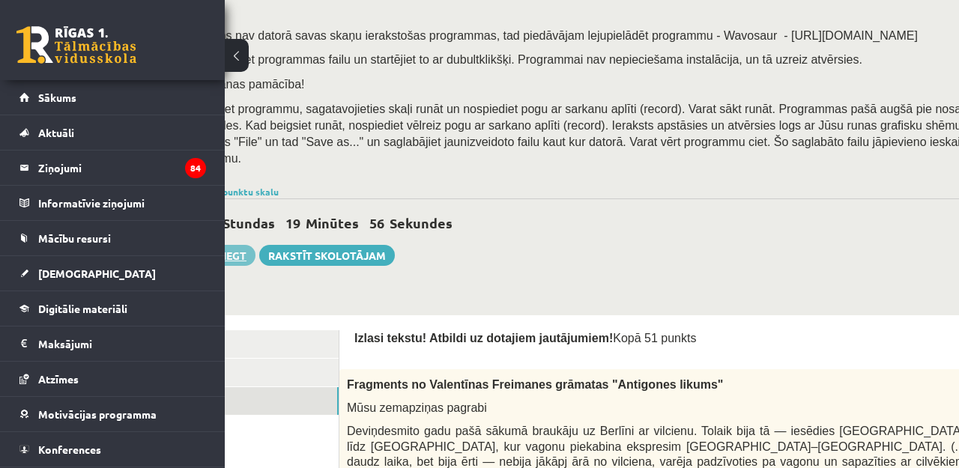
click at [234, 250] on button "Iesniegt" at bounding box center [223, 255] width 64 height 21
click at [275, 366] on link "2. uzdevums" at bounding box center [238, 373] width 202 height 28
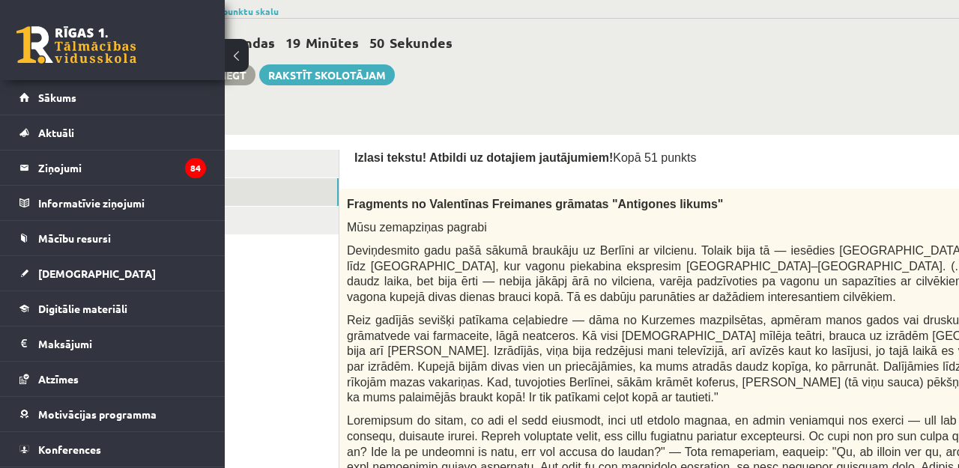
scroll to position [383, 67]
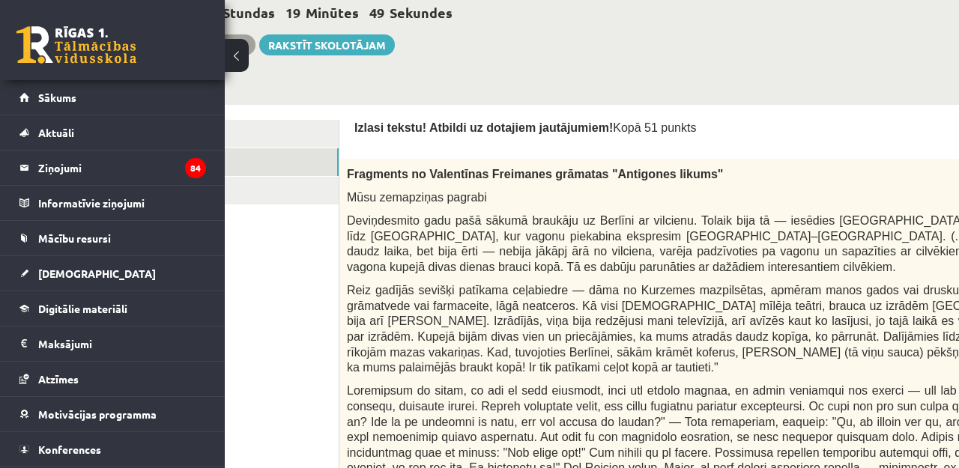
click at [288, 149] on link "2. uzdevums" at bounding box center [238, 162] width 202 height 28
click at [304, 152] on link "2. uzdevums" at bounding box center [238, 162] width 202 height 28
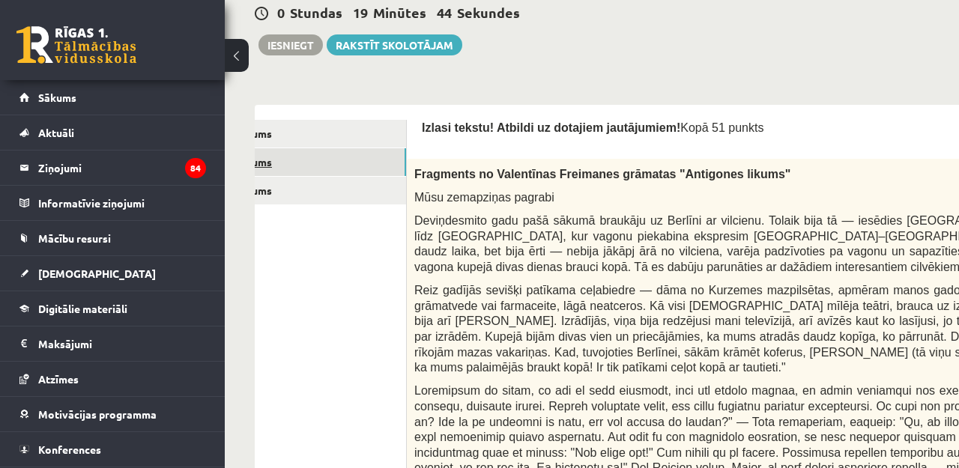
click at [282, 160] on link "2. uzdevums" at bounding box center [306, 162] width 202 height 28
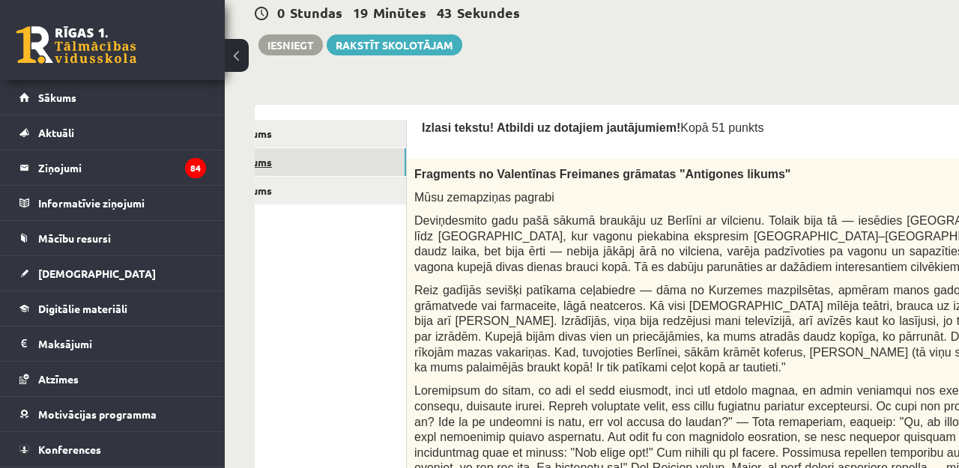
click at [282, 160] on link "2. uzdevums" at bounding box center [306, 162] width 202 height 28
click at [350, 148] on link "2. uzdevums" at bounding box center [306, 162] width 202 height 28
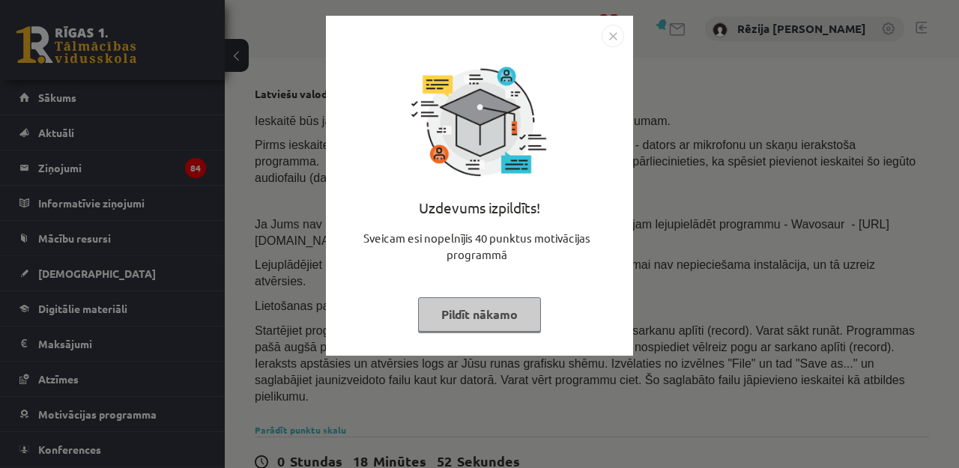
scroll to position [383, 0]
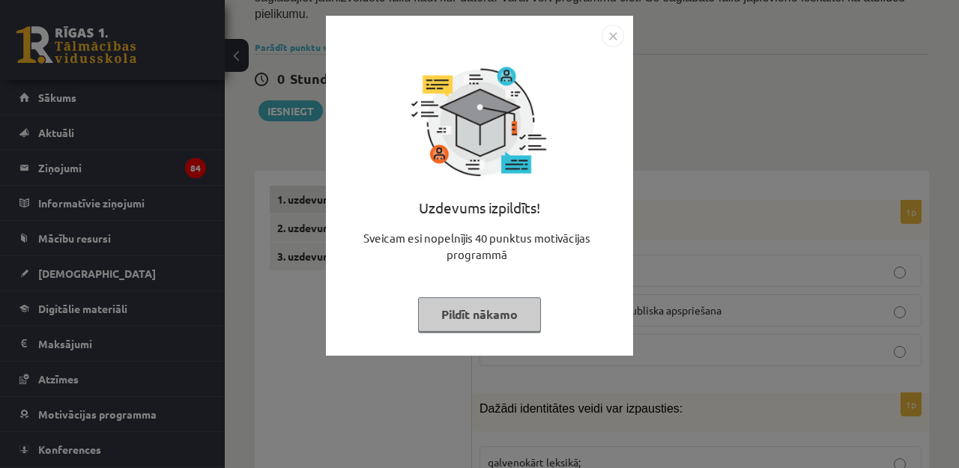
click at [494, 309] on button "Pildīt nākamo" at bounding box center [479, 314] width 123 height 34
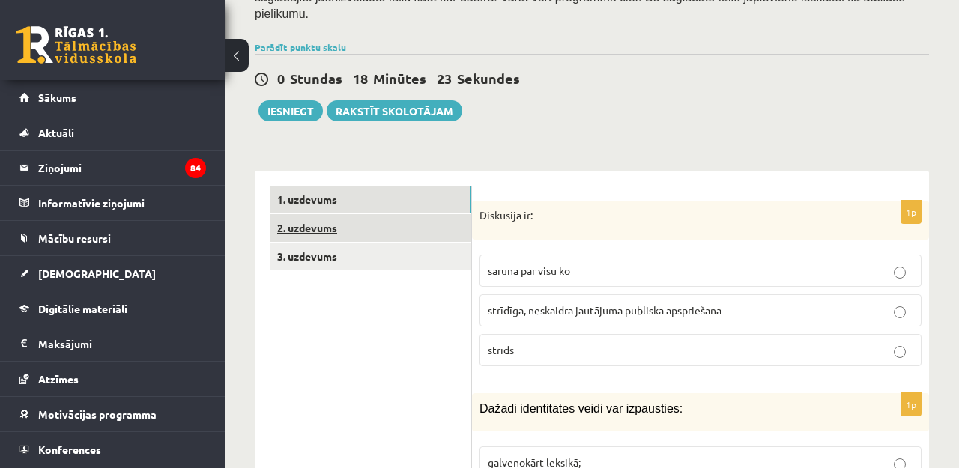
click at [384, 219] on link "2. uzdevums" at bounding box center [371, 228] width 202 height 28
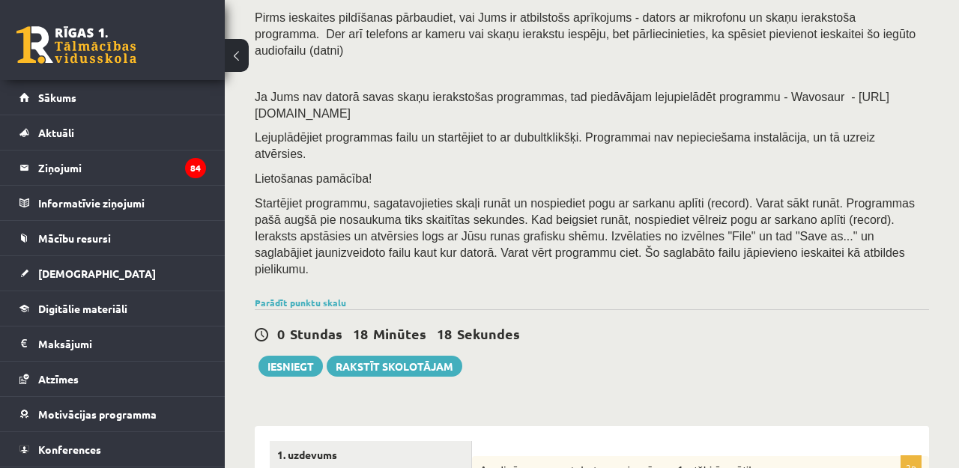
scroll to position [126, 0]
